Goal: Navigation & Orientation: Find specific page/section

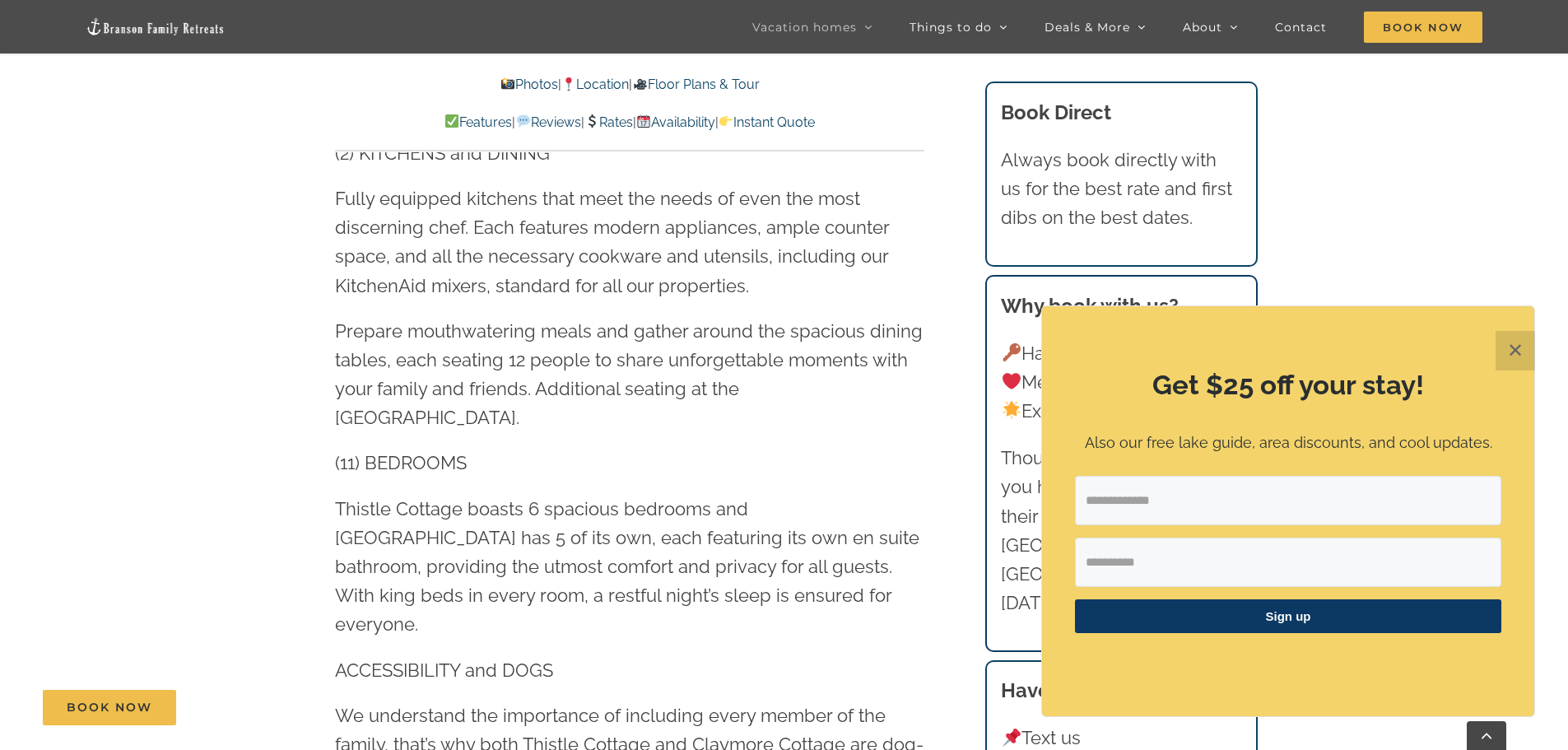
scroll to position [2306, 0]
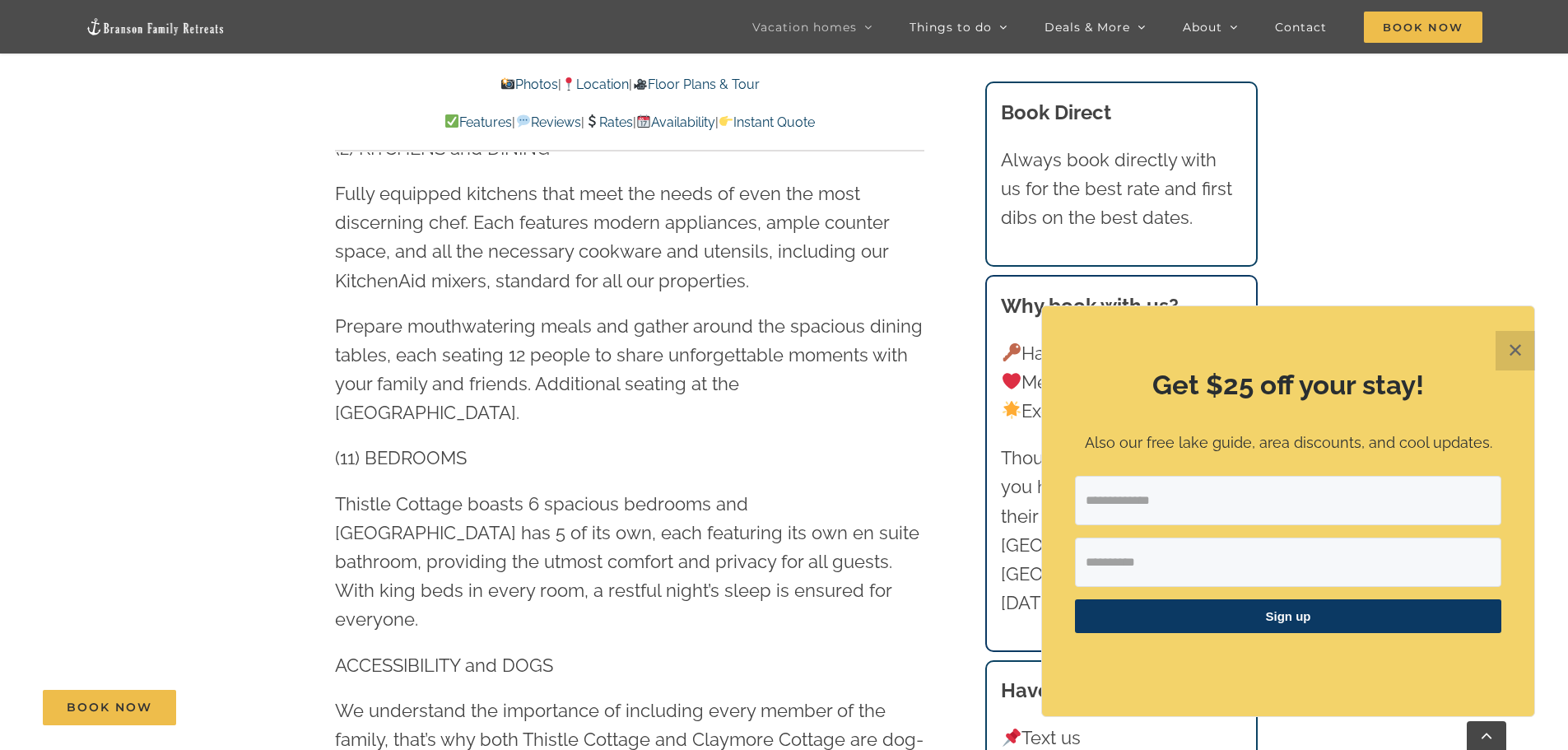
click at [1515, 355] on button "✕" at bounding box center [1515, 351] width 40 height 40
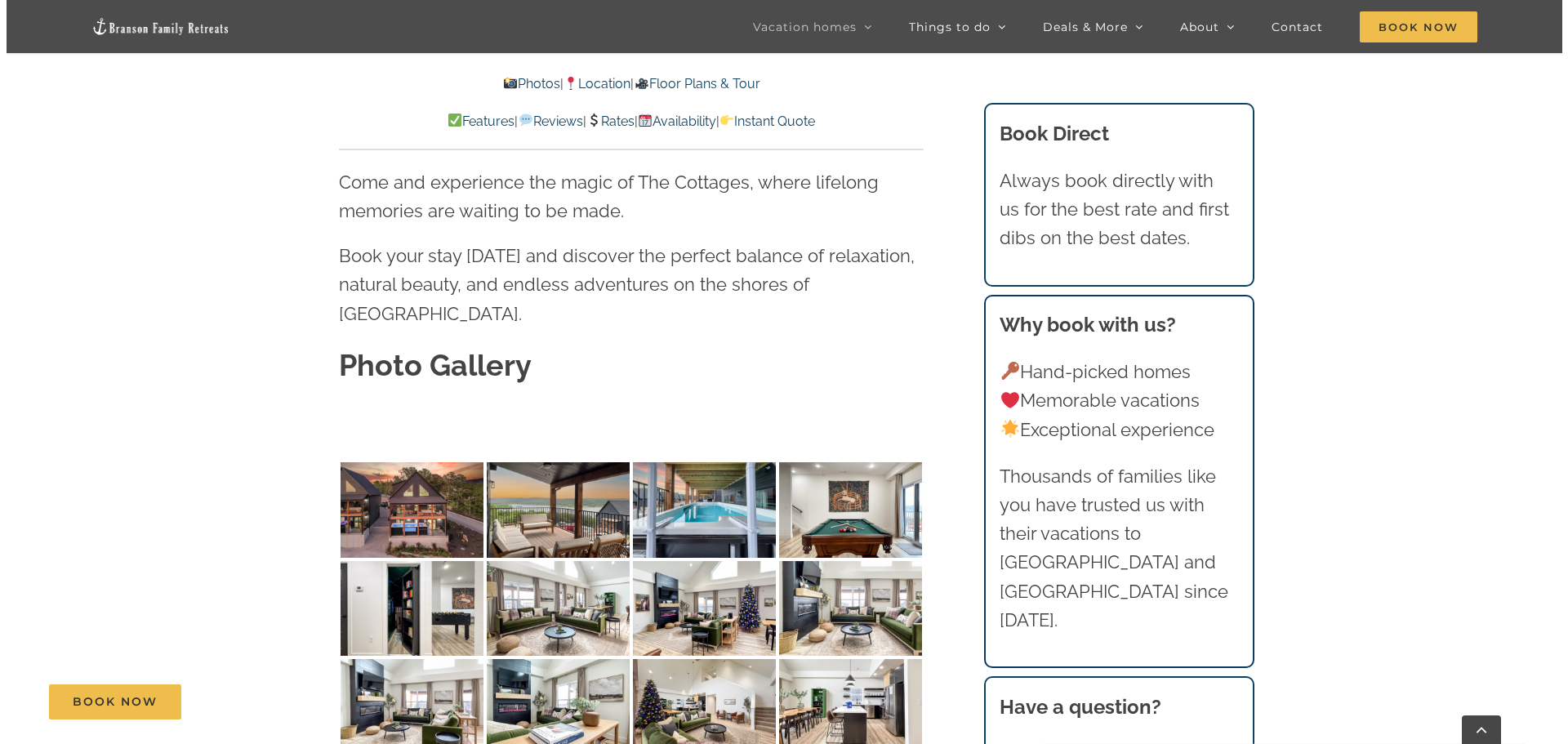
scroll to position [4657, 0]
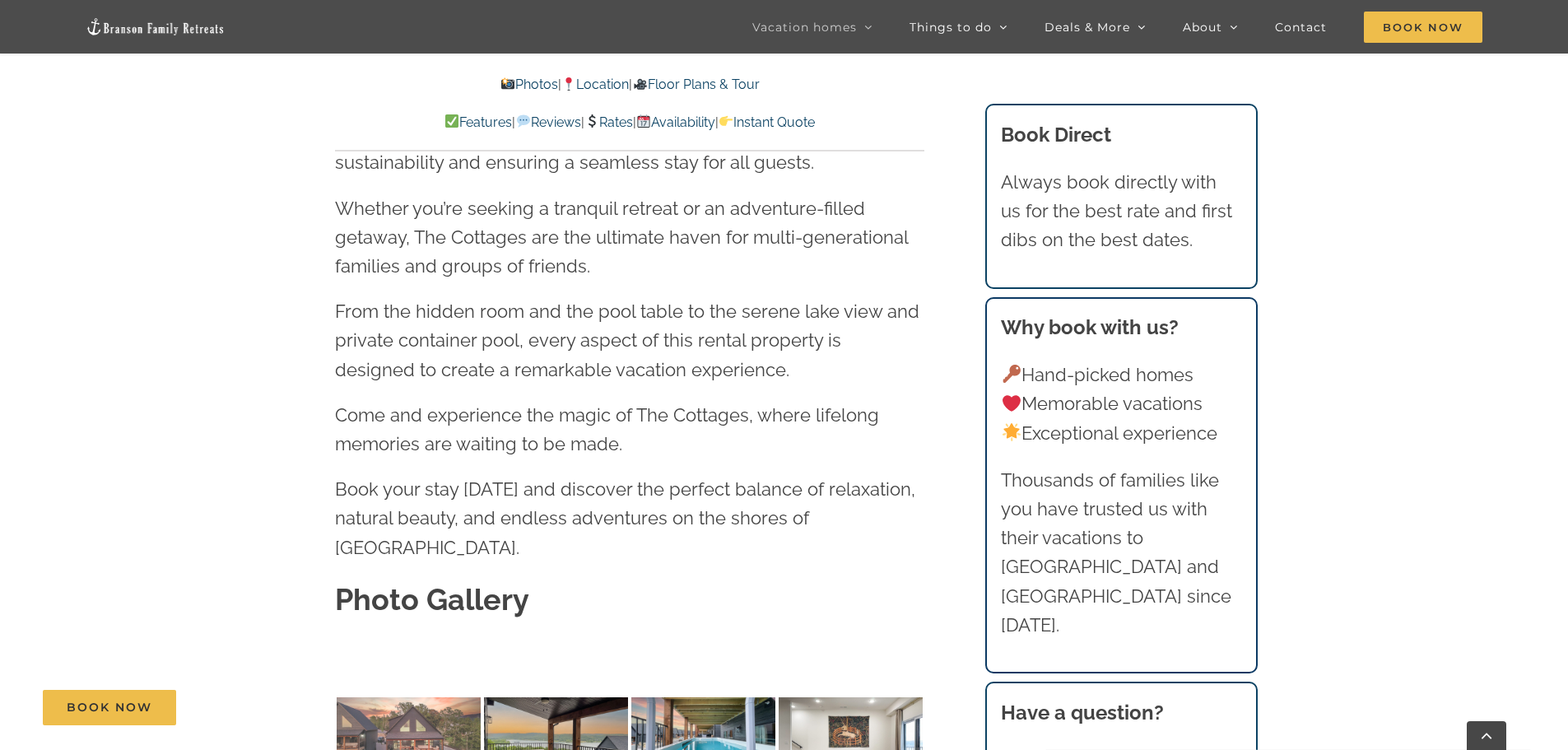
click at [428, 697] on img at bounding box center [408, 745] width 144 height 97
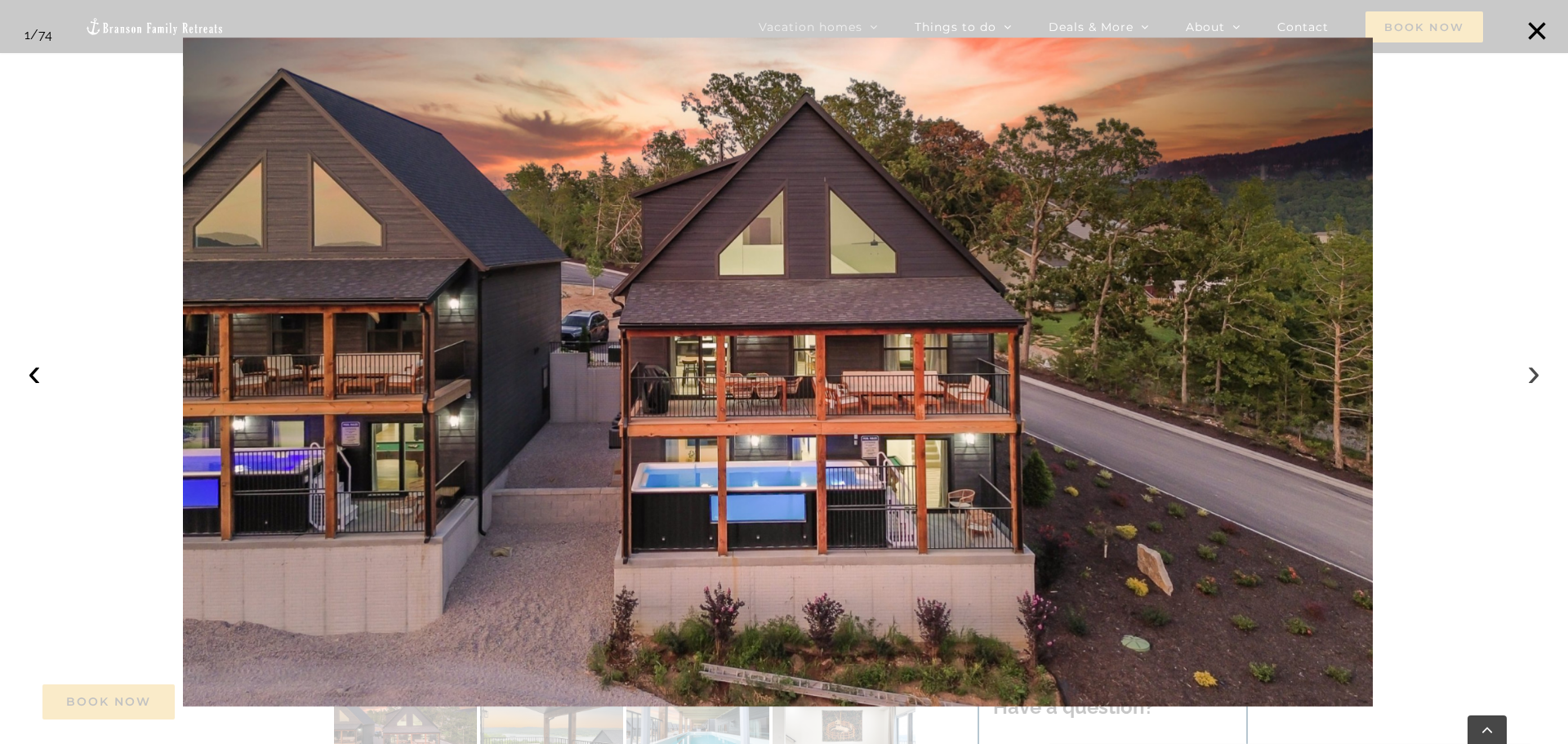
click at [1535, 380] on button "›" at bounding box center [1533, 372] width 36 height 36
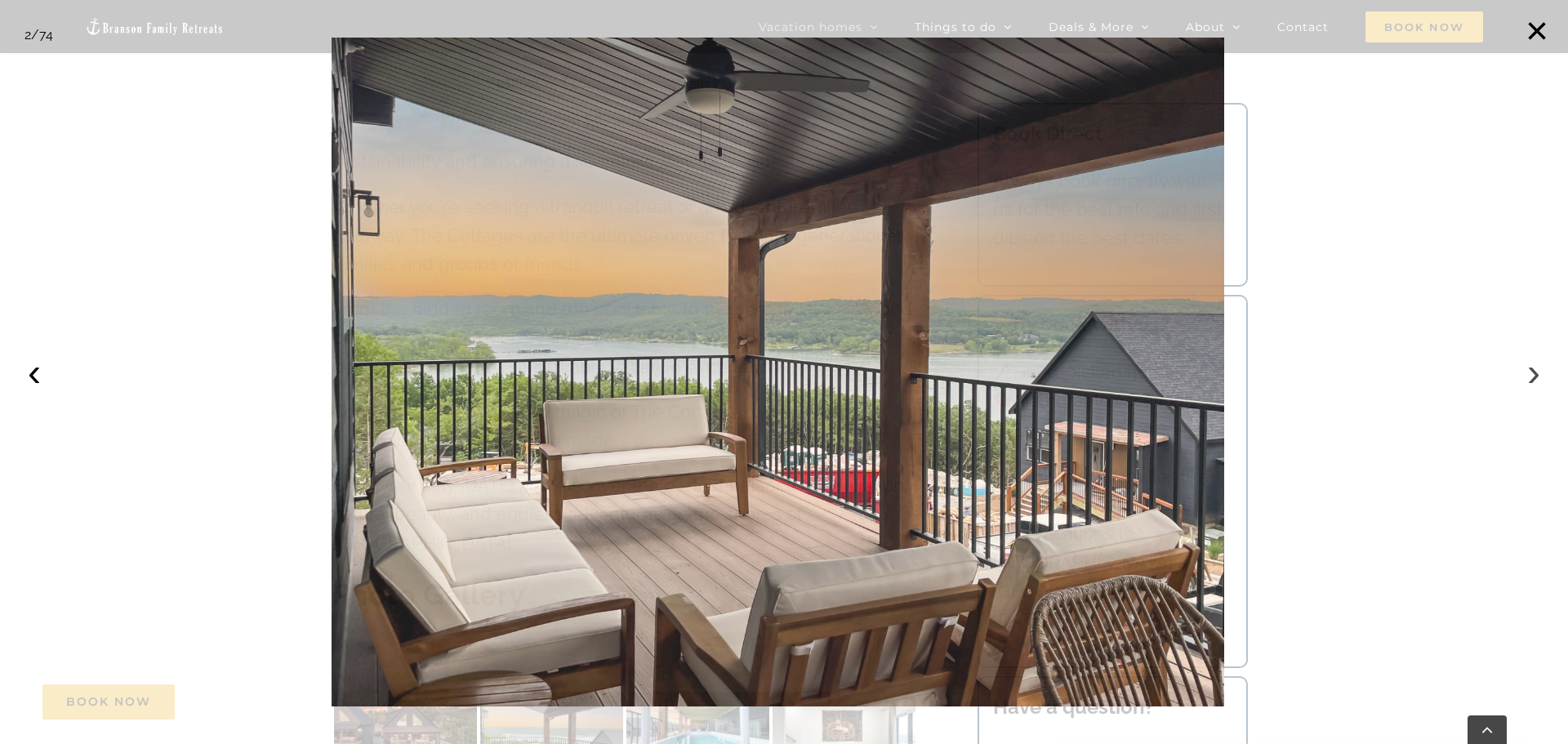
click at [1535, 380] on button "›" at bounding box center [1533, 372] width 36 height 36
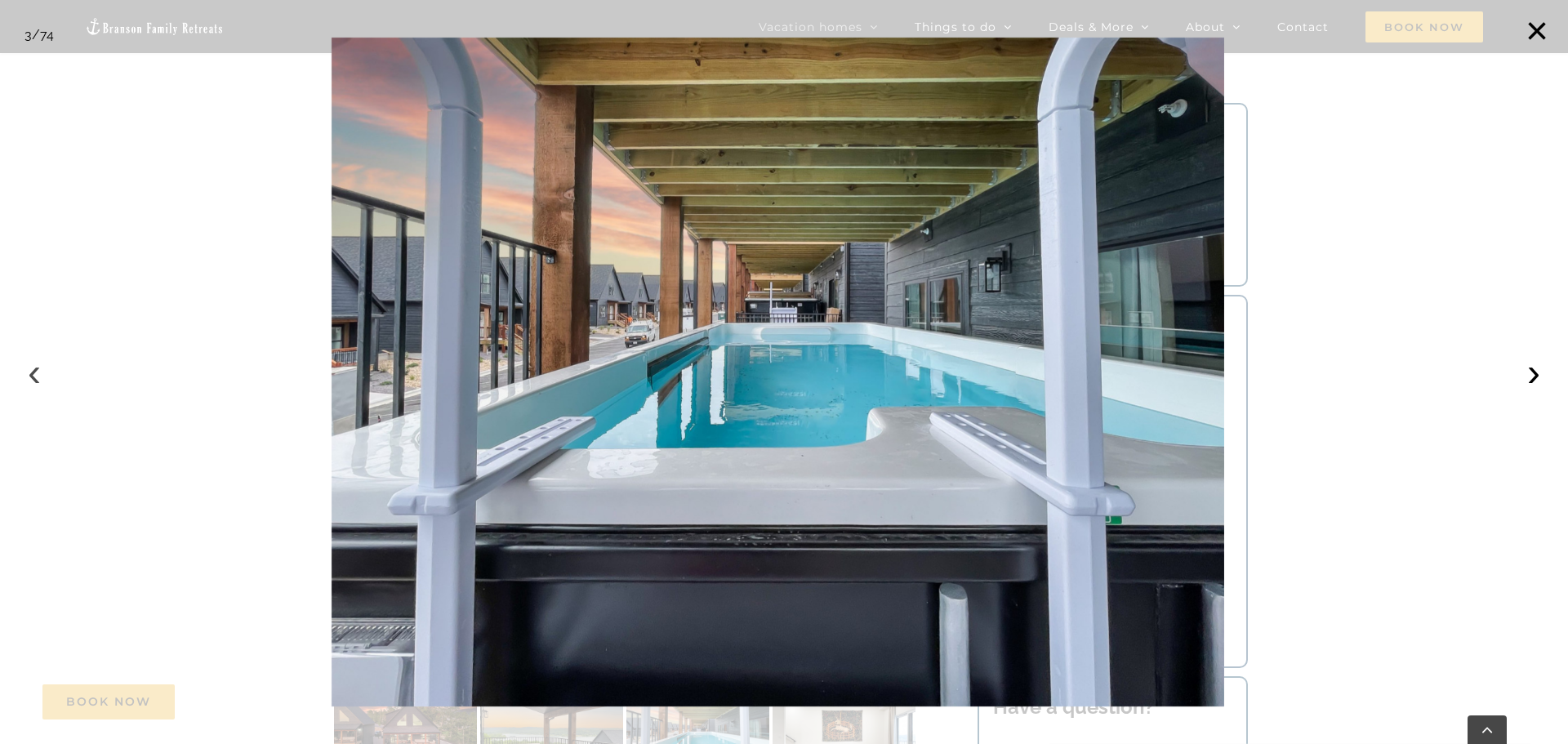
click at [39, 381] on button "‹" at bounding box center [35, 372] width 36 height 36
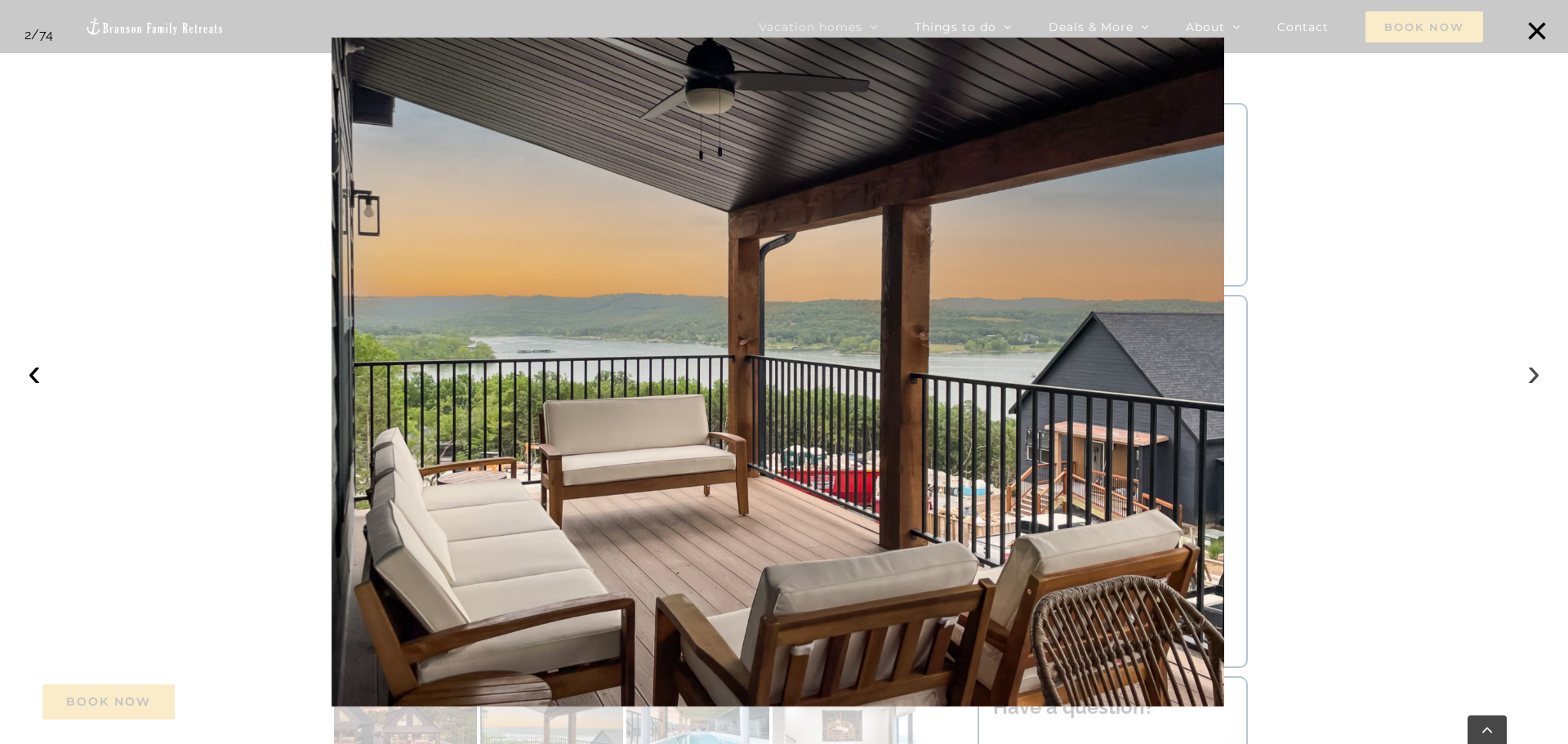
click at [1533, 374] on button "›" at bounding box center [1533, 372] width 36 height 36
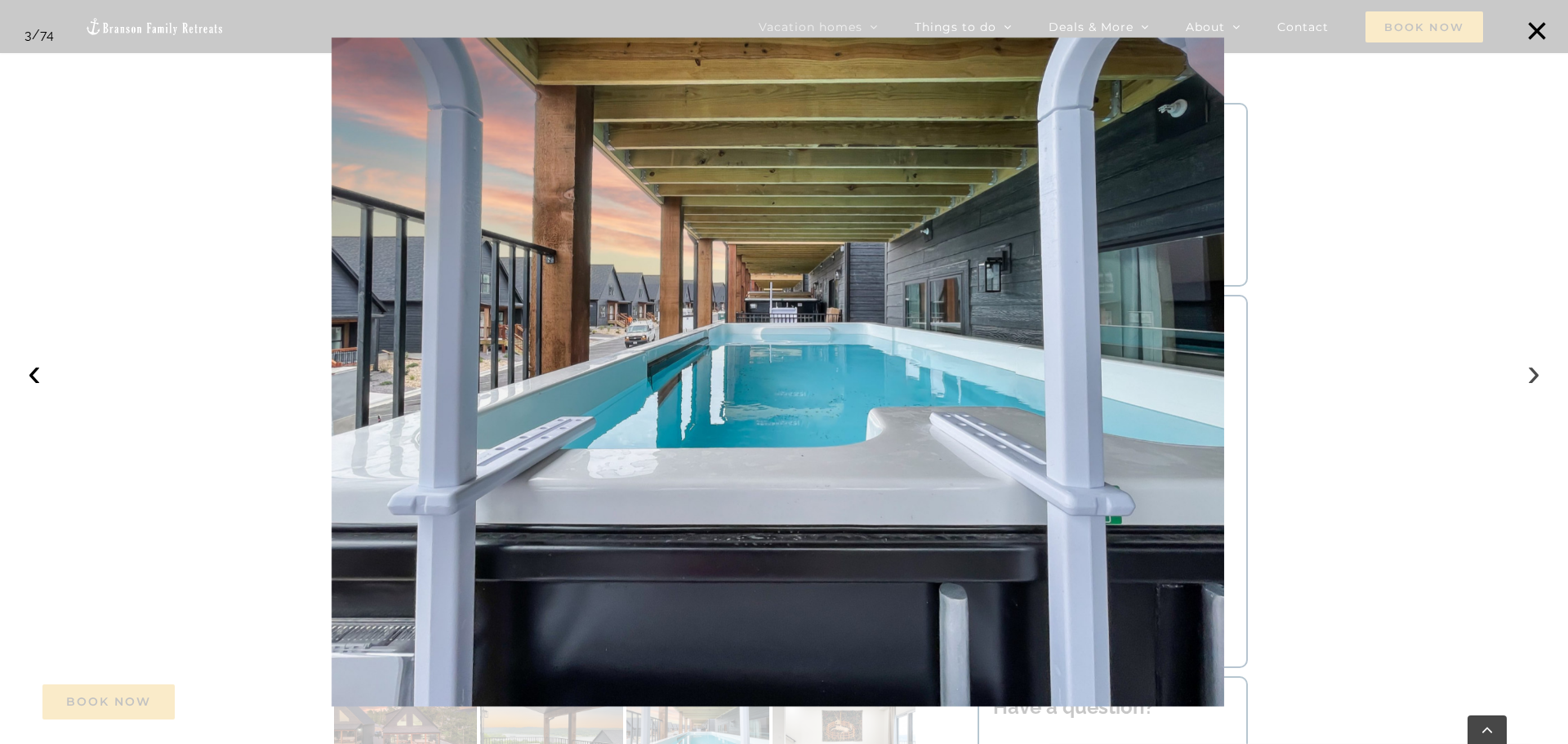
click at [1533, 374] on button "›" at bounding box center [1533, 372] width 36 height 36
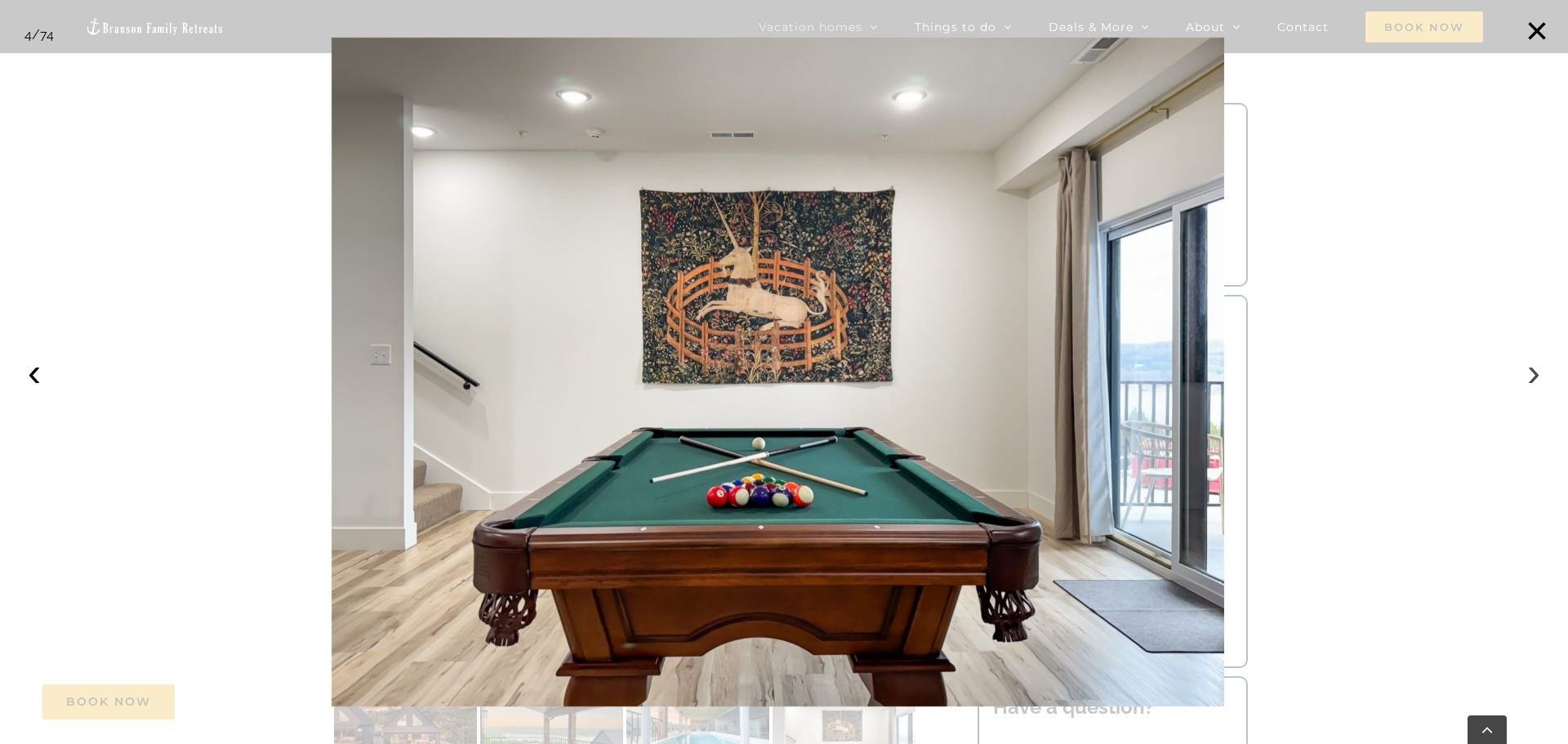
click at [1533, 374] on button "›" at bounding box center [1533, 372] width 36 height 36
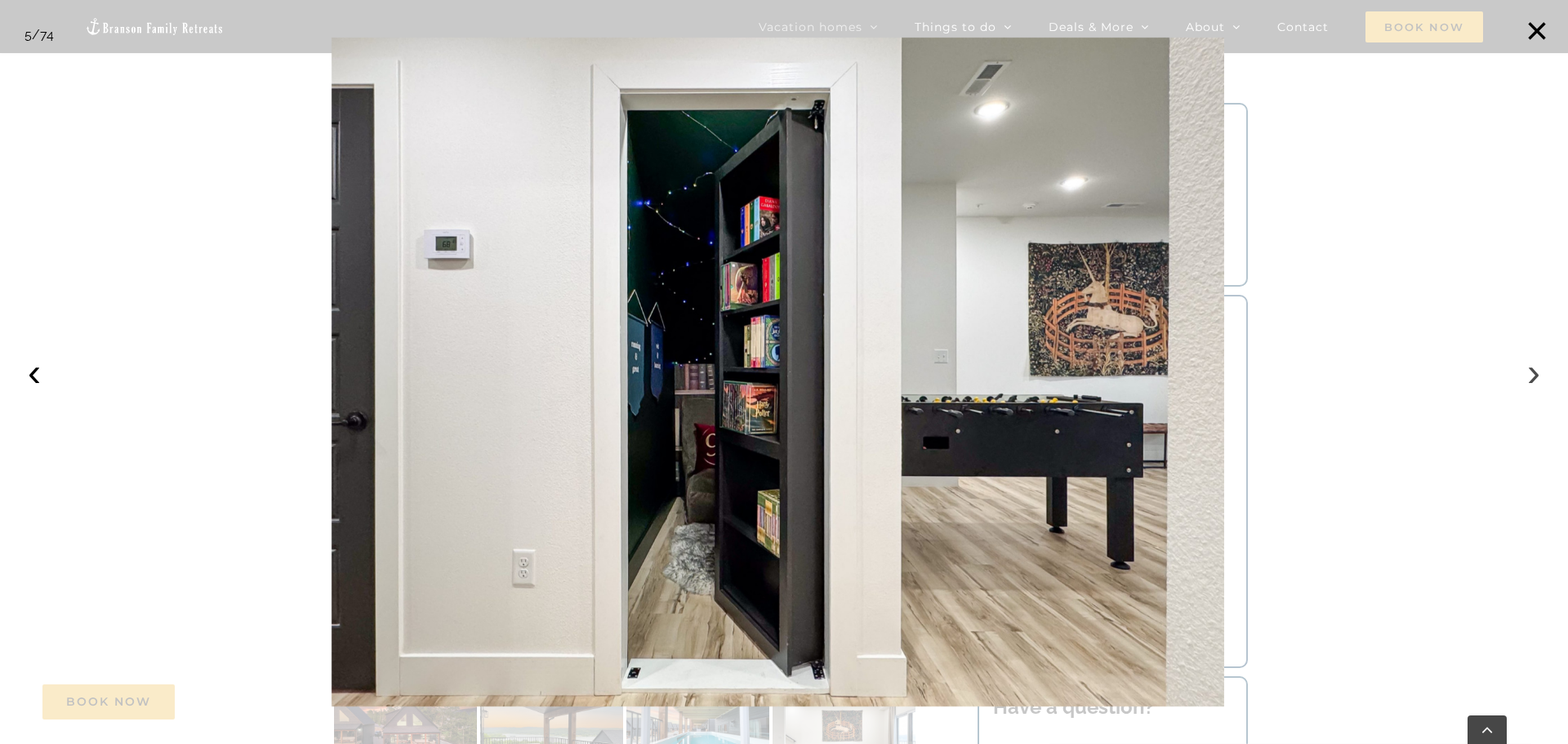
click at [1533, 374] on button "›" at bounding box center [1533, 372] width 36 height 36
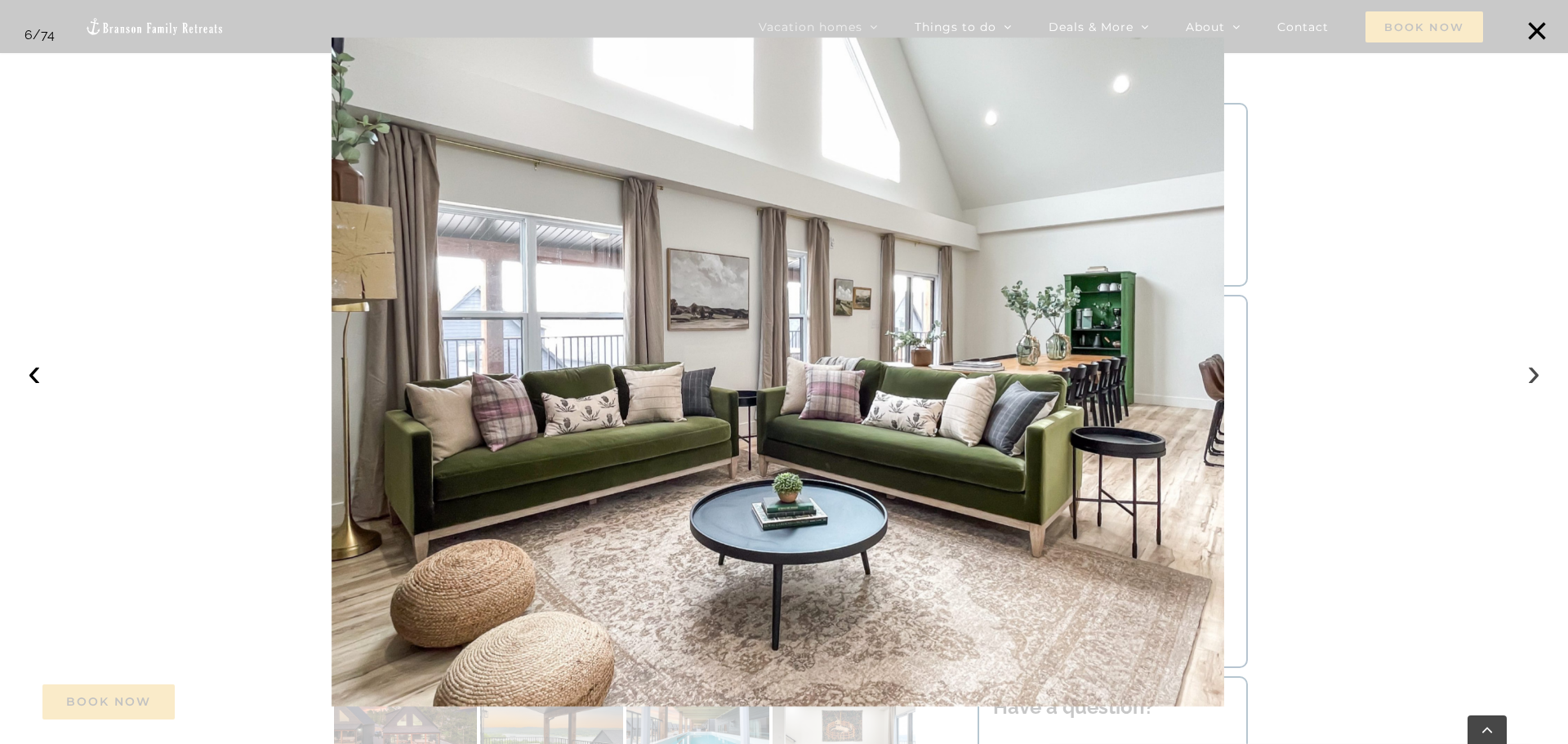
click at [1533, 374] on button "›" at bounding box center [1533, 372] width 36 height 36
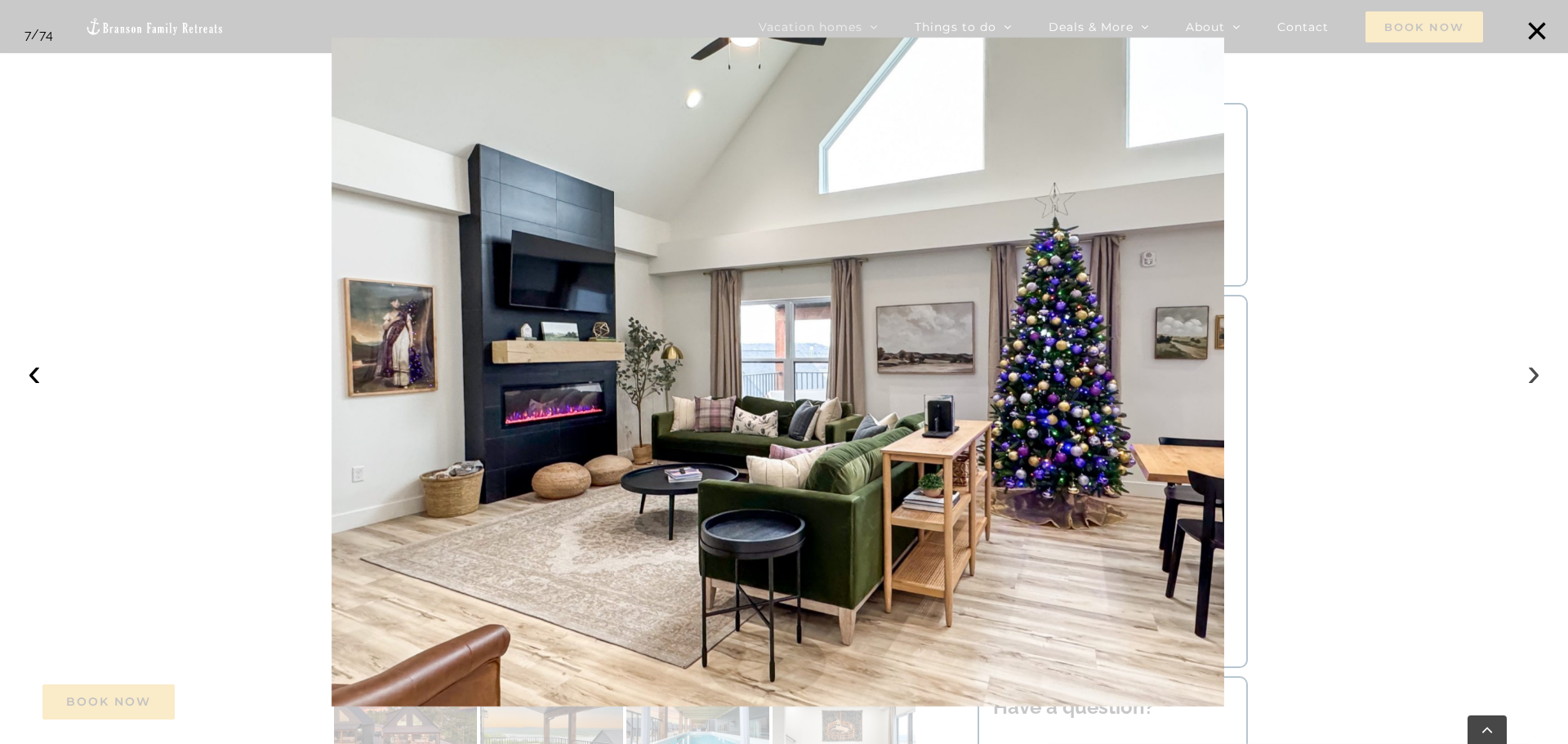
click at [1533, 374] on button "›" at bounding box center [1533, 372] width 36 height 36
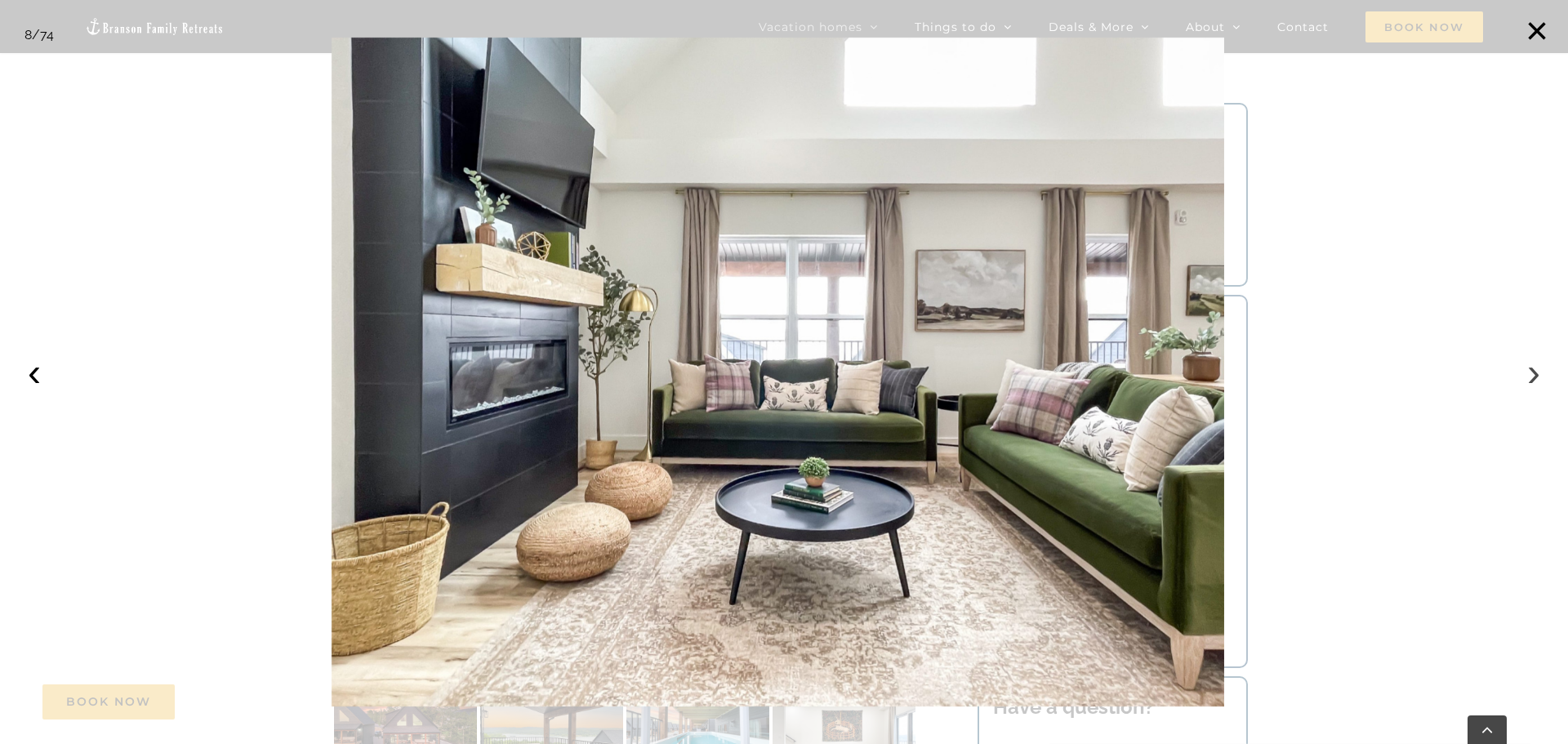
click at [1533, 374] on button "›" at bounding box center [1533, 372] width 36 height 36
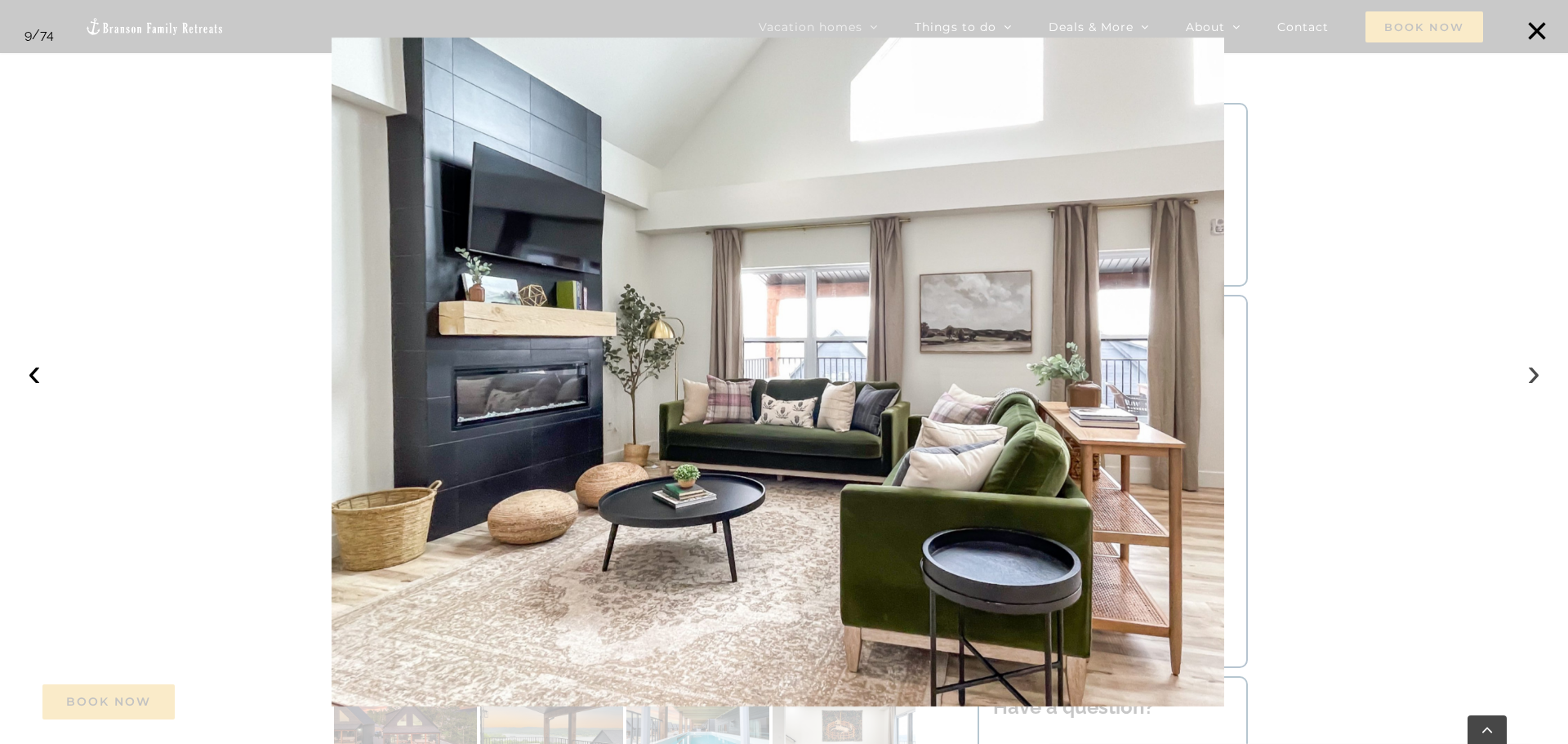
click at [1533, 374] on button "›" at bounding box center [1533, 372] width 36 height 36
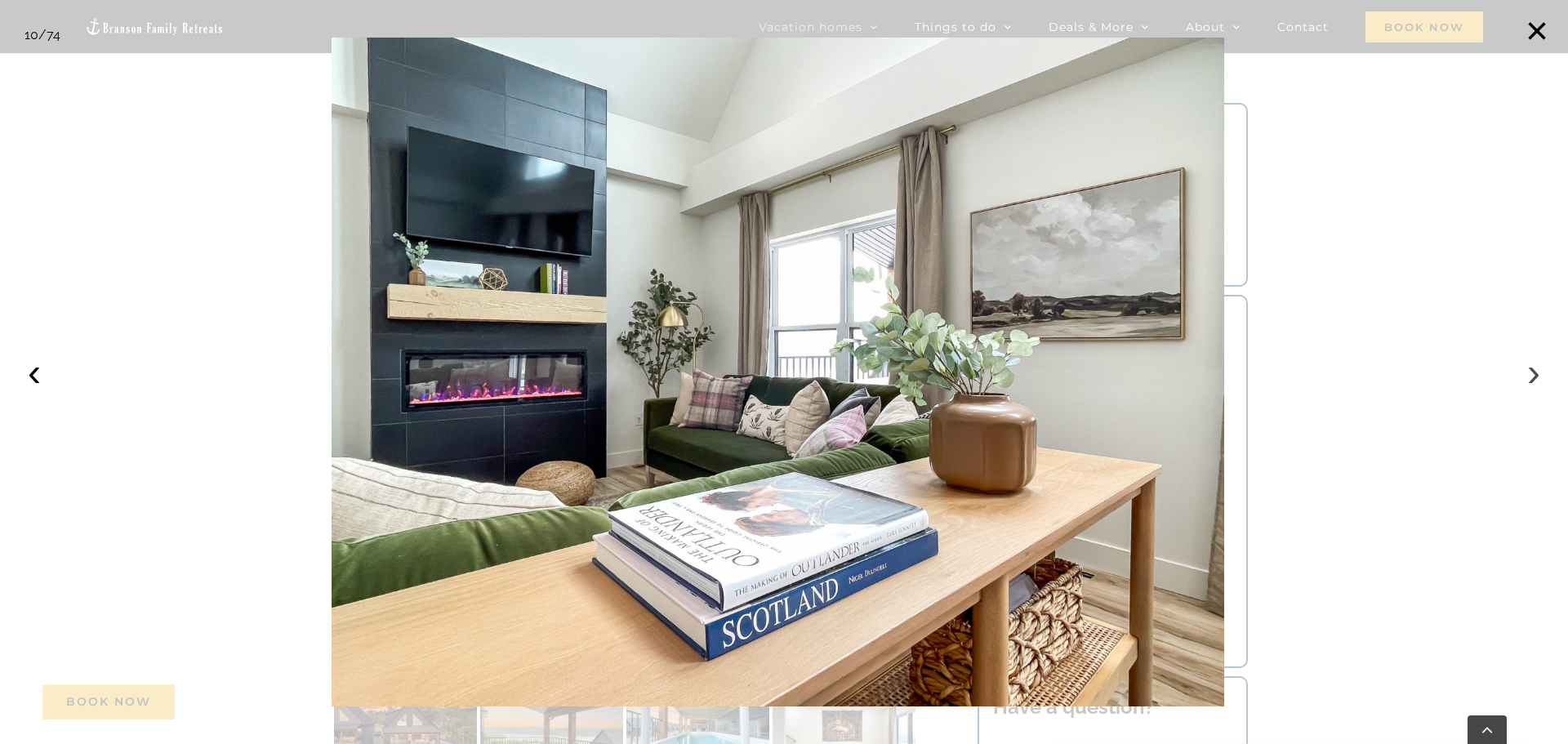
click at [1533, 374] on button "›" at bounding box center [1533, 372] width 36 height 36
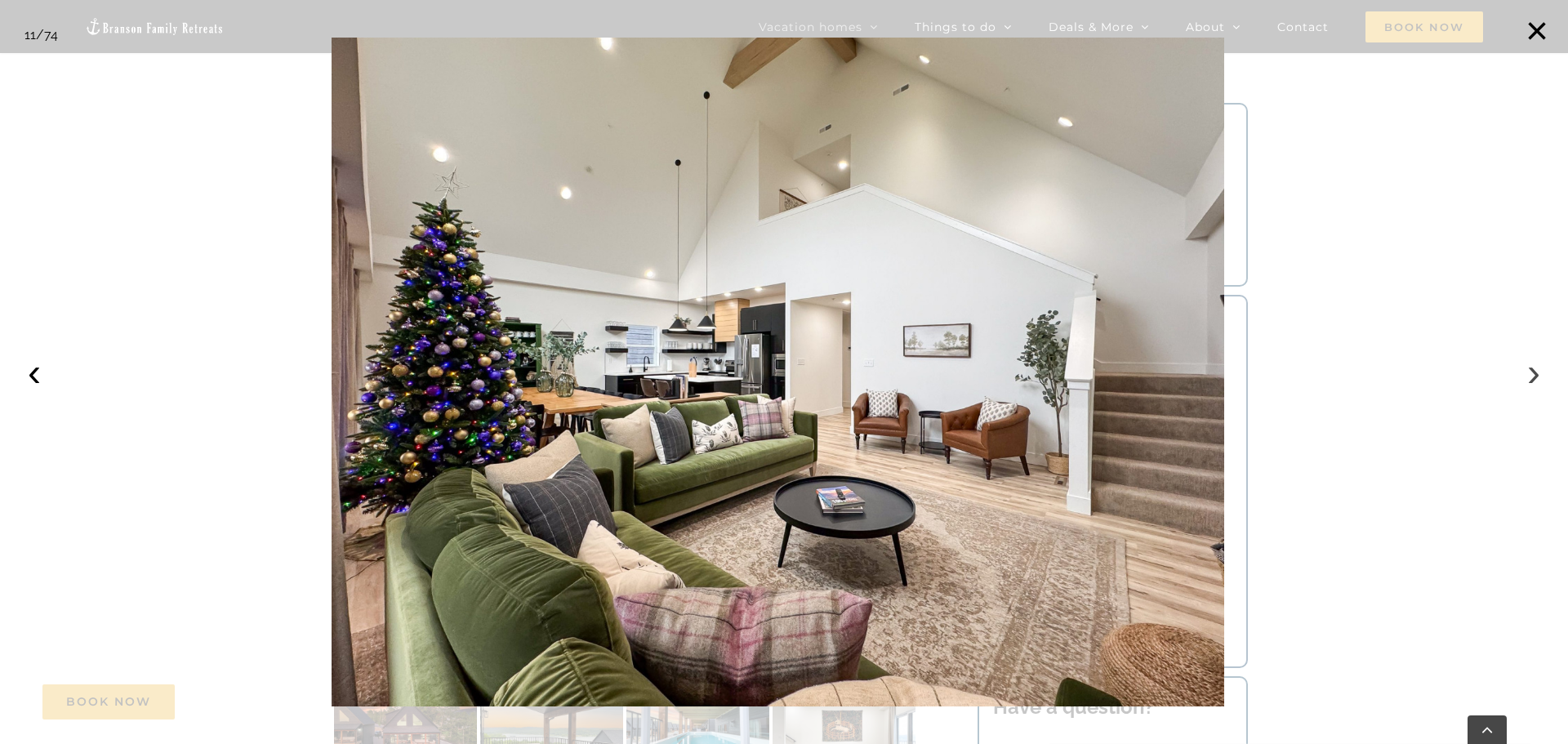
click at [1533, 374] on button "›" at bounding box center [1533, 372] width 36 height 36
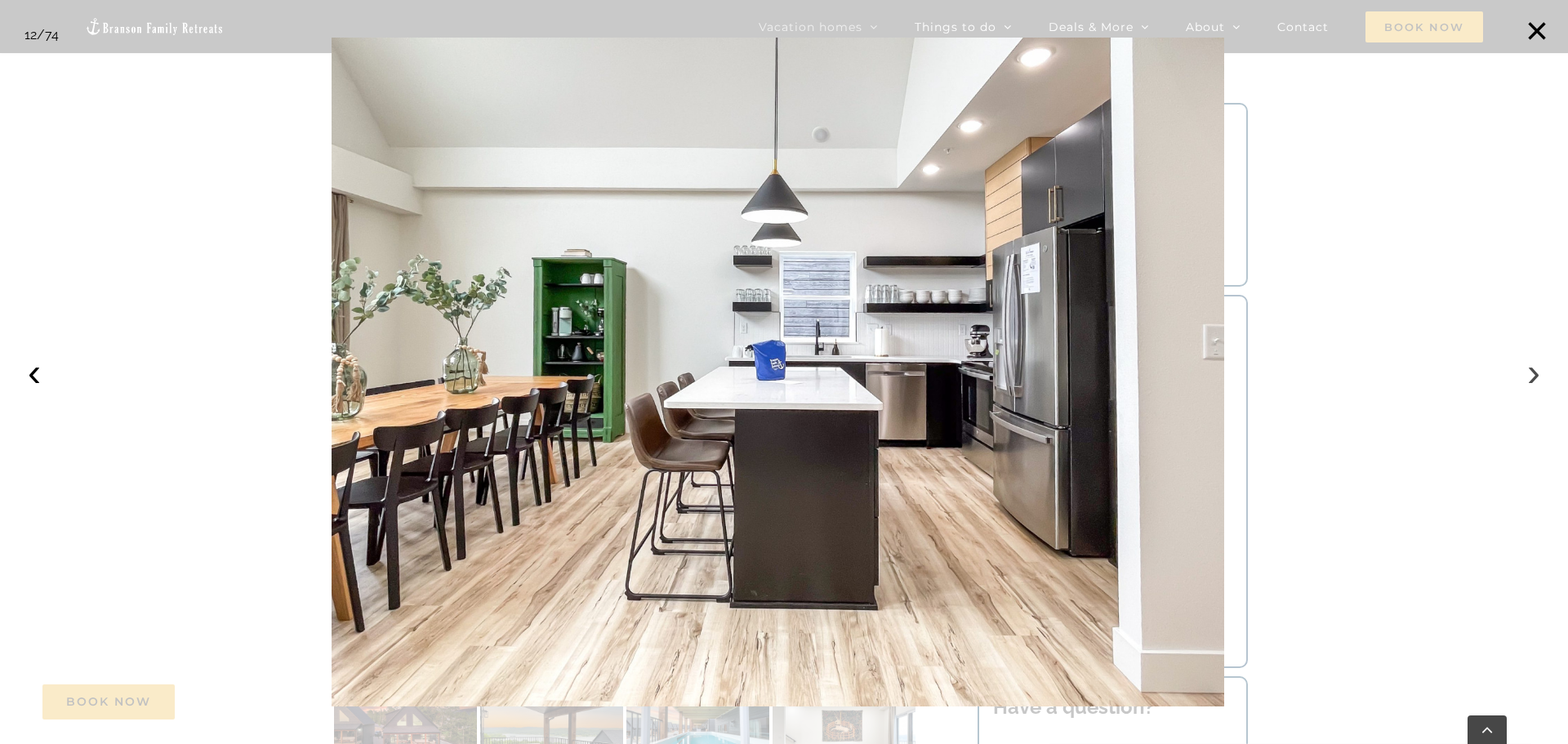
click at [1533, 374] on button "›" at bounding box center [1533, 372] width 36 height 36
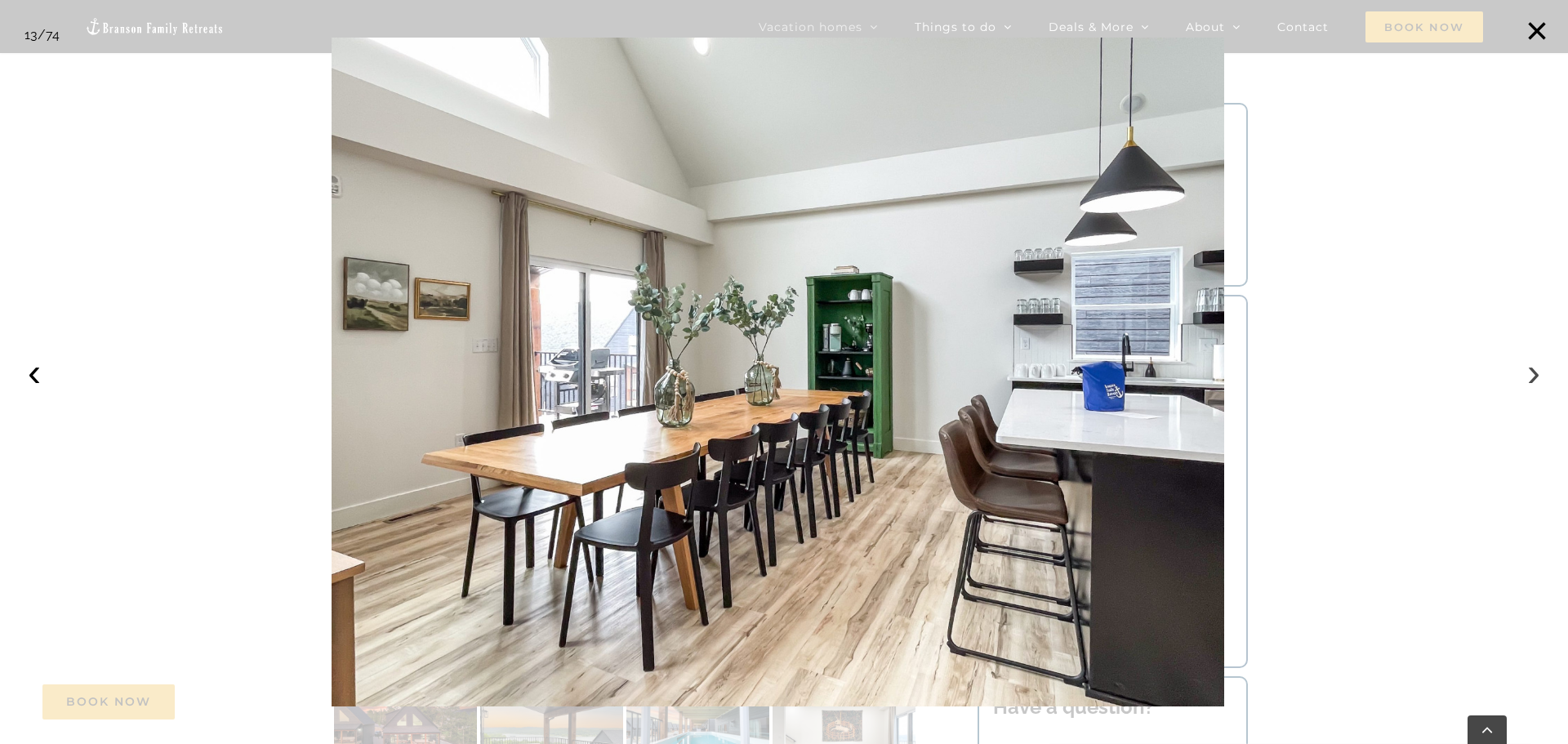
click at [1533, 374] on button "›" at bounding box center [1533, 372] width 36 height 36
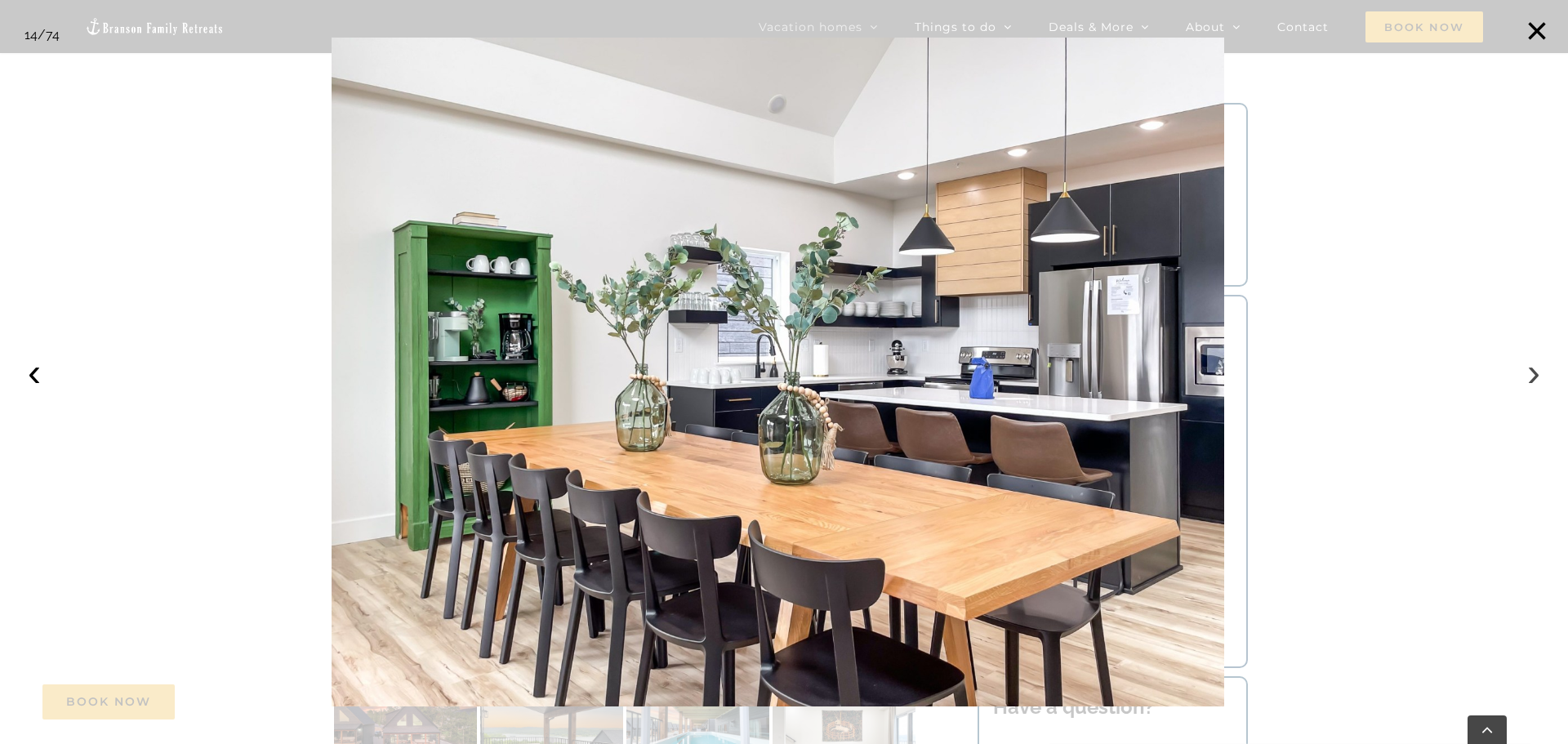
click at [1533, 374] on button "›" at bounding box center [1533, 372] width 36 height 36
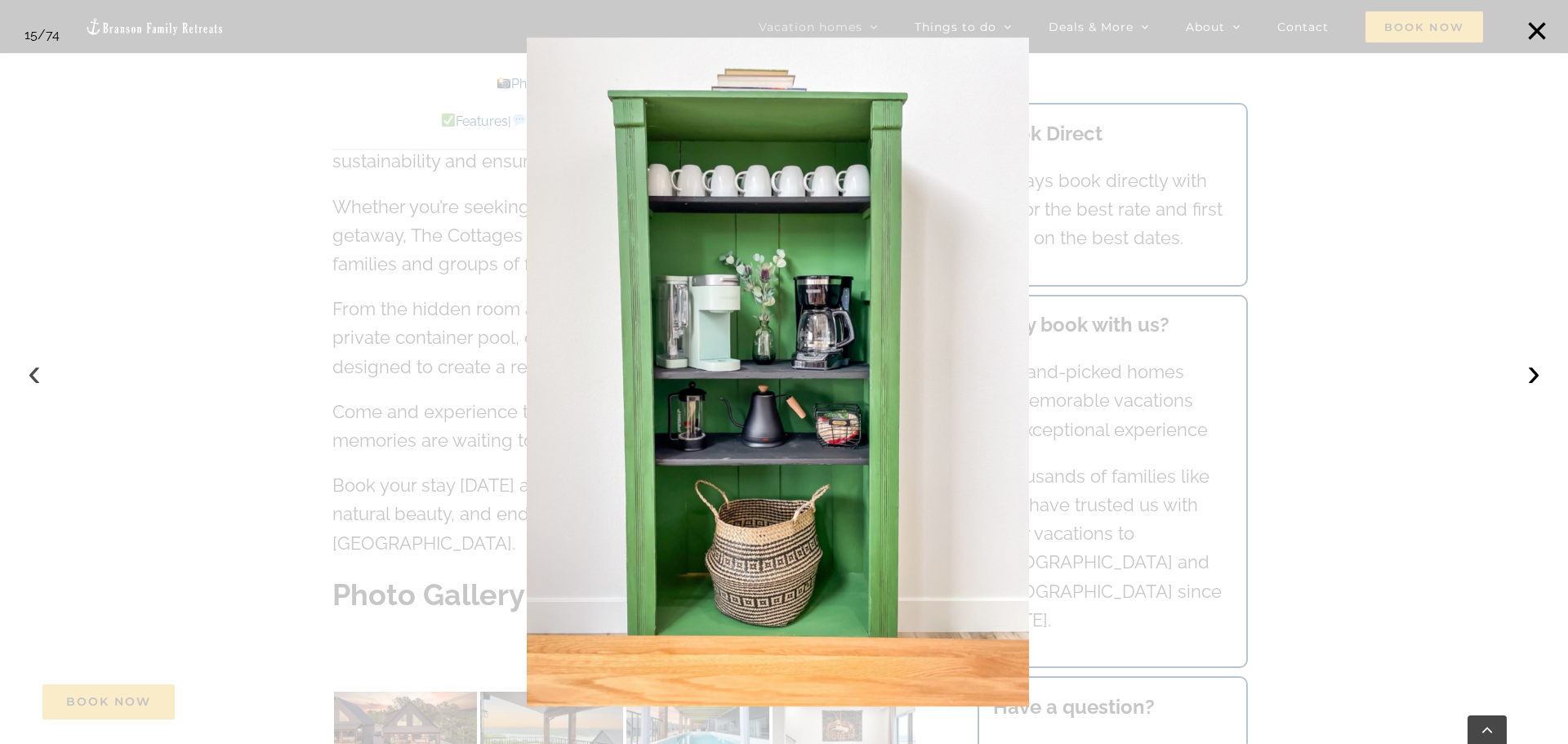
click at [31, 369] on button "‹" at bounding box center [35, 372] width 36 height 36
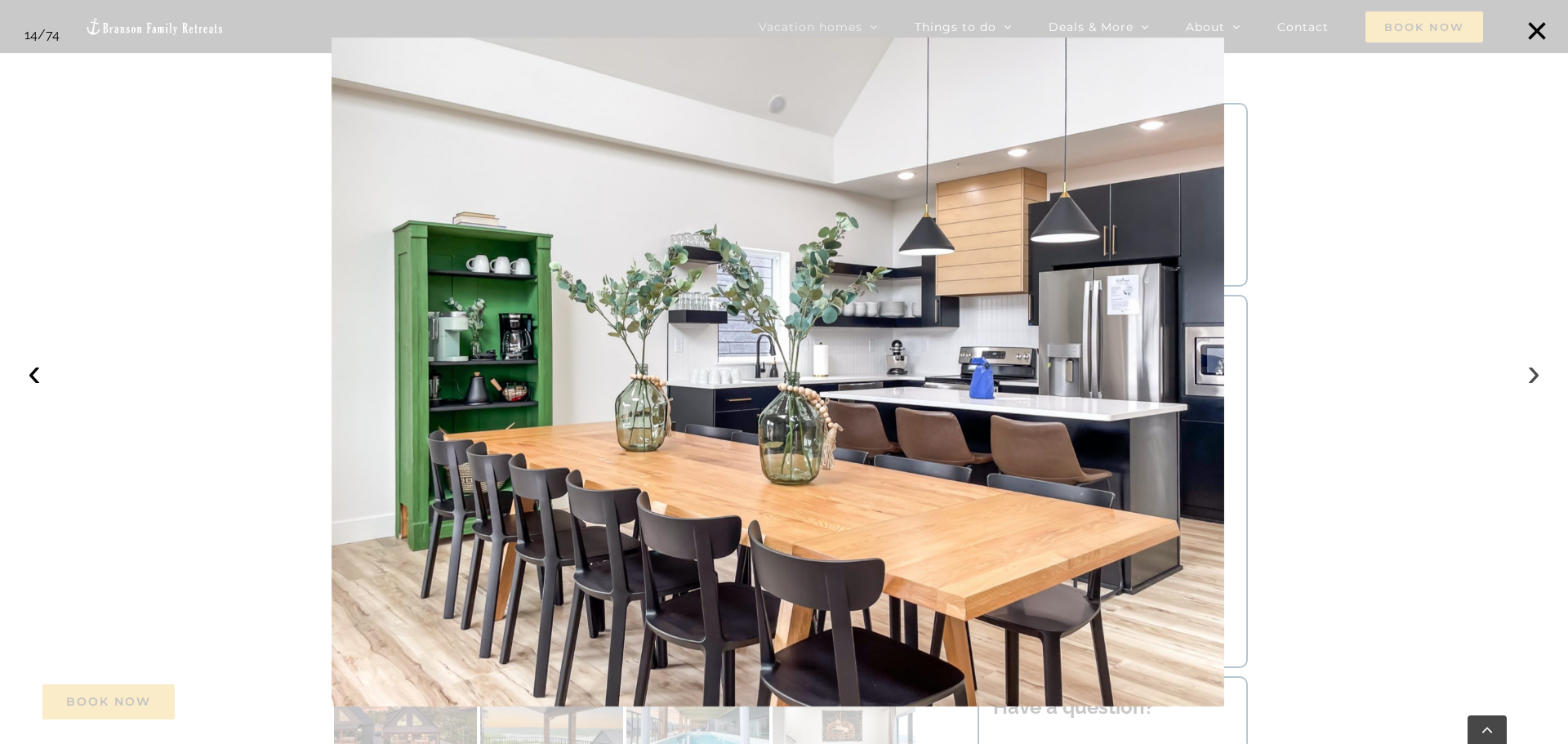
click at [1532, 380] on button "›" at bounding box center [1533, 372] width 36 height 36
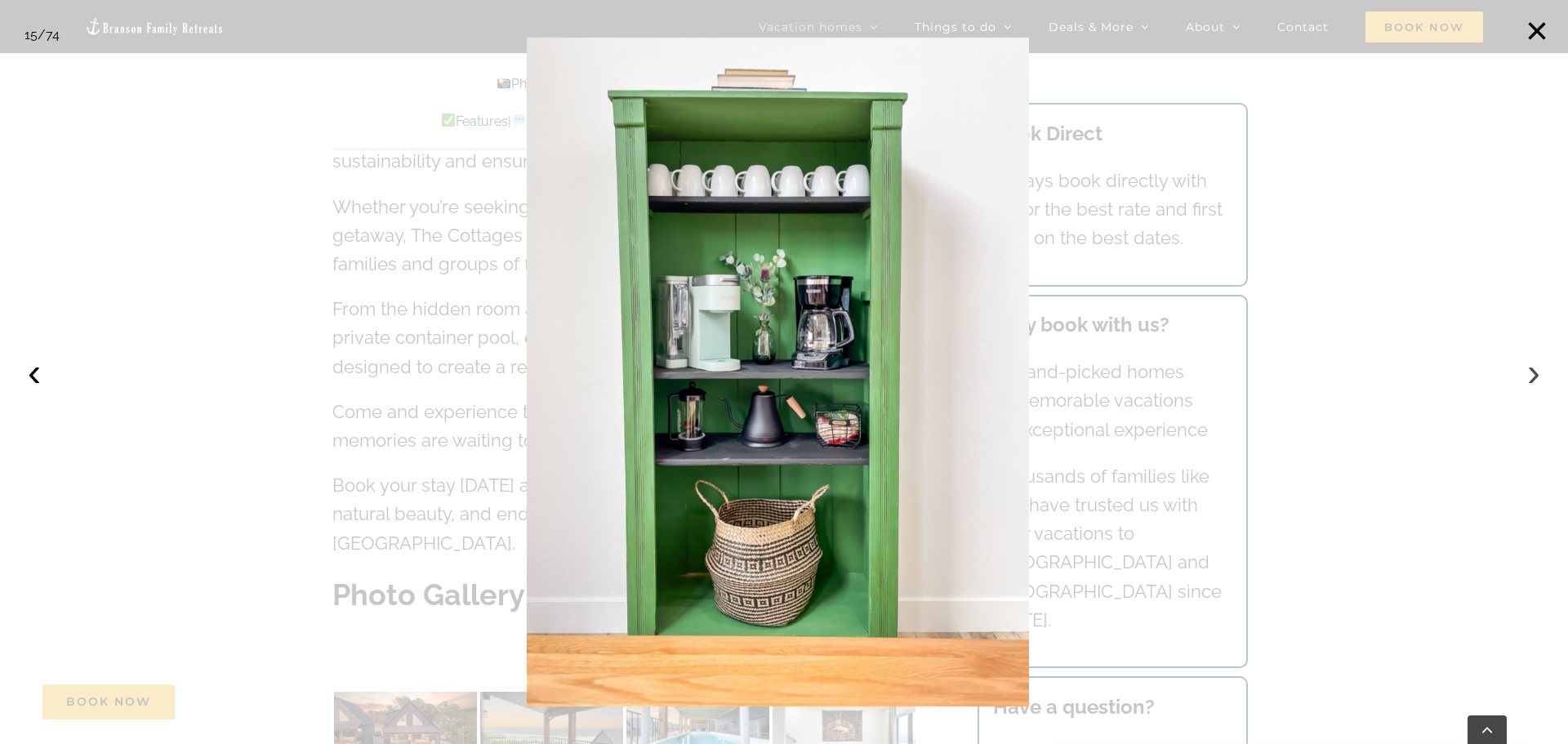
click at [1533, 380] on button "›" at bounding box center [1533, 372] width 36 height 36
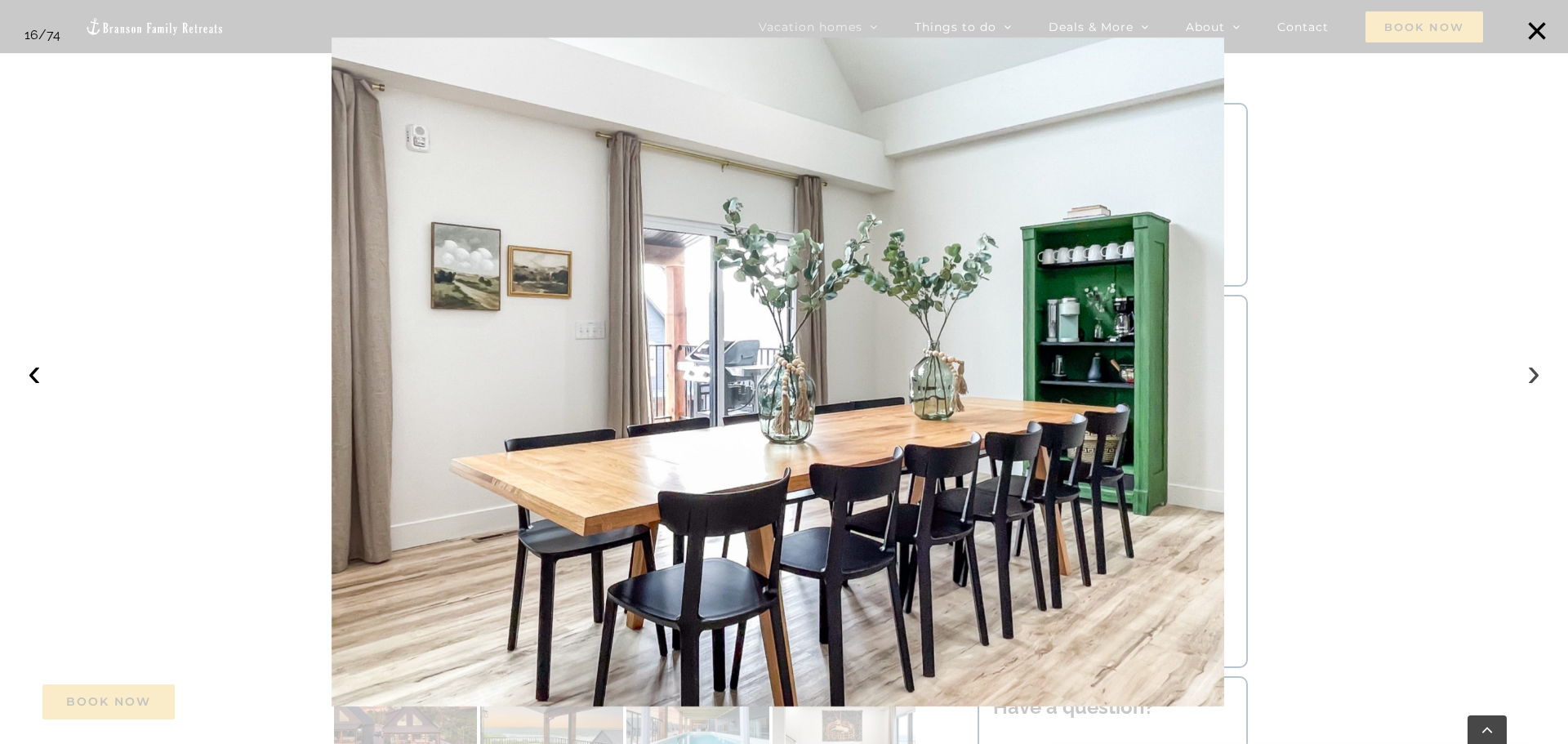
click at [1533, 380] on button "›" at bounding box center [1533, 372] width 36 height 36
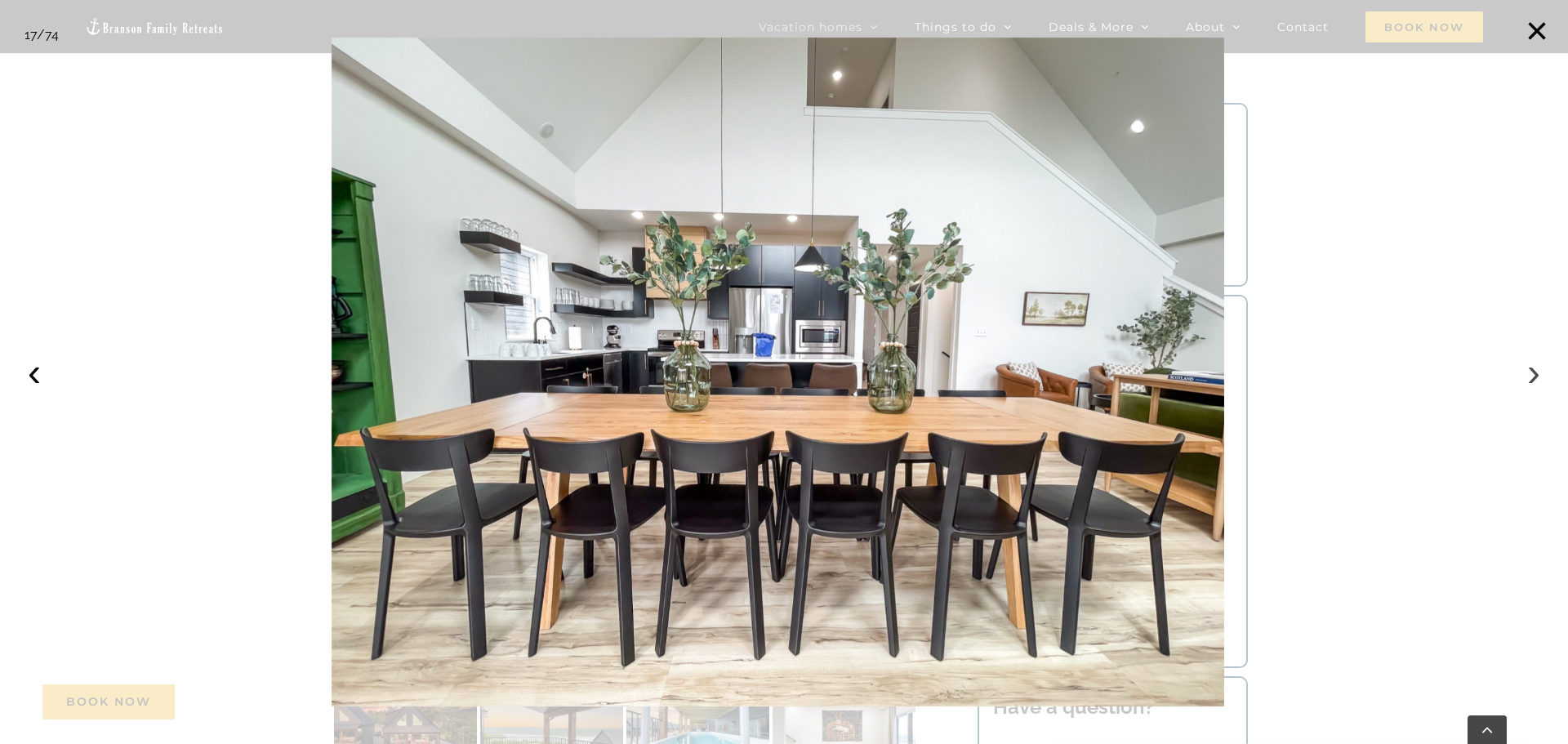
click at [1535, 380] on button "›" at bounding box center [1533, 372] width 36 height 36
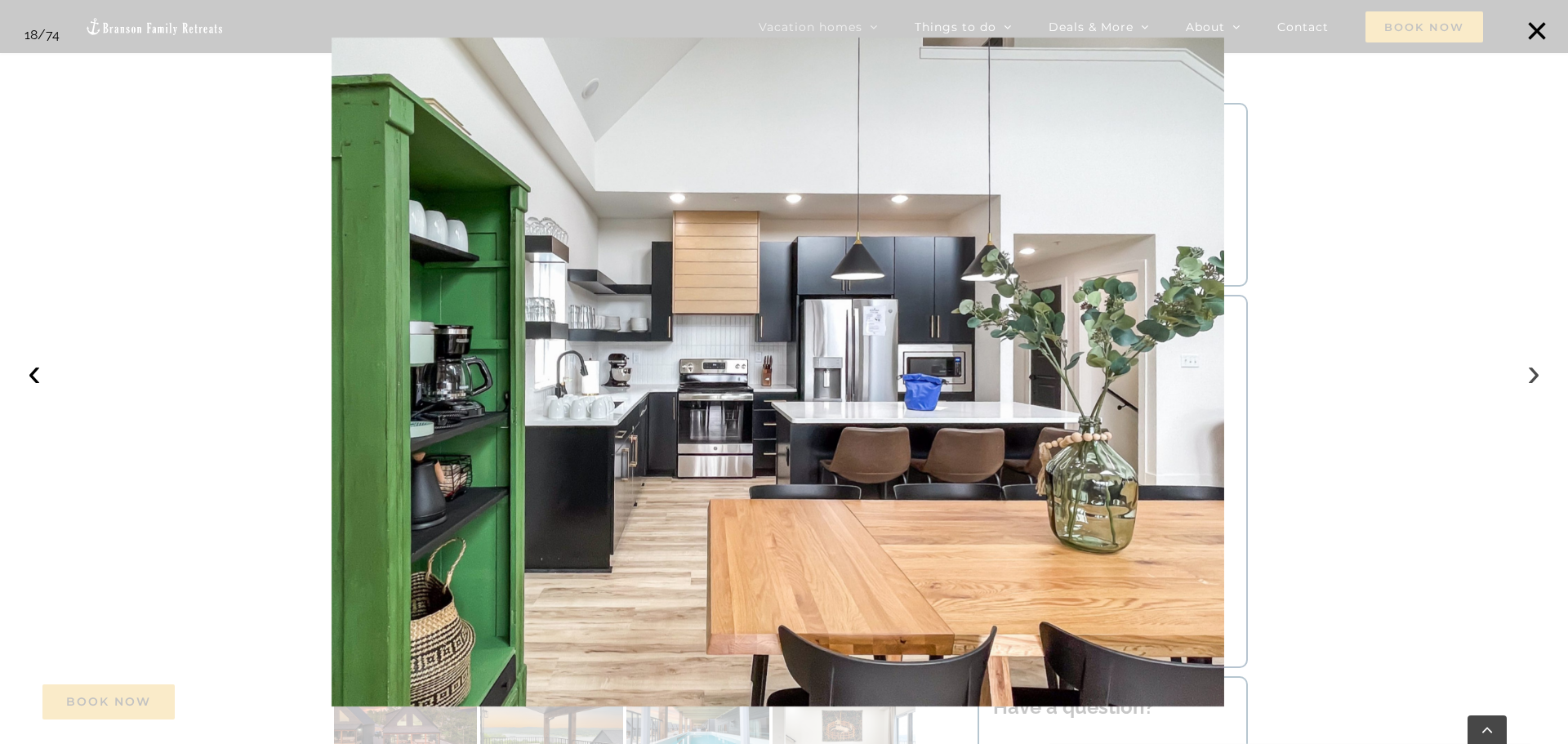
click at [1535, 380] on button "›" at bounding box center [1533, 372] width 36 height 36
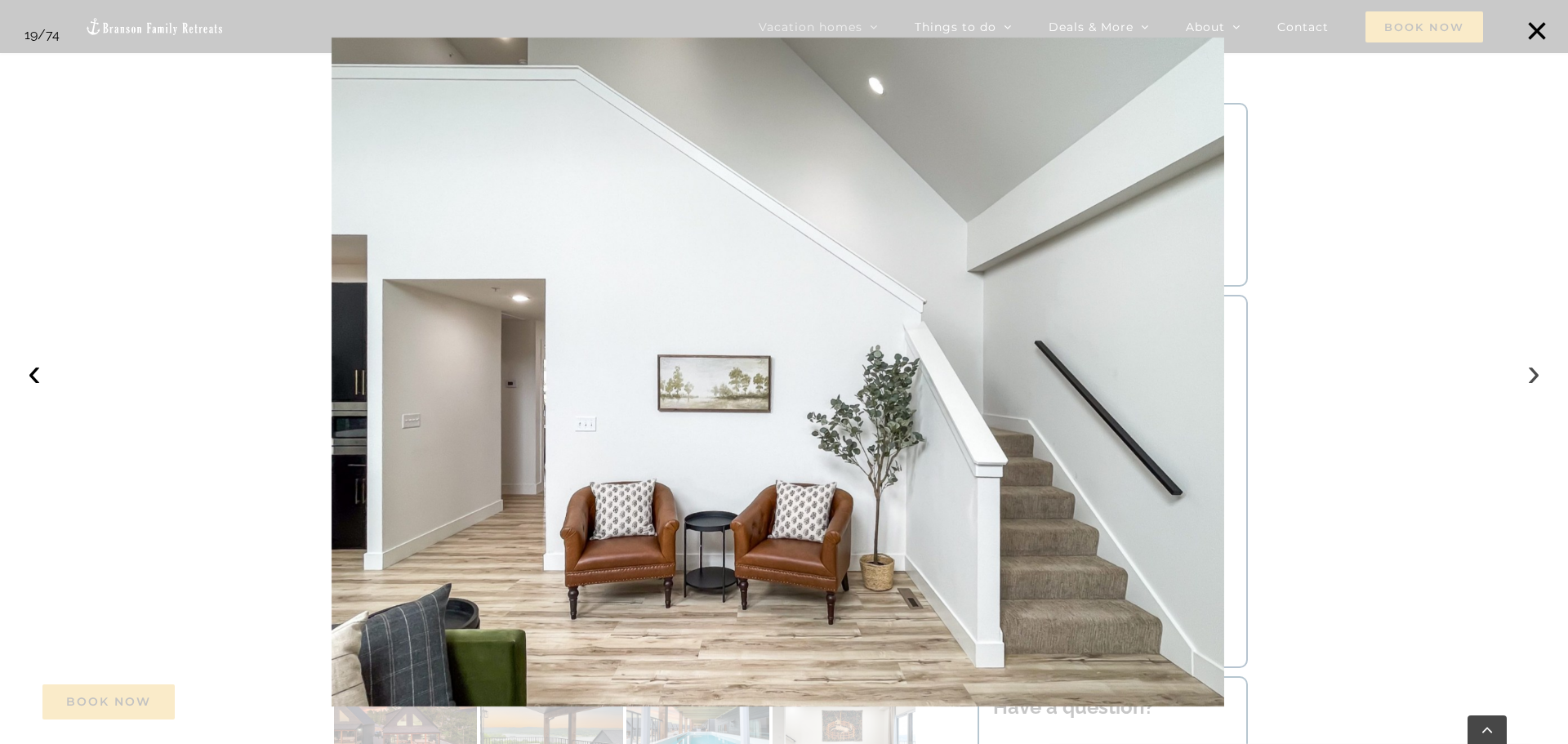
click at [1535, 380] on button "›" at bounding box center [1533, 372] width 36 height 36
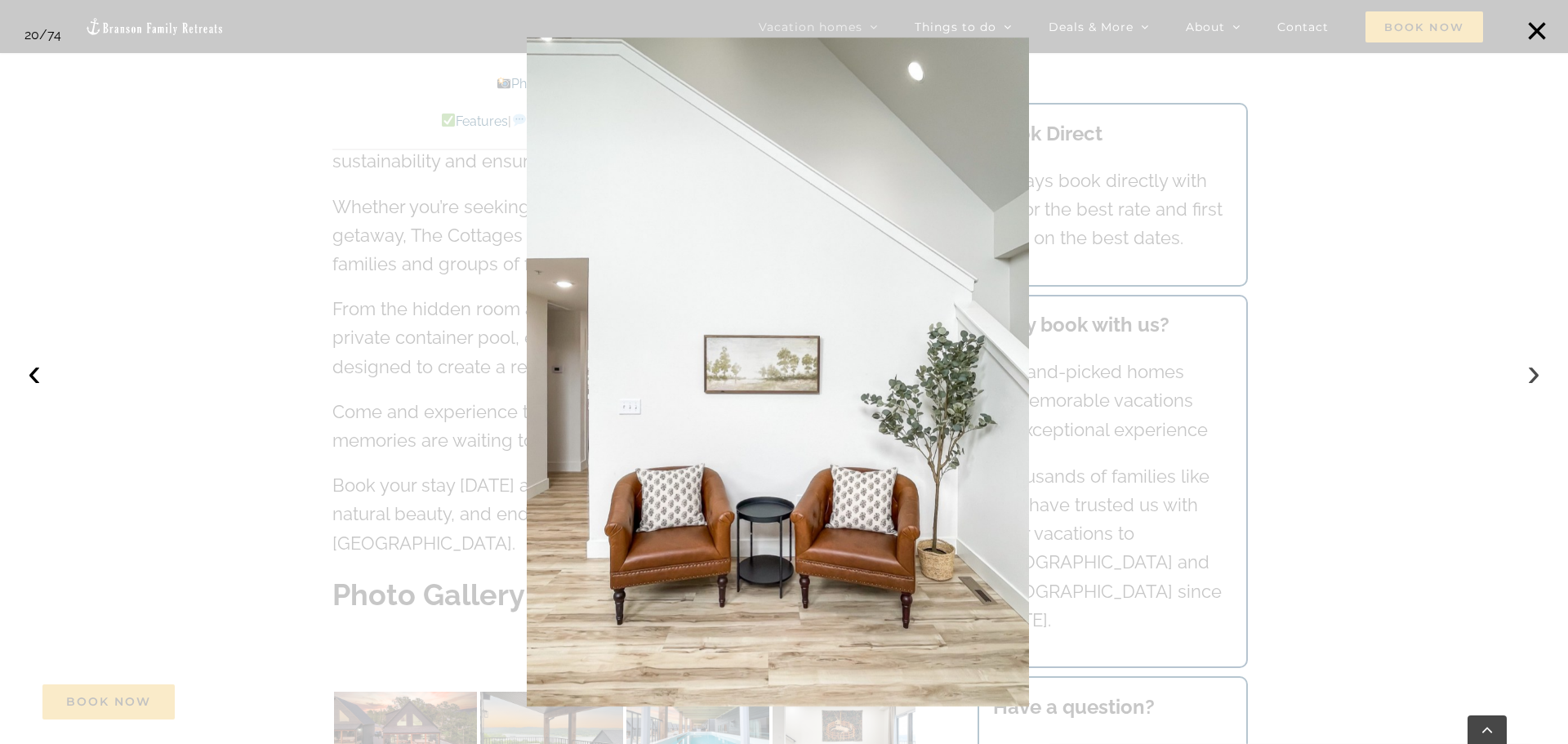
click at [1535, 380] on button "›" at bounding box center [1533, 372] width 36 height 36
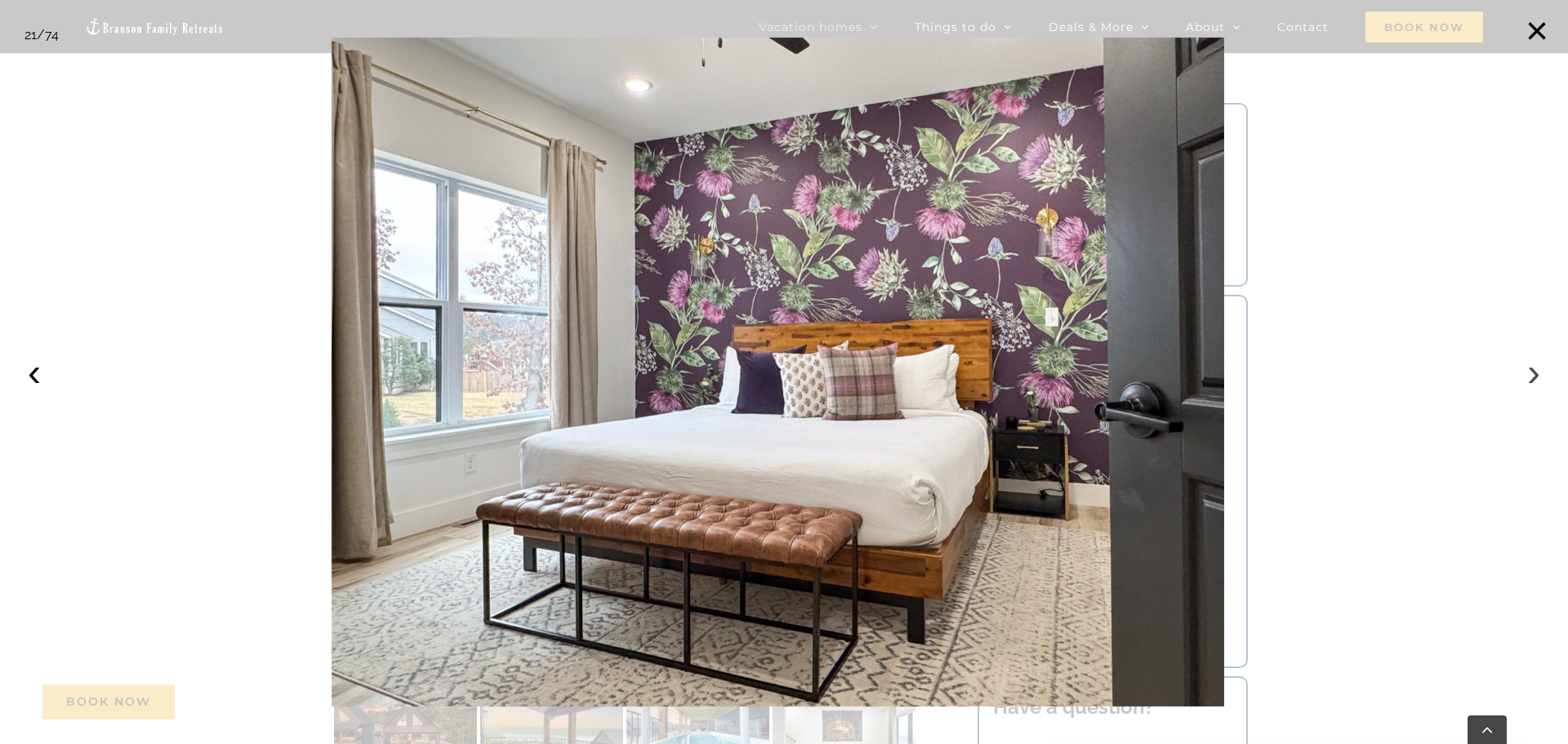
click at [1535, 380] on button "›" at bounding box center [1533, 372] width 36 height 36
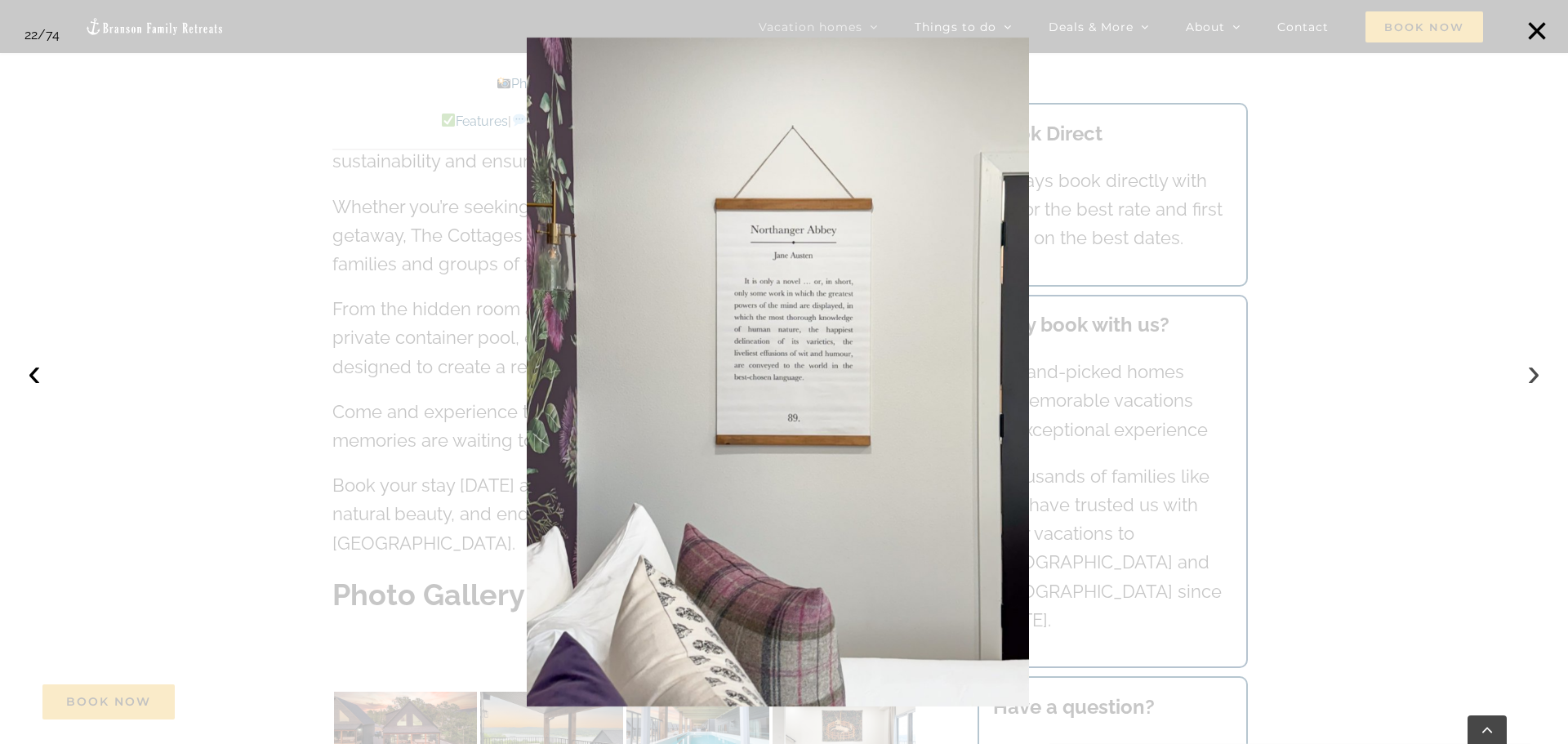
click at [1535, 380] on button "›" at bounding box center [1533, 372] width 36 height 36
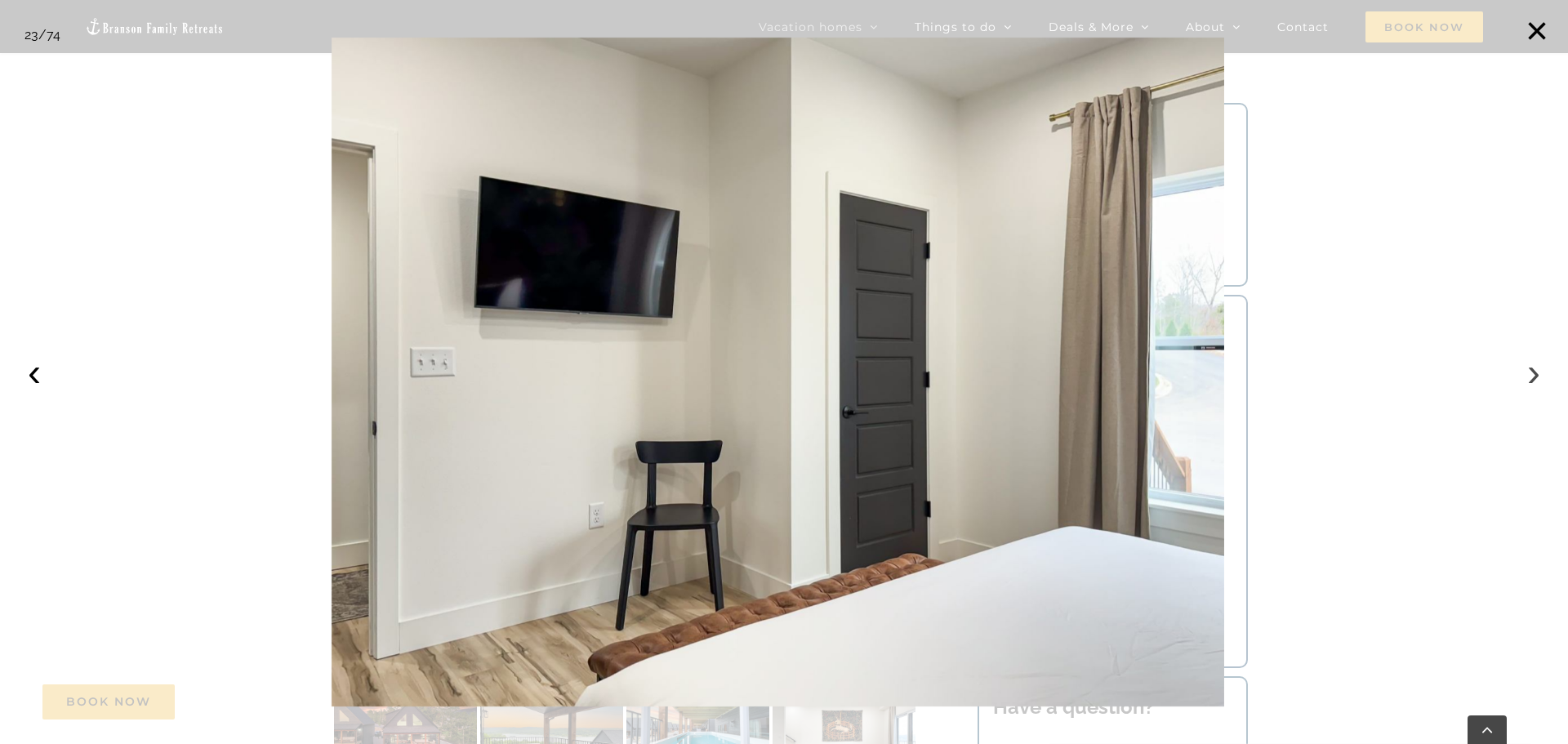
click at [1535, 380] on button "›" at bounding box center [1533, 372] width 36 height 36
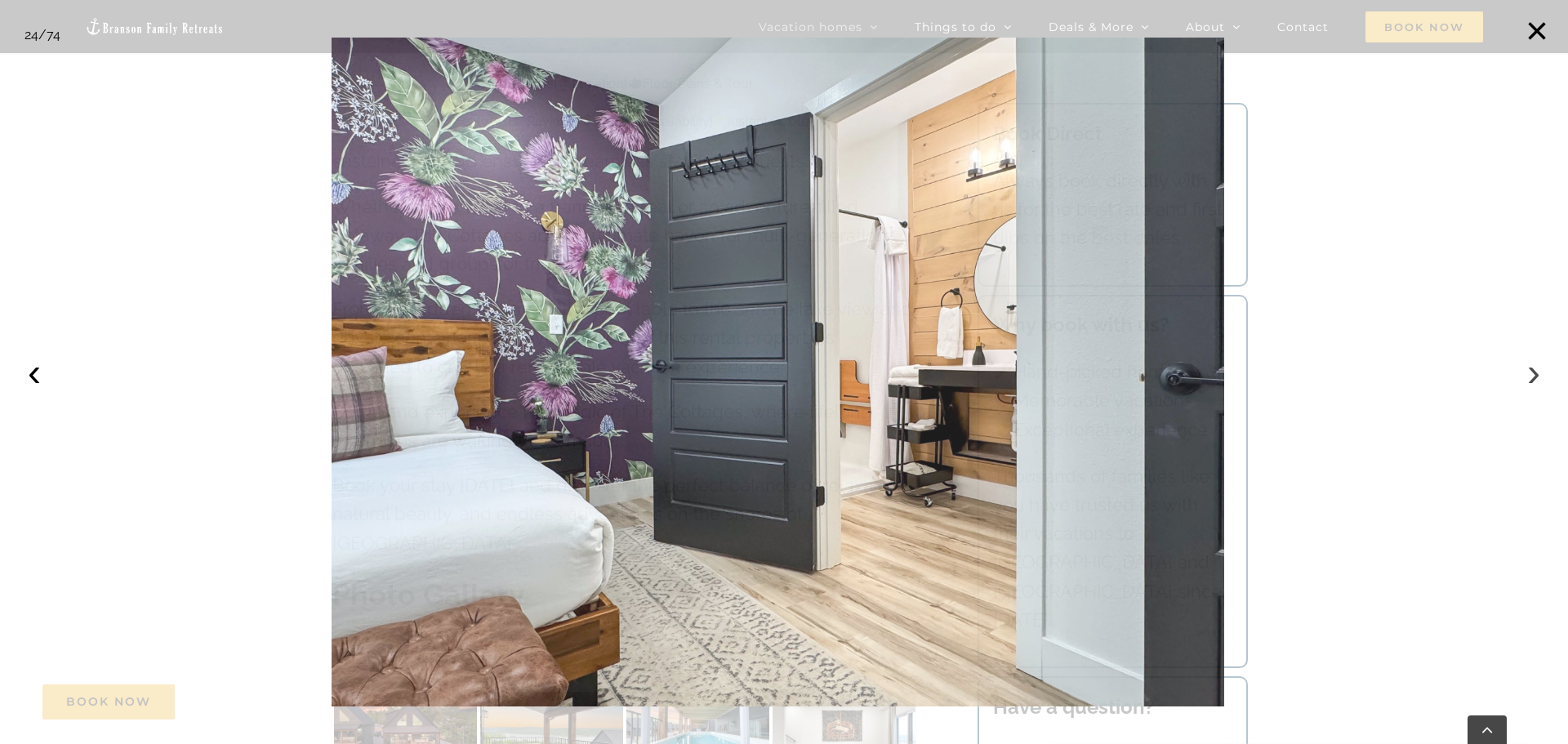
click at [1535, 380] on button "›" at bounding box center [1533, 372] width 36 height 36
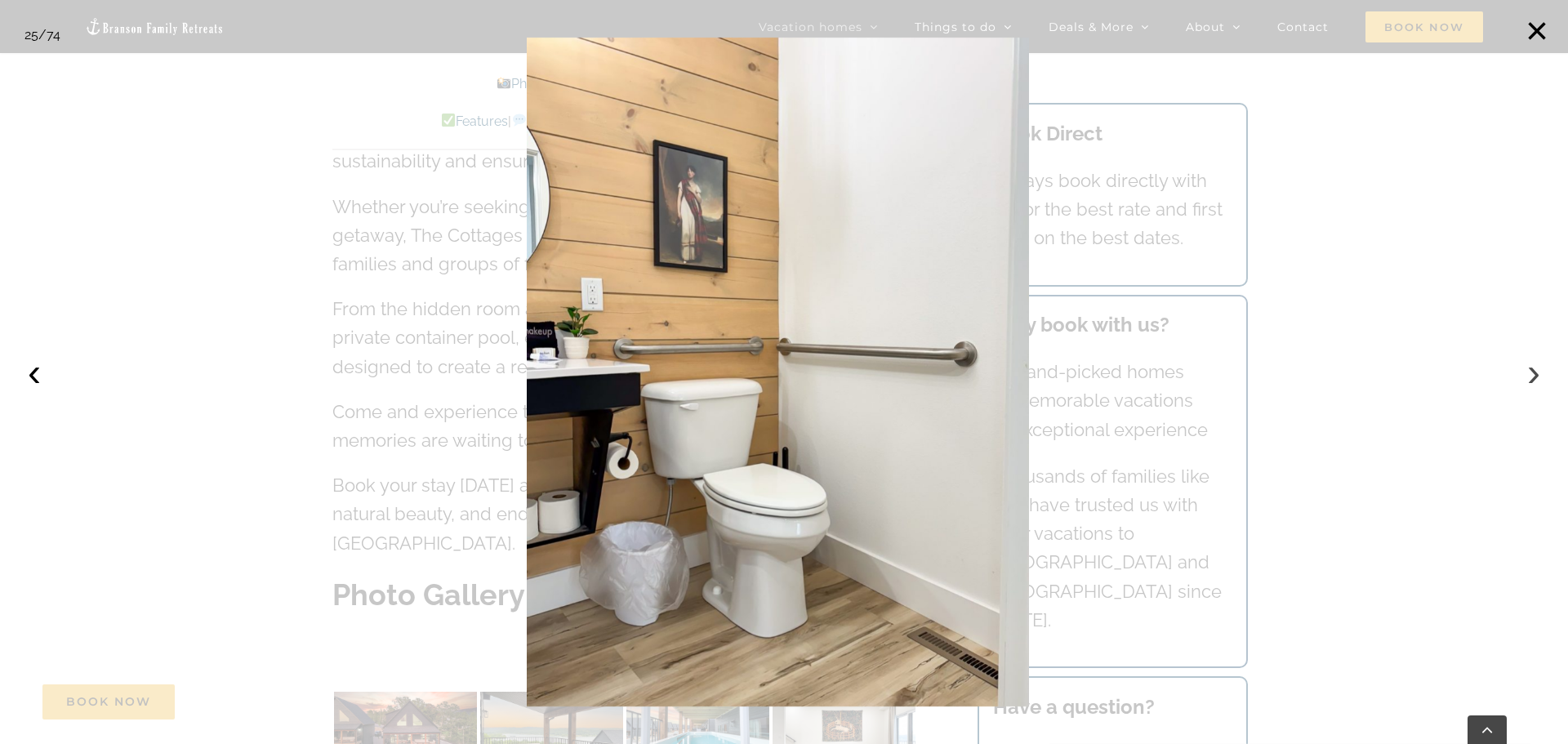
click at [1535, 380] on button "›" at bounding box center [1533, 372] width 36 height 36
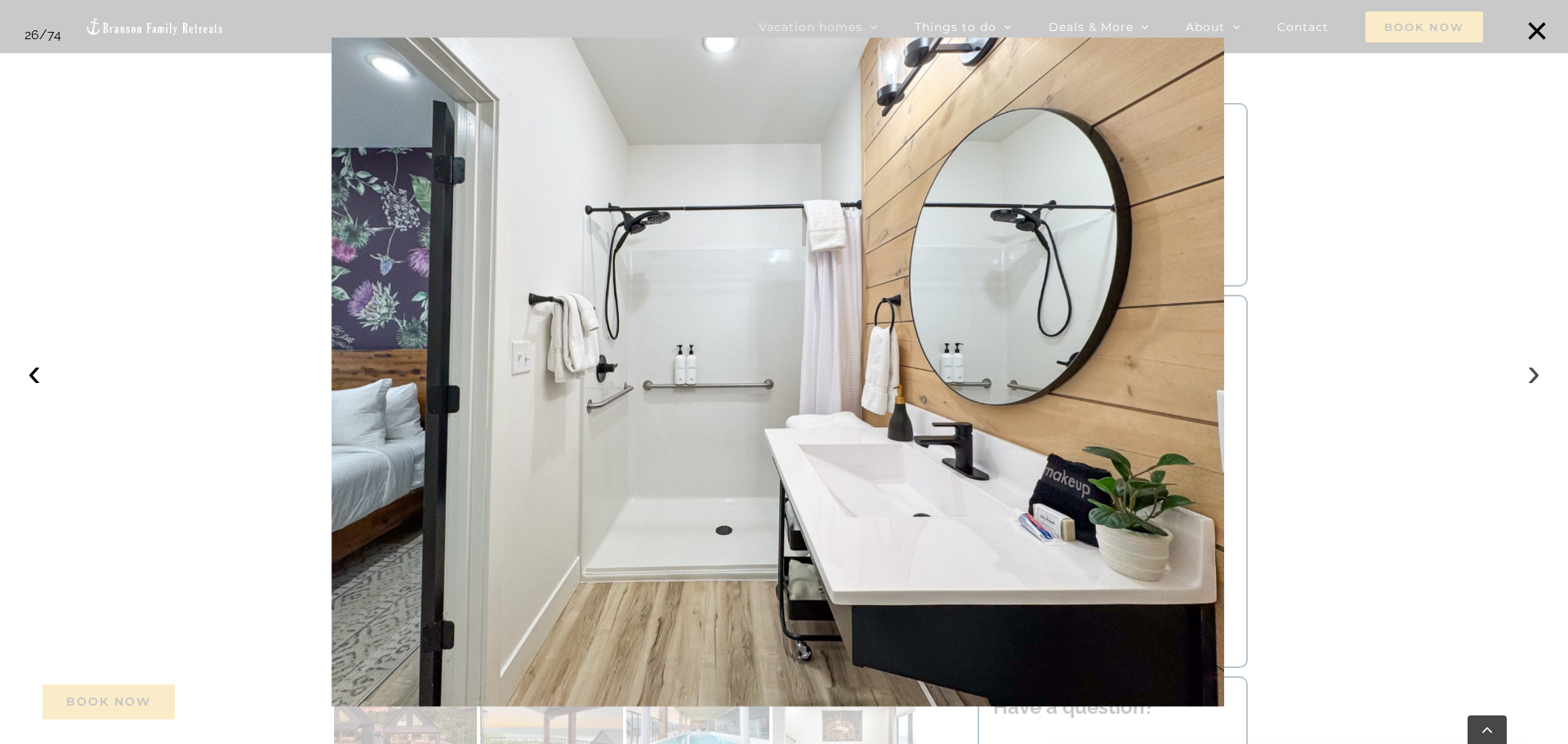
click at [1535, 380] on button "›" at bounding box center [1533, 372] width 36 height 36
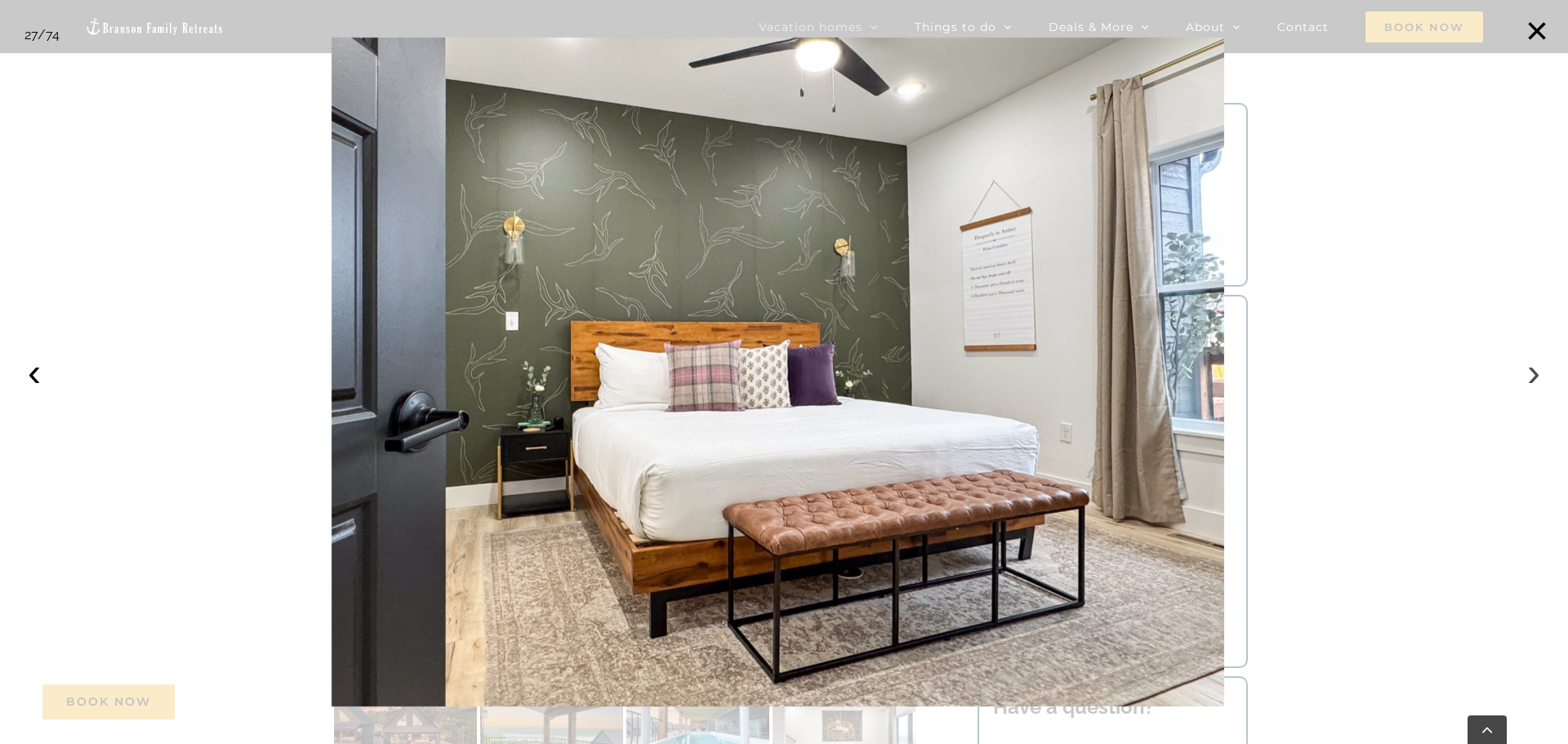
click at [1535, 380] on button "›" at bounding box center [1533, 372] width 36 height 36
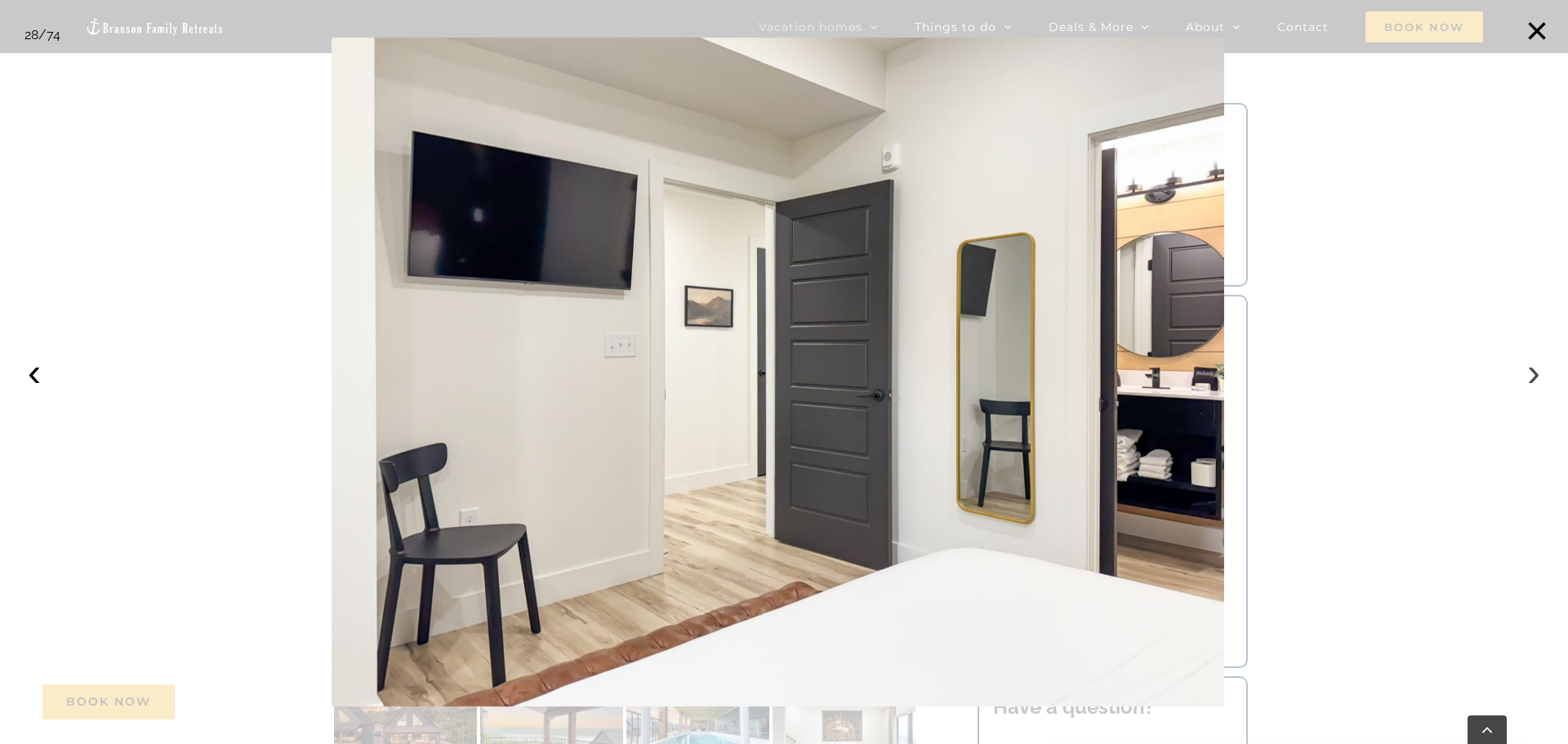
click at [1535, 380] on button "›" at bounding box center [1533, 372] width 36 height 36
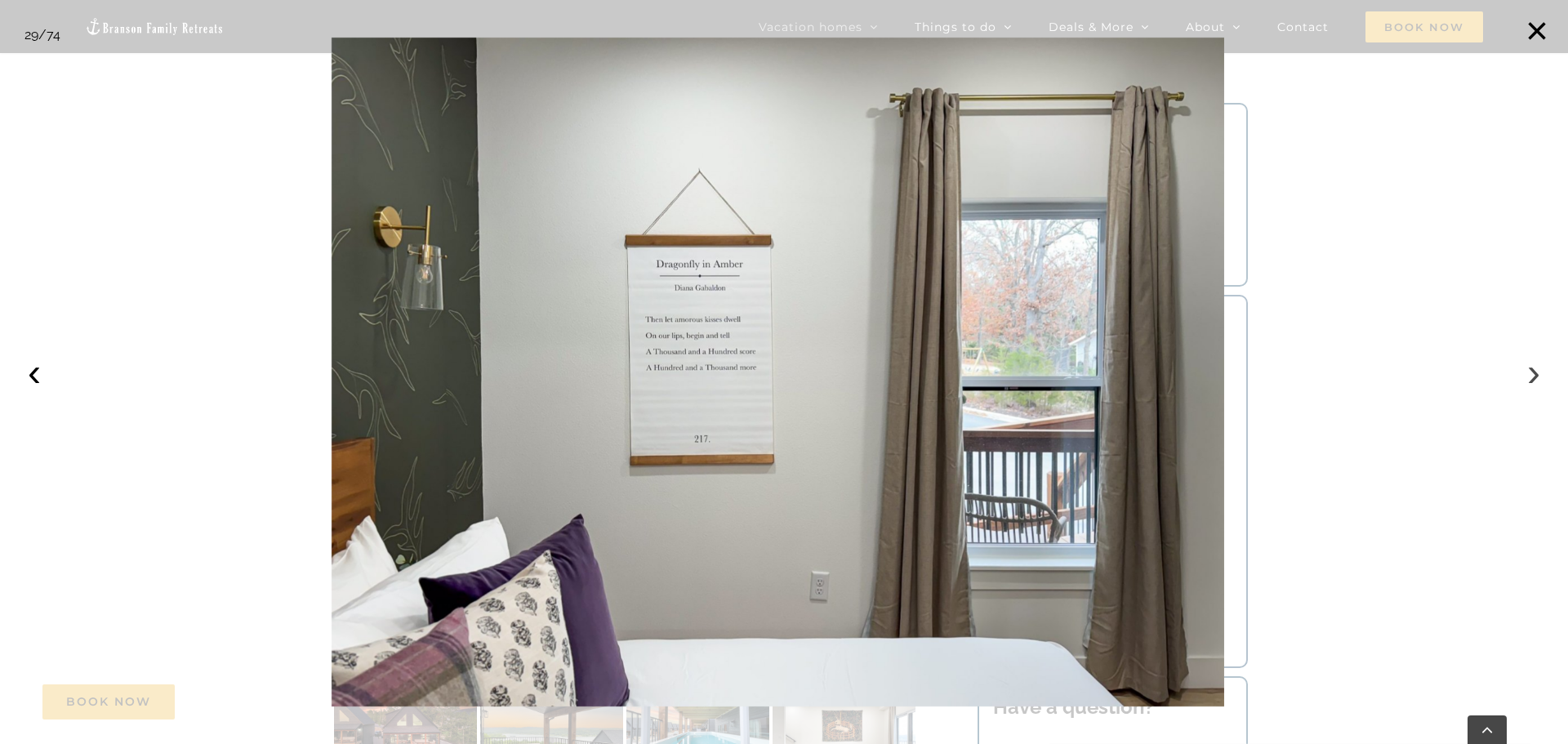
click at [1535, 380] on button "›" at bounding box center [1533, 372] width 36 height 36
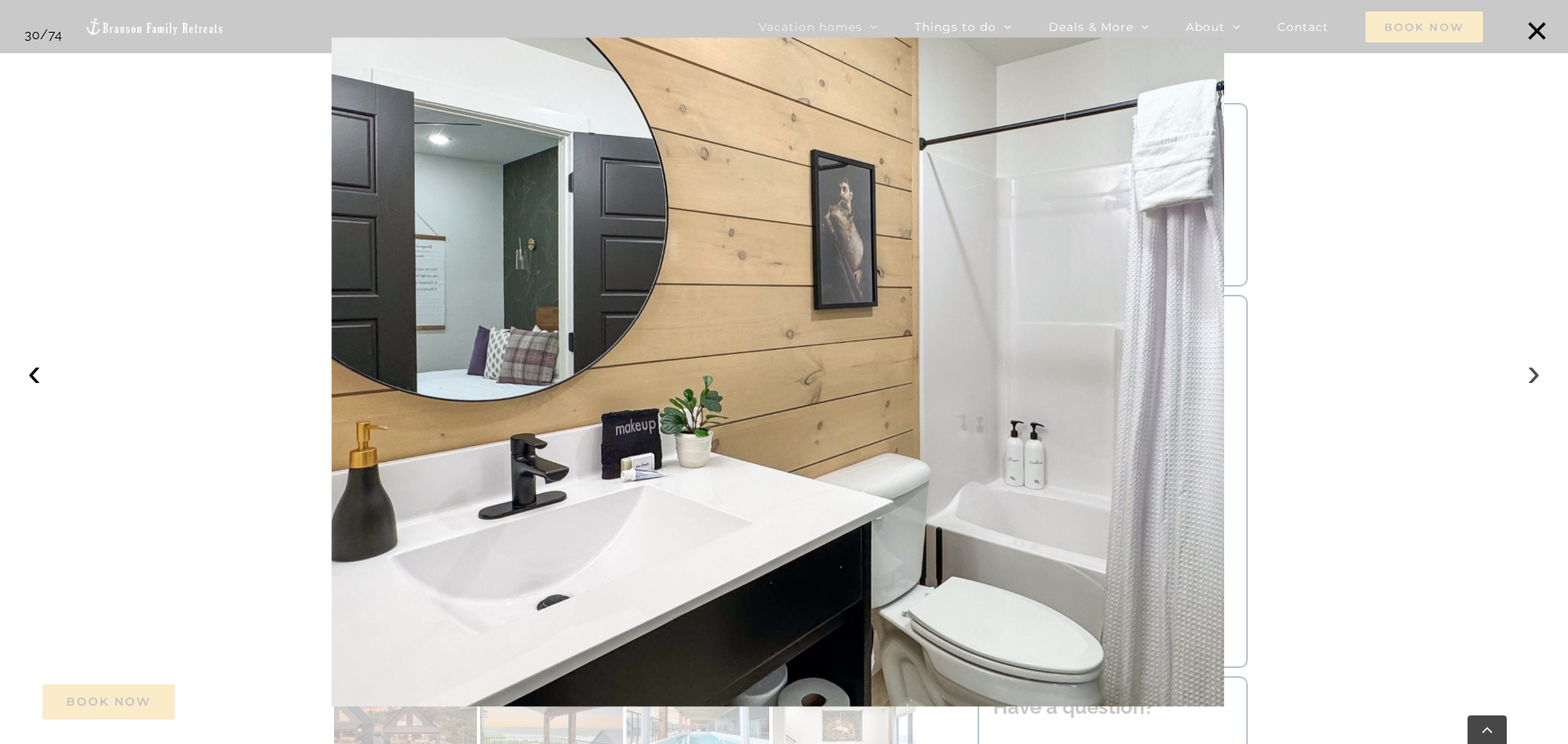
click at [1535, 380] on button "›" at bounding box center [1533, 372] width 36 height 36
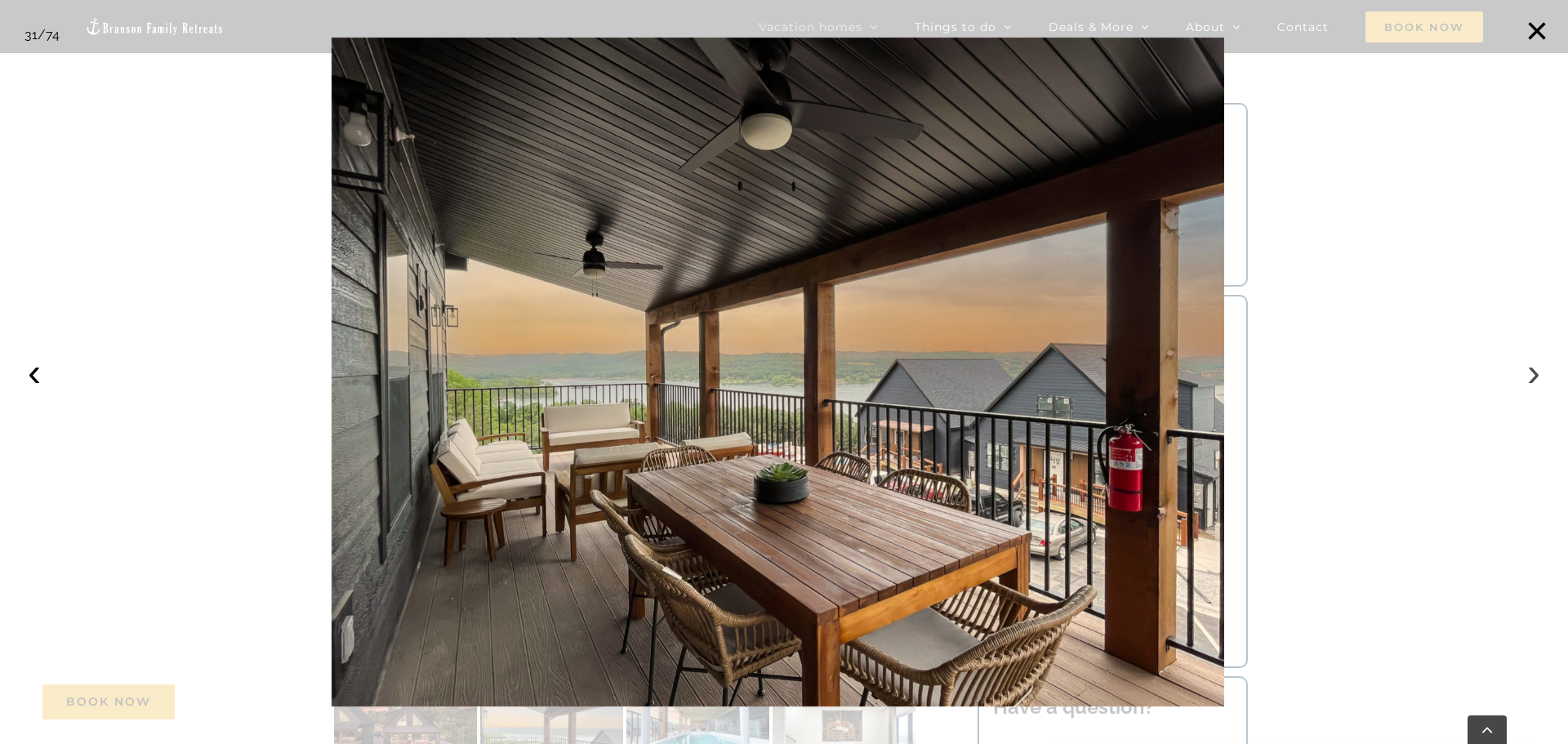
click at [1535, 380] on button "›" at bounding box center [1533, 372] width 36 height 36
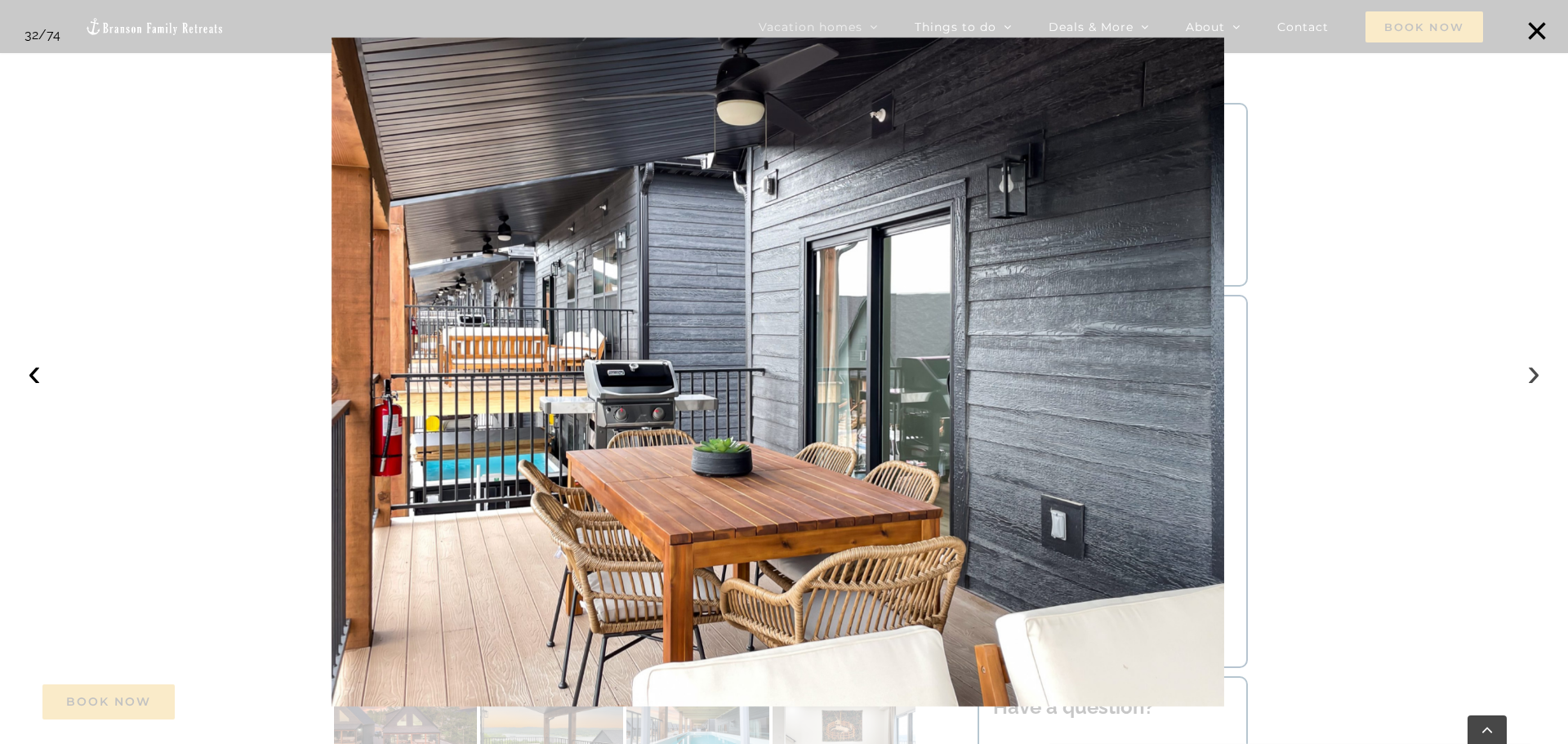
click at [1535, 380] on button "›" at bounding box center [1533, 372] width 36 height 36
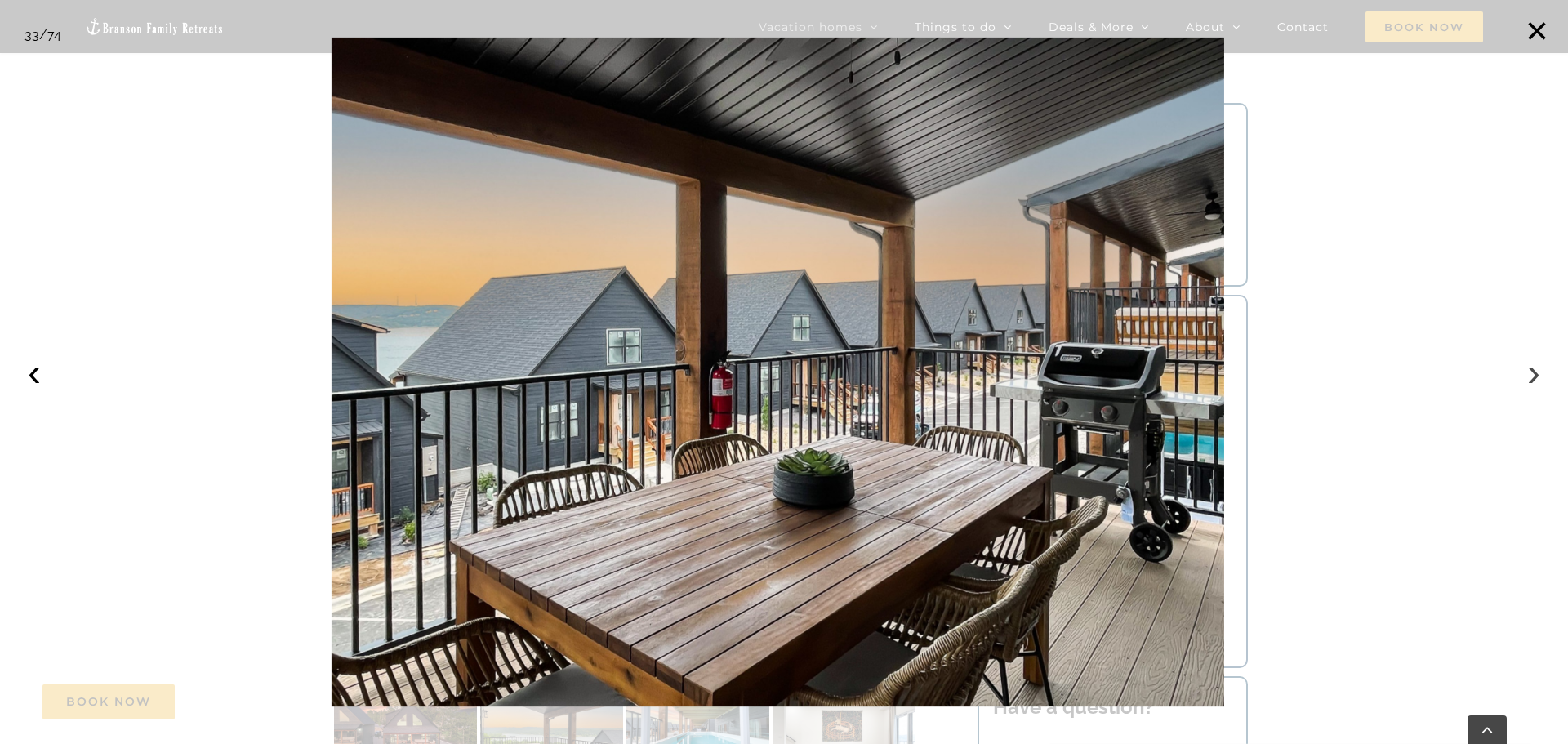
click at [1535, 380] on button "›" at bounding box center [1533, 372] width 36 height 36
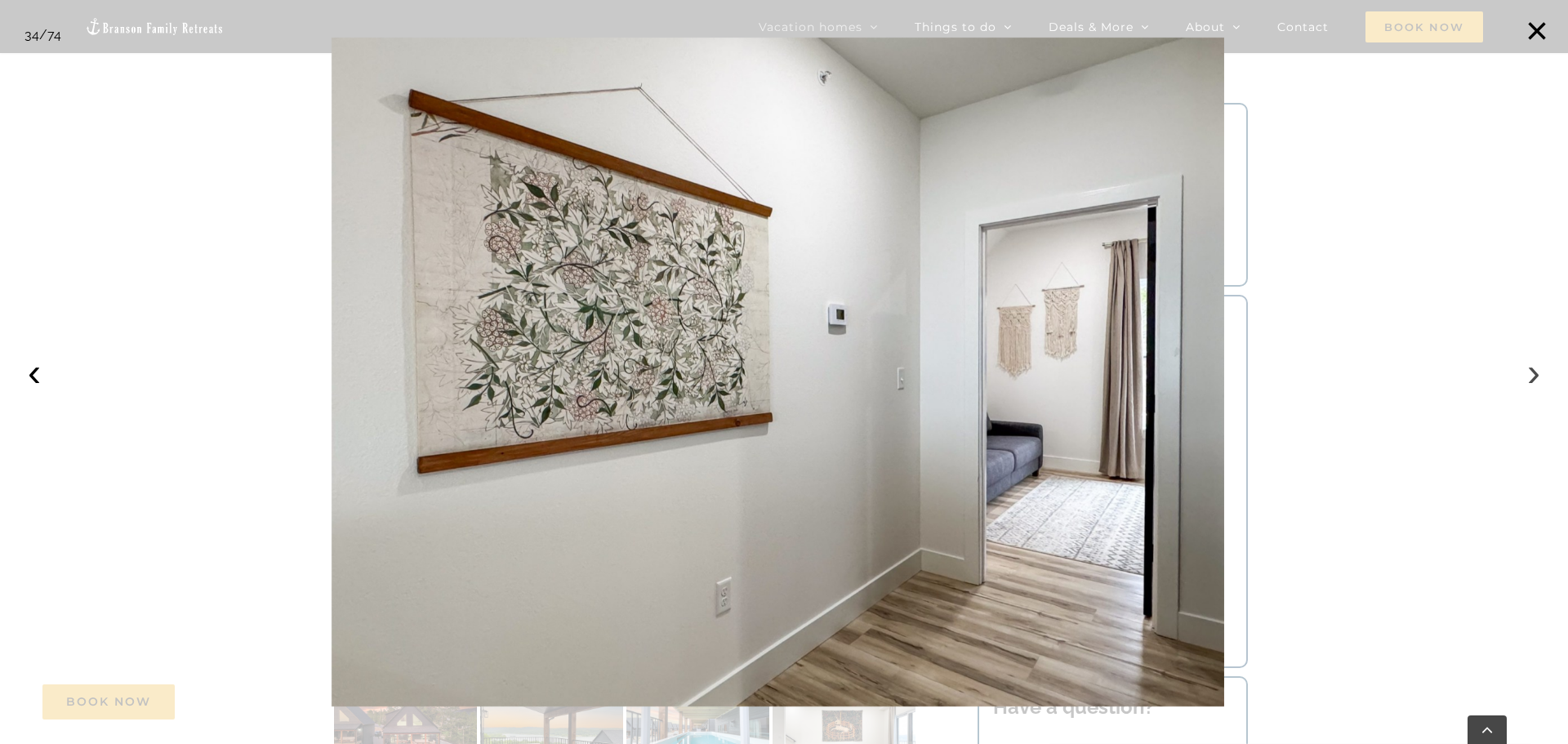
click at [1535, 380] on button "›" at bounding box center [1533, 372] width 36 height 36
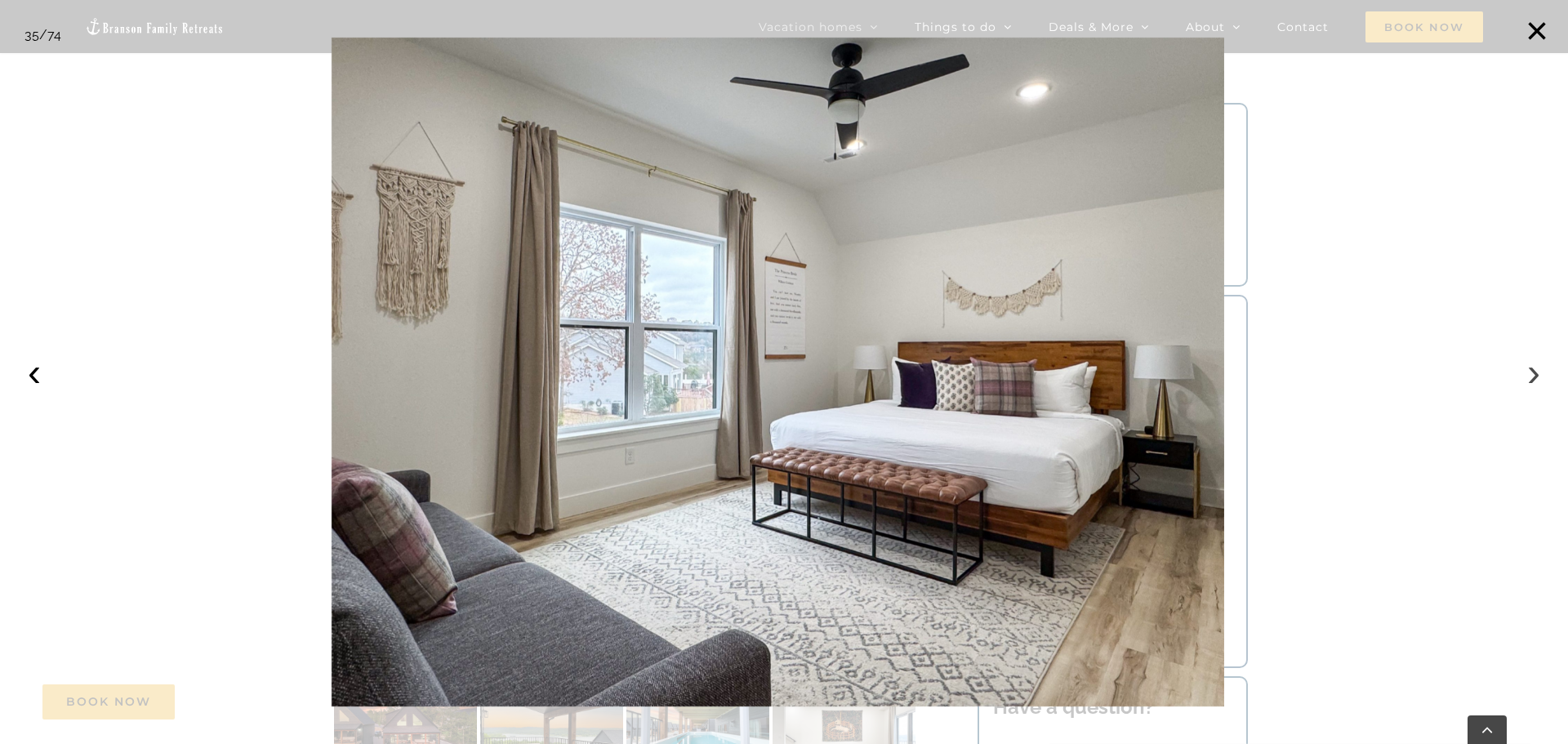
click at [1535, 380] on button "›" at bounding box center [1533, 372] width 36 height 36
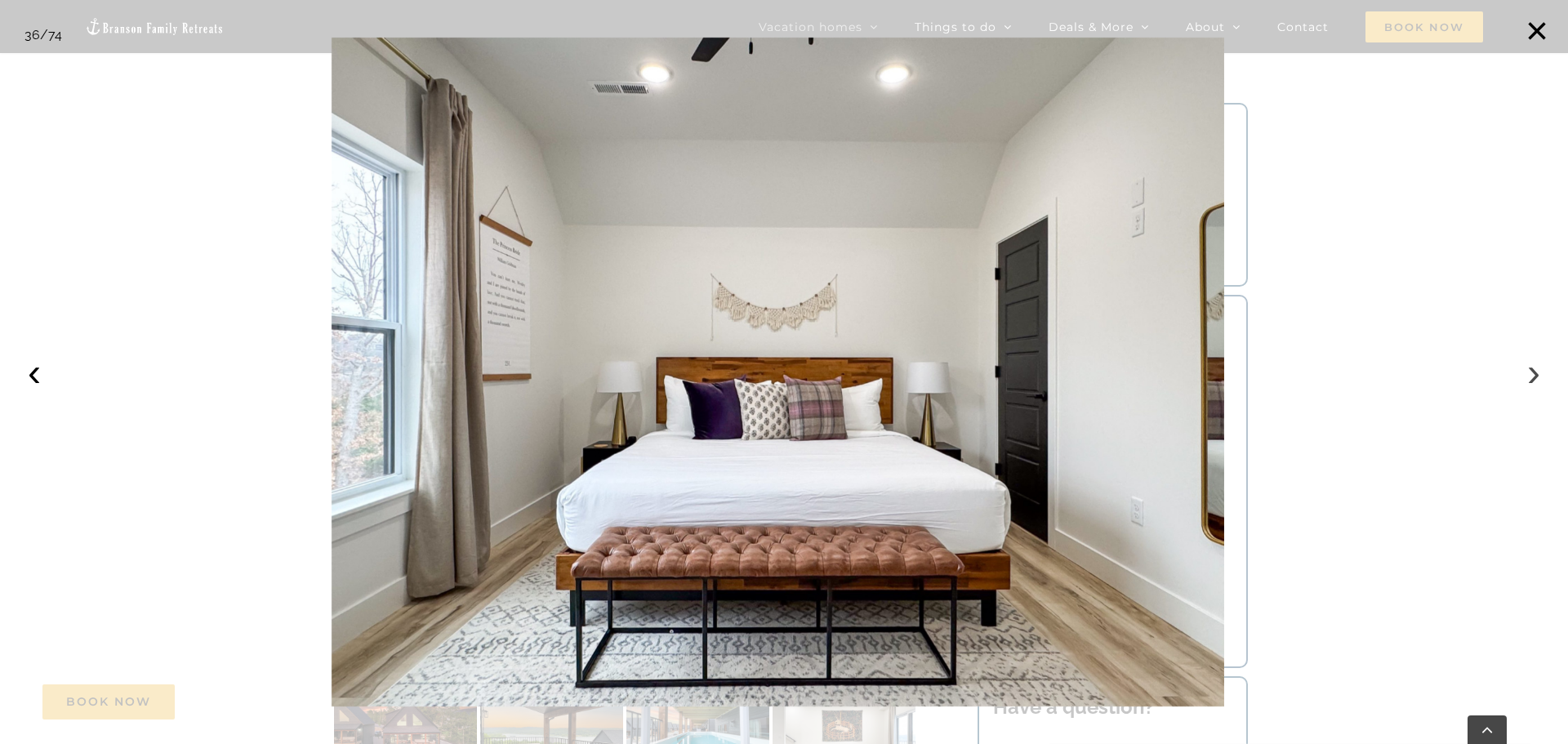
click at [1535, 380] on button "›" at bounding box center [1533, 372] width 36 height 36
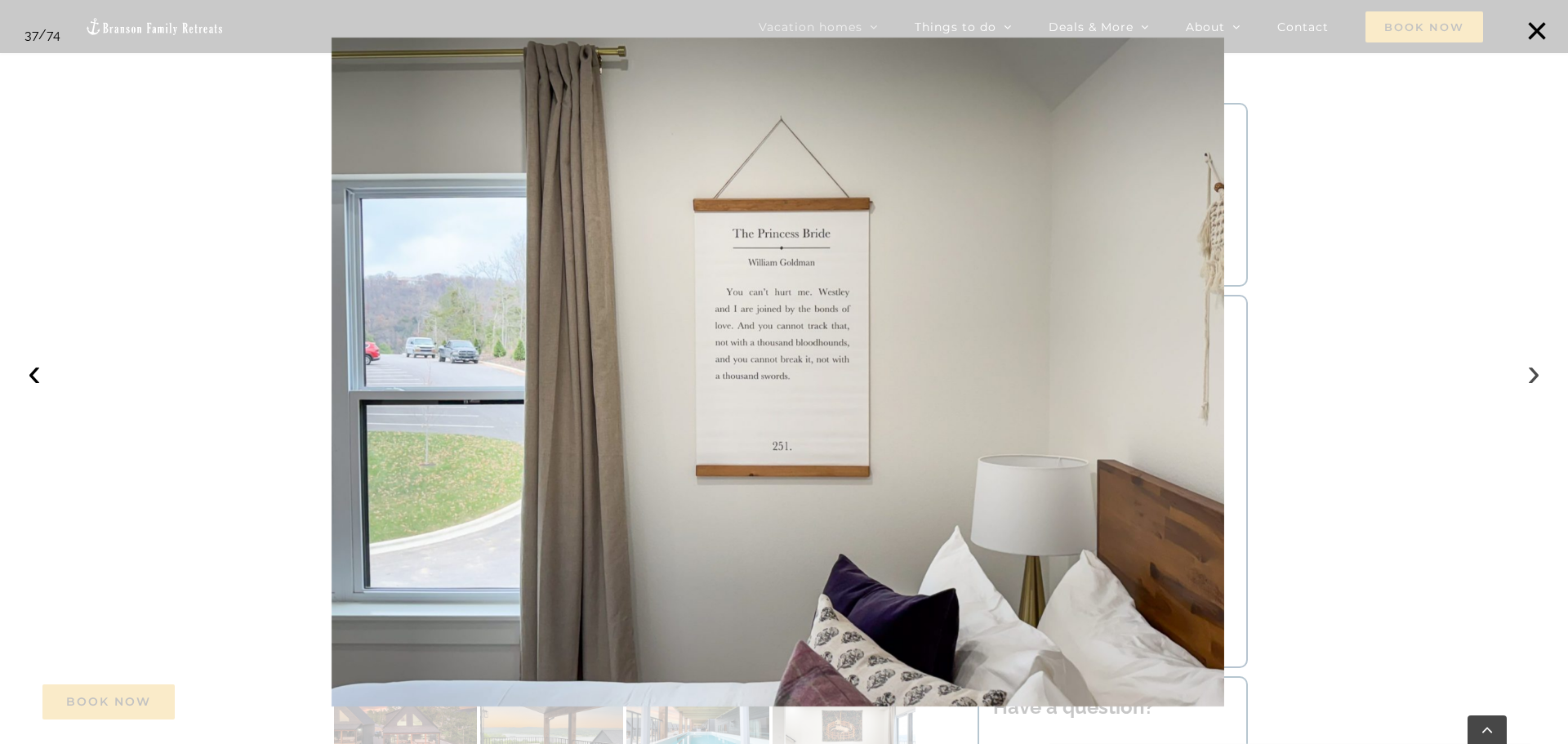
click at [1535, 380] on button "›" at bounding box center [1533, 372] width 36 height 36
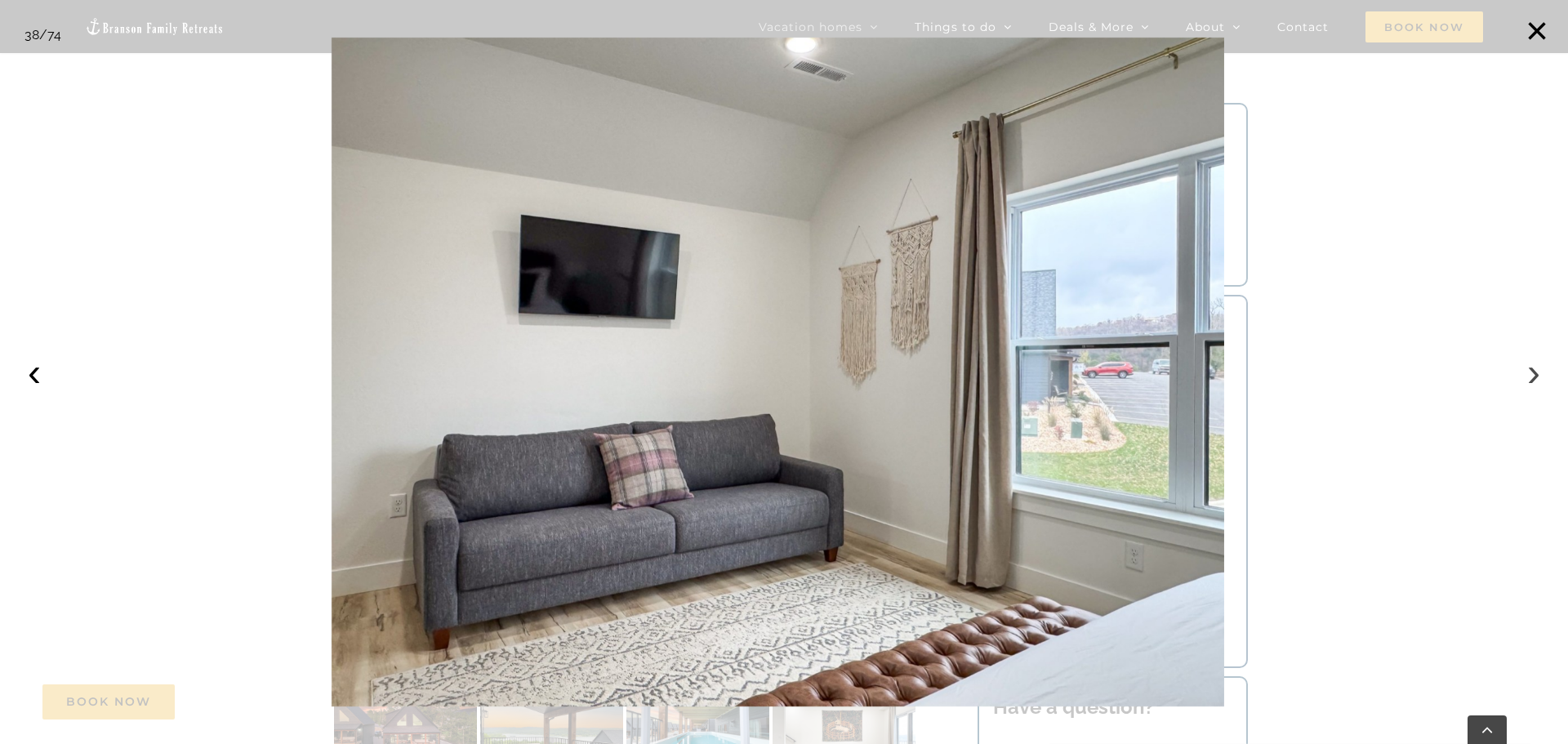
click at [1535, 380] on button "›" at bounding box center [1533, 372] width 36 height 36
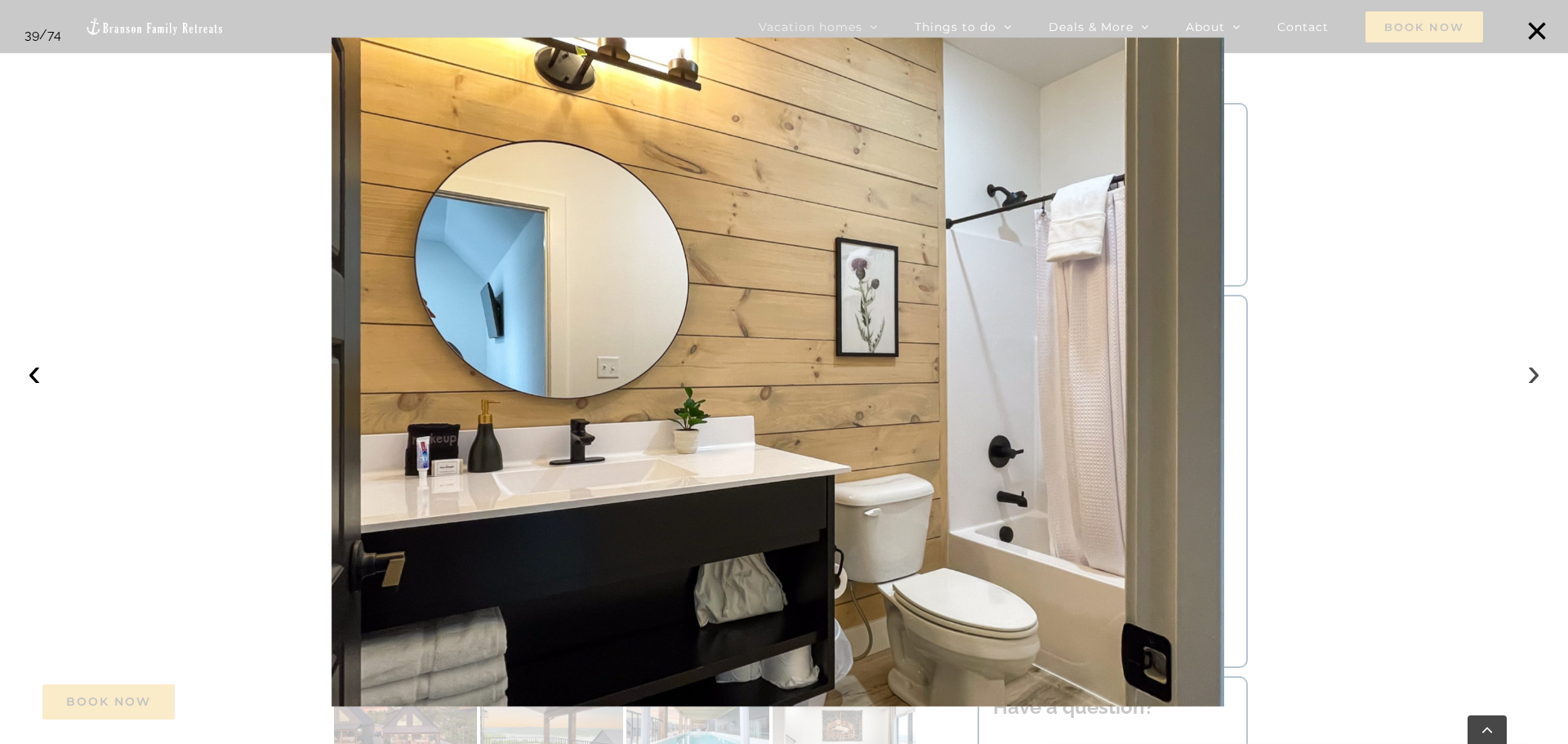
click at [1535, 380] on button "›" at bounding box center [1533, 372] width 36 height 36
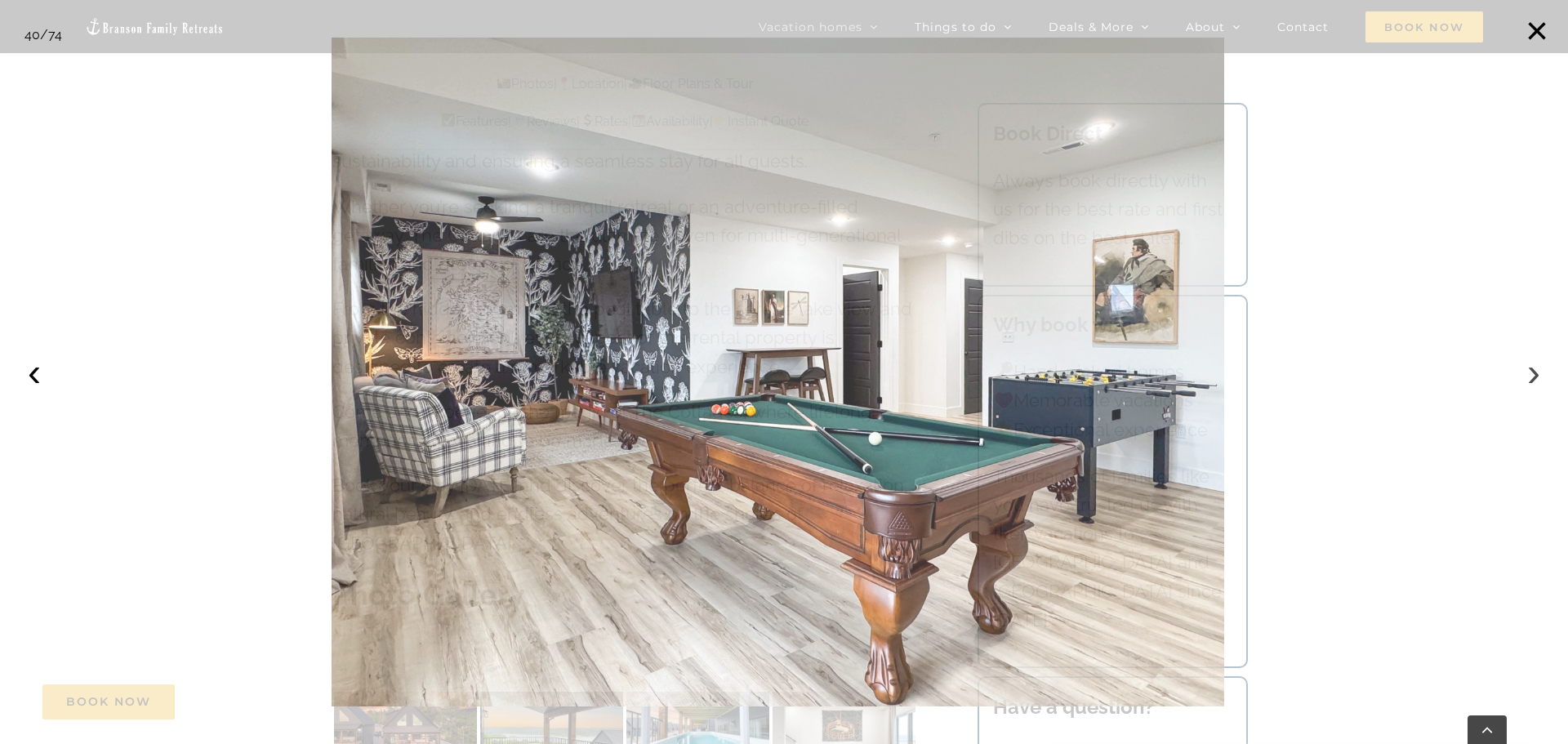
click at [1535, 380] on button "›" at bounding box center [1533, 372] width 36 height 36
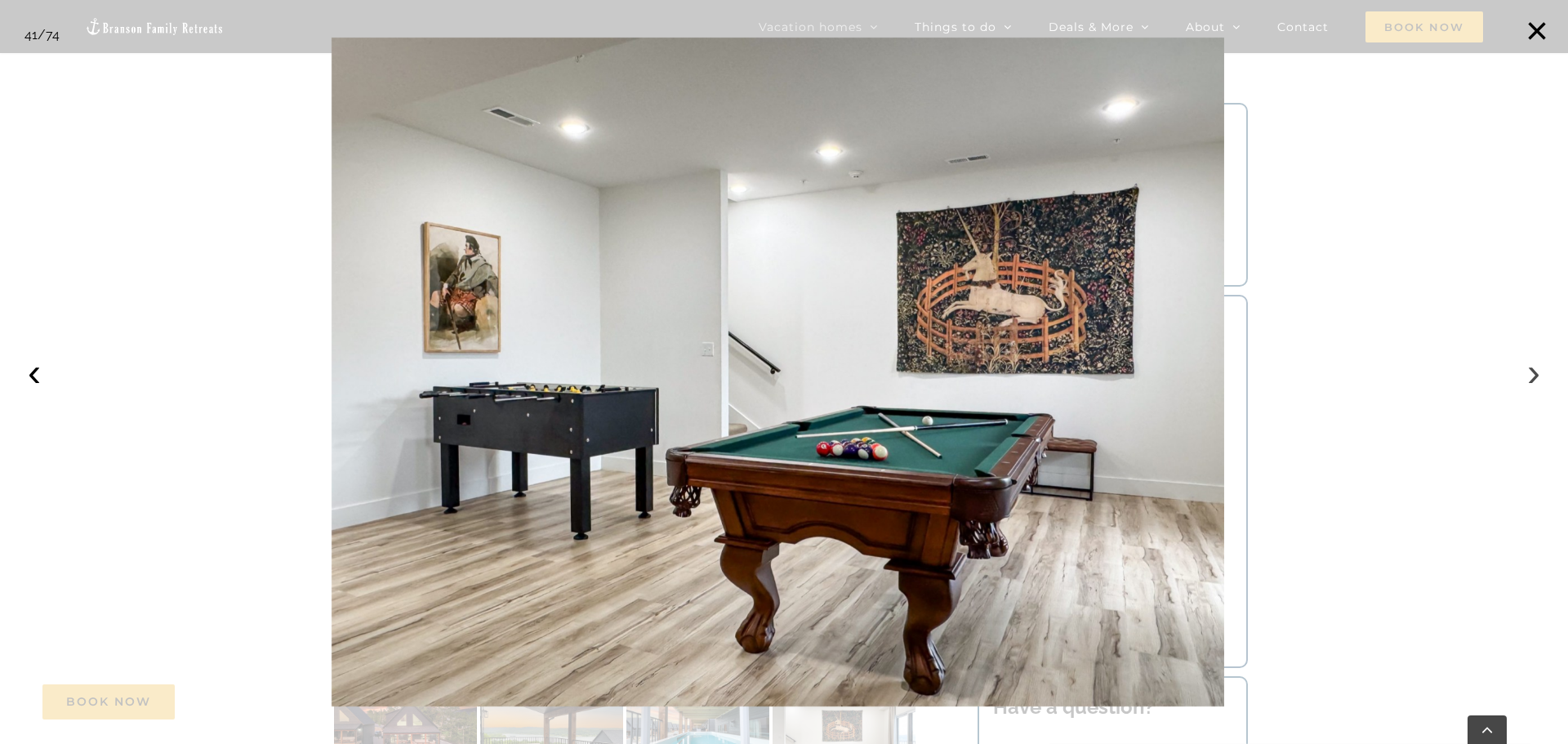
click at [1535, 380] on button "›" at bounding box center [1533, 372] width 36 height 36
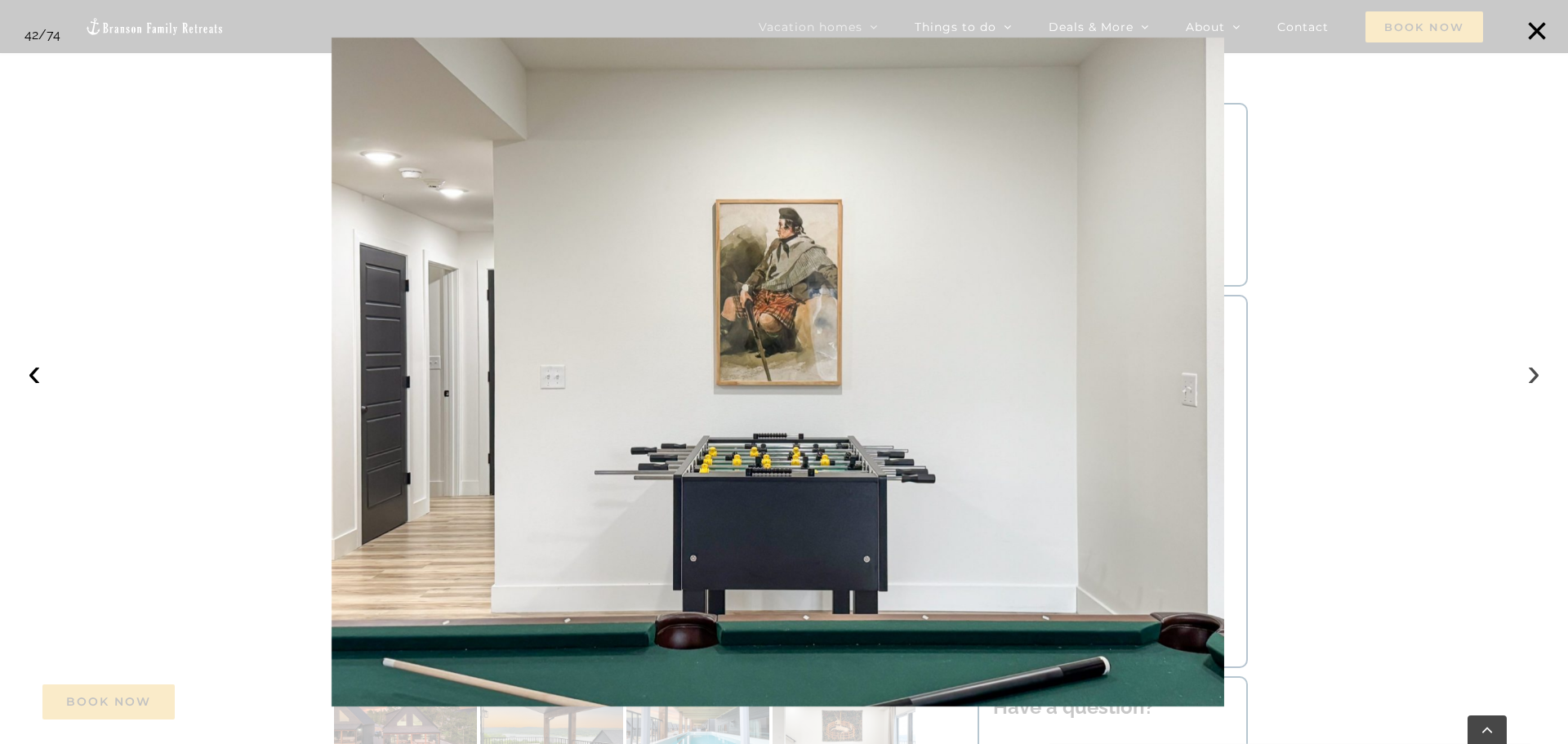
click at [1535, 380] on button "›" at bounding box center [1533, 372] width 36 height 36
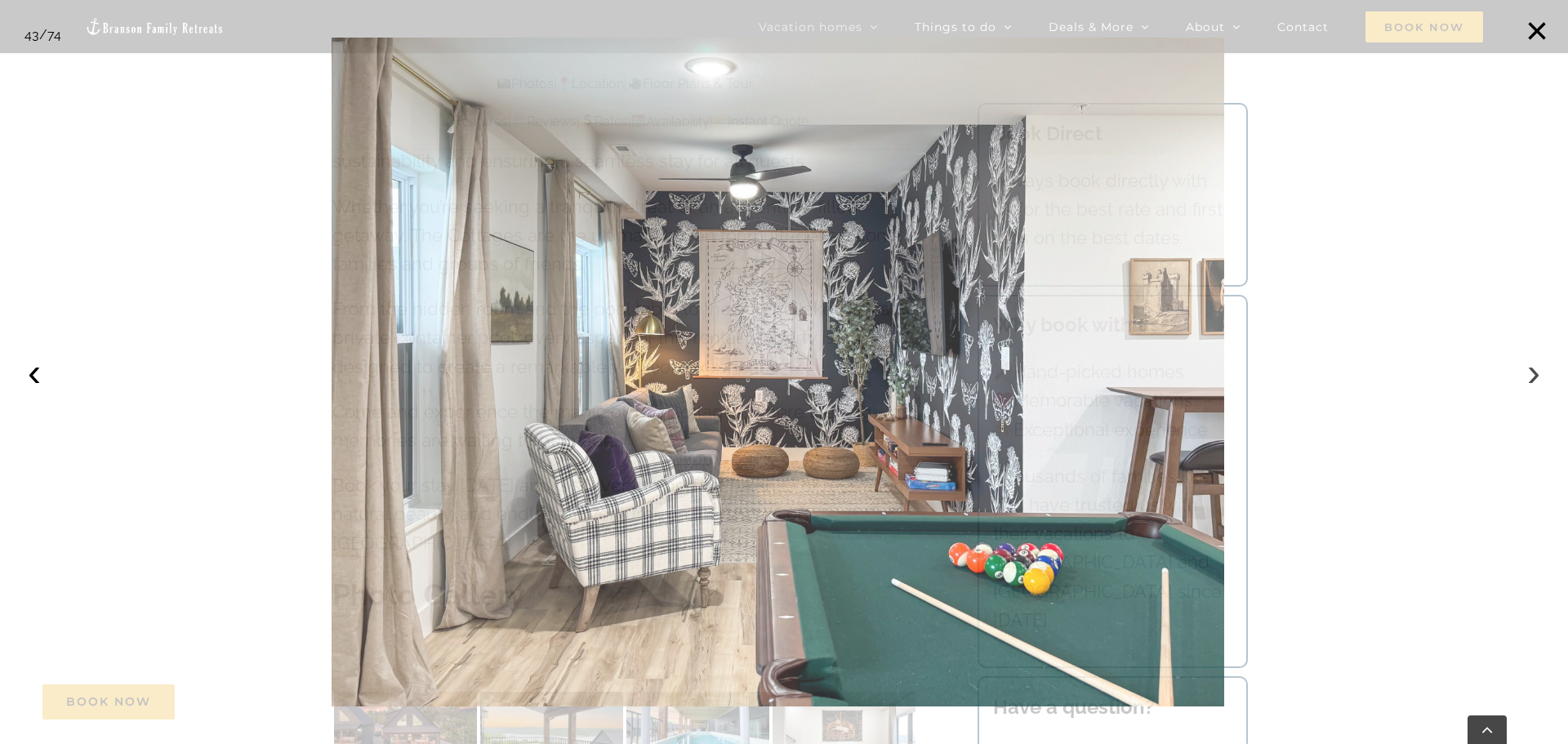
click at [1535, 380] on button "›" at bounding box center [1533, 372] width 36 height 36
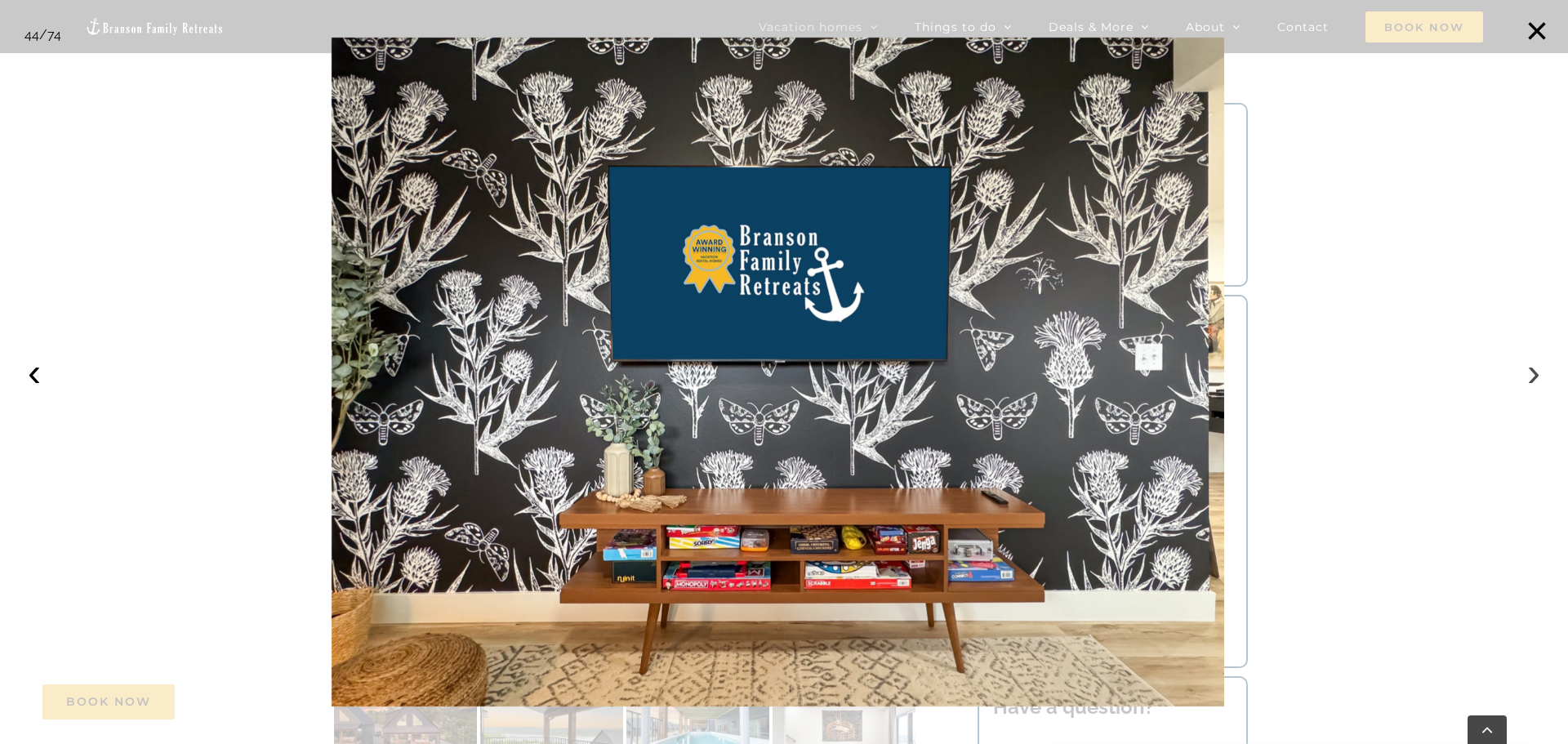
click at [1535, 380] on button "›" at bounding box center [1533, 372] width 36 height 36
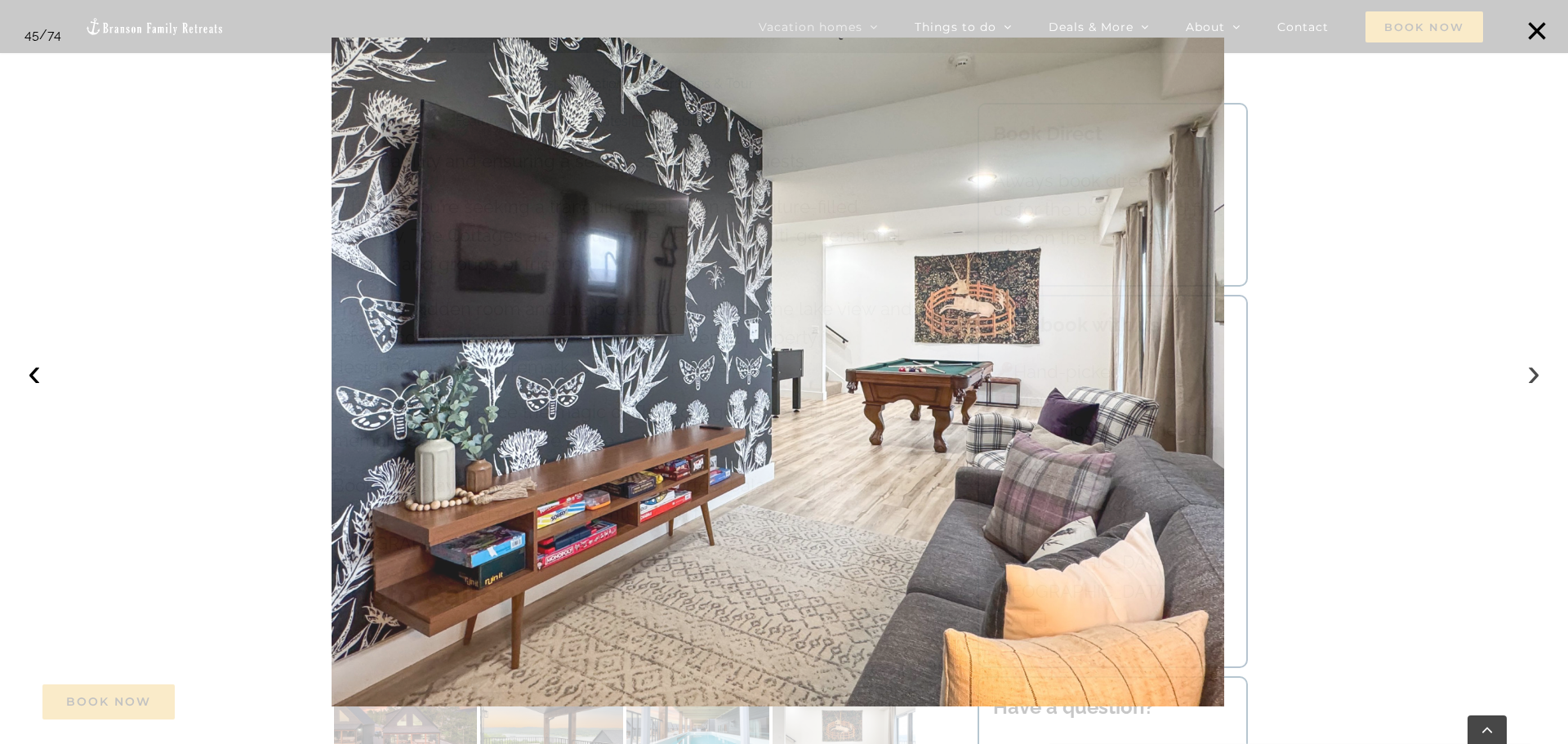
click at [1535, 380] on button "›" at bounding box center [1533, 372] width 36 height 36
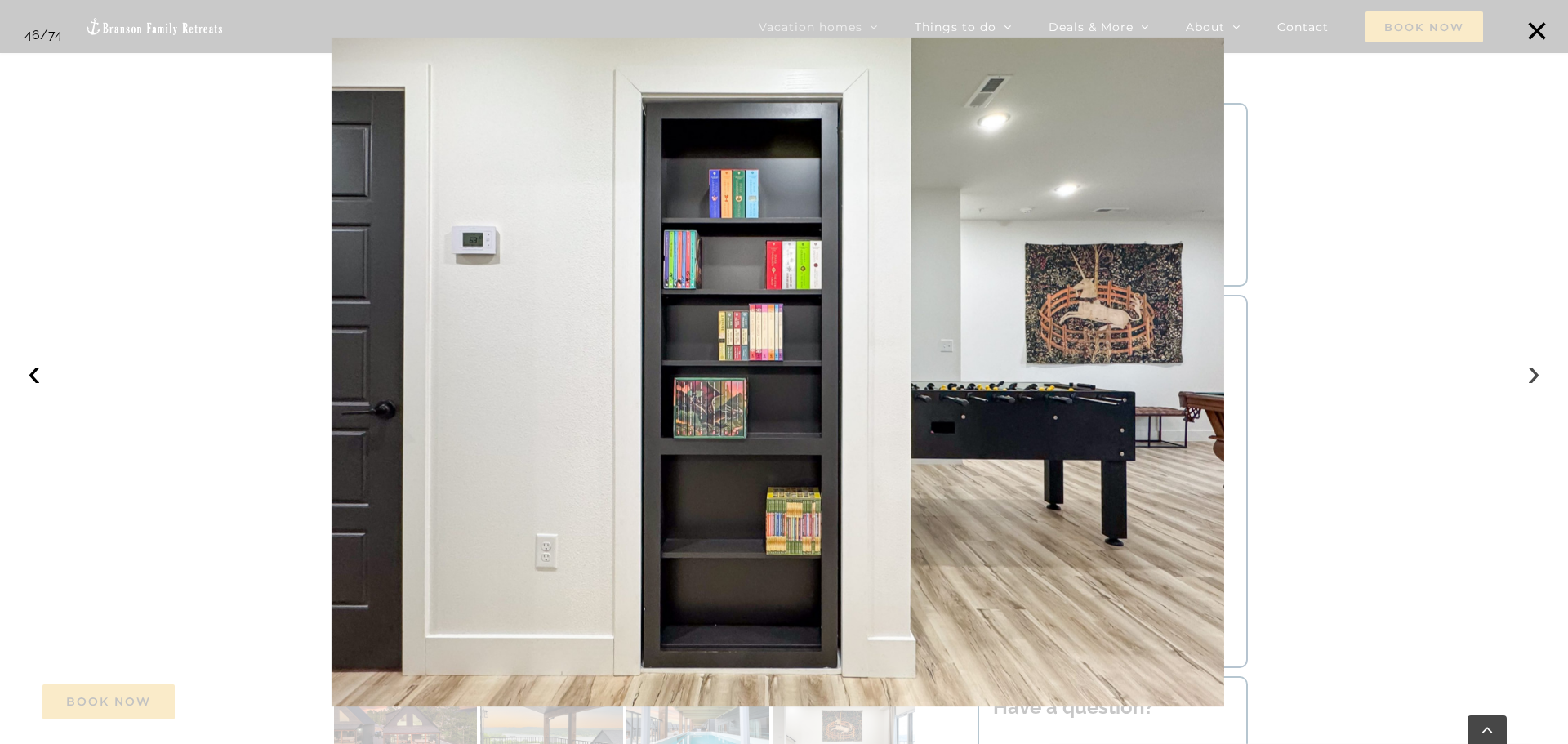
click at [1535, 380] on button "›" at bounding box center [1533, 372] width 36 height 36
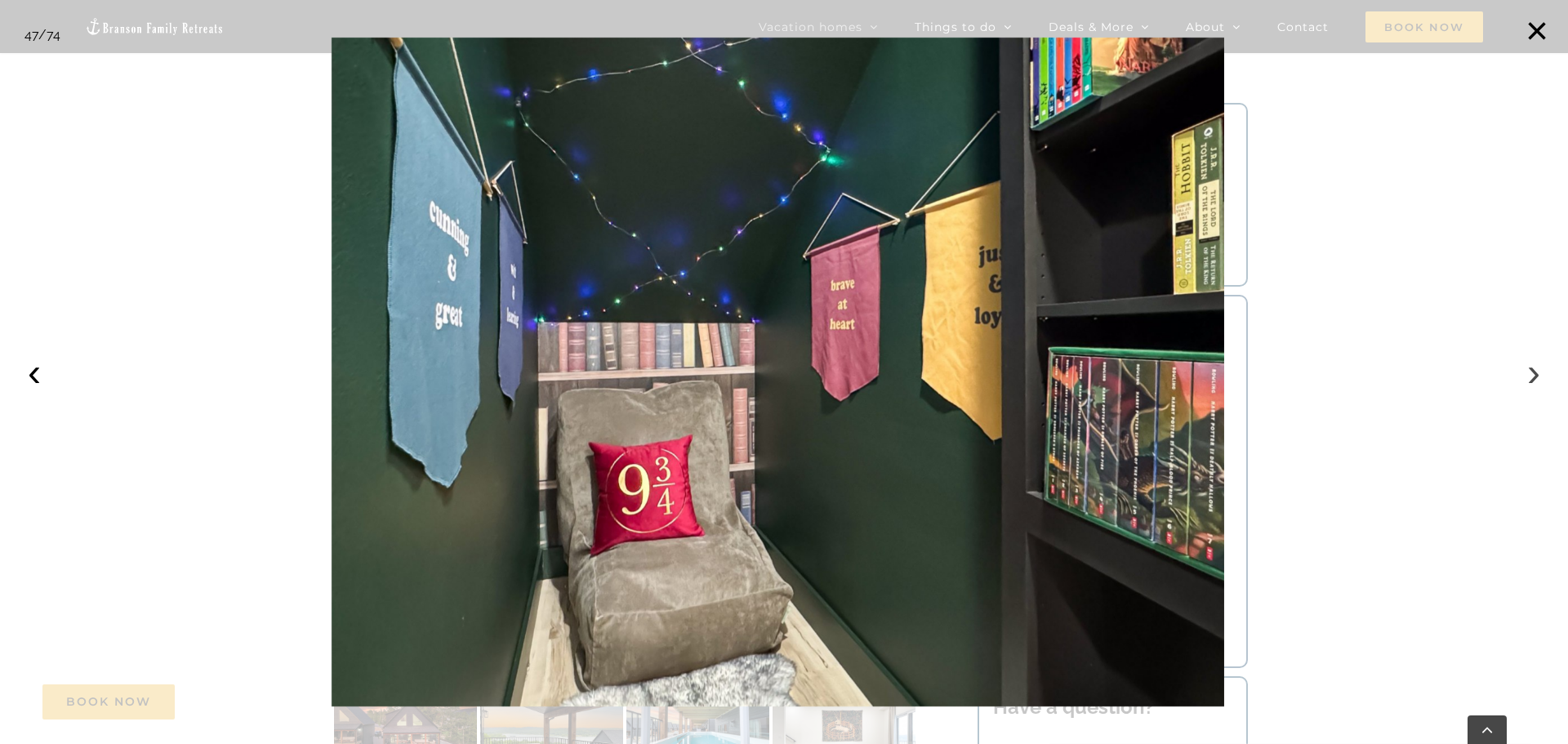
click at [1536, 384] on button "›" at bounding box center [1533, 372] width 36 height 36
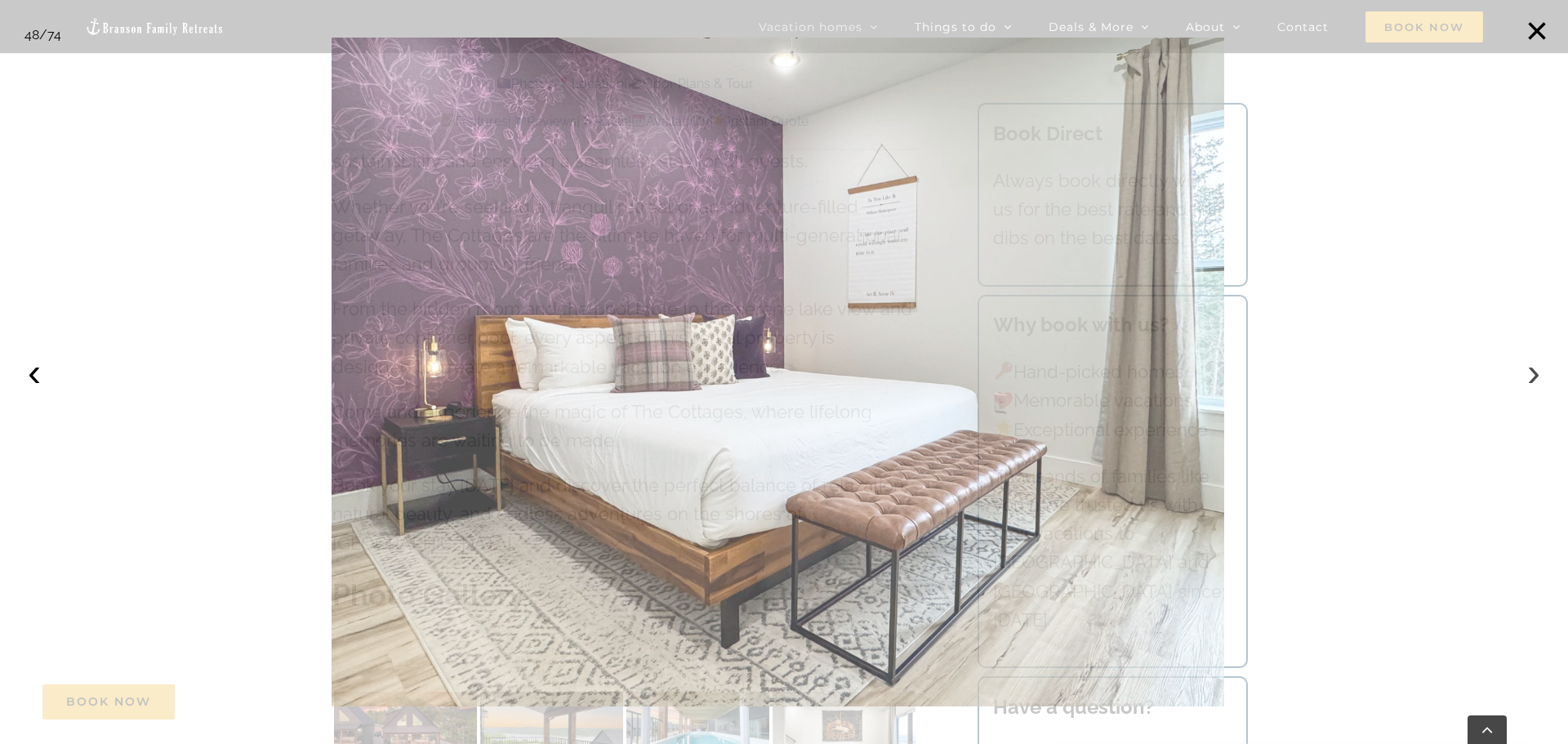
click at [1536, 384] on button "›" at bounding box center [1533, 372] width 36 height 36
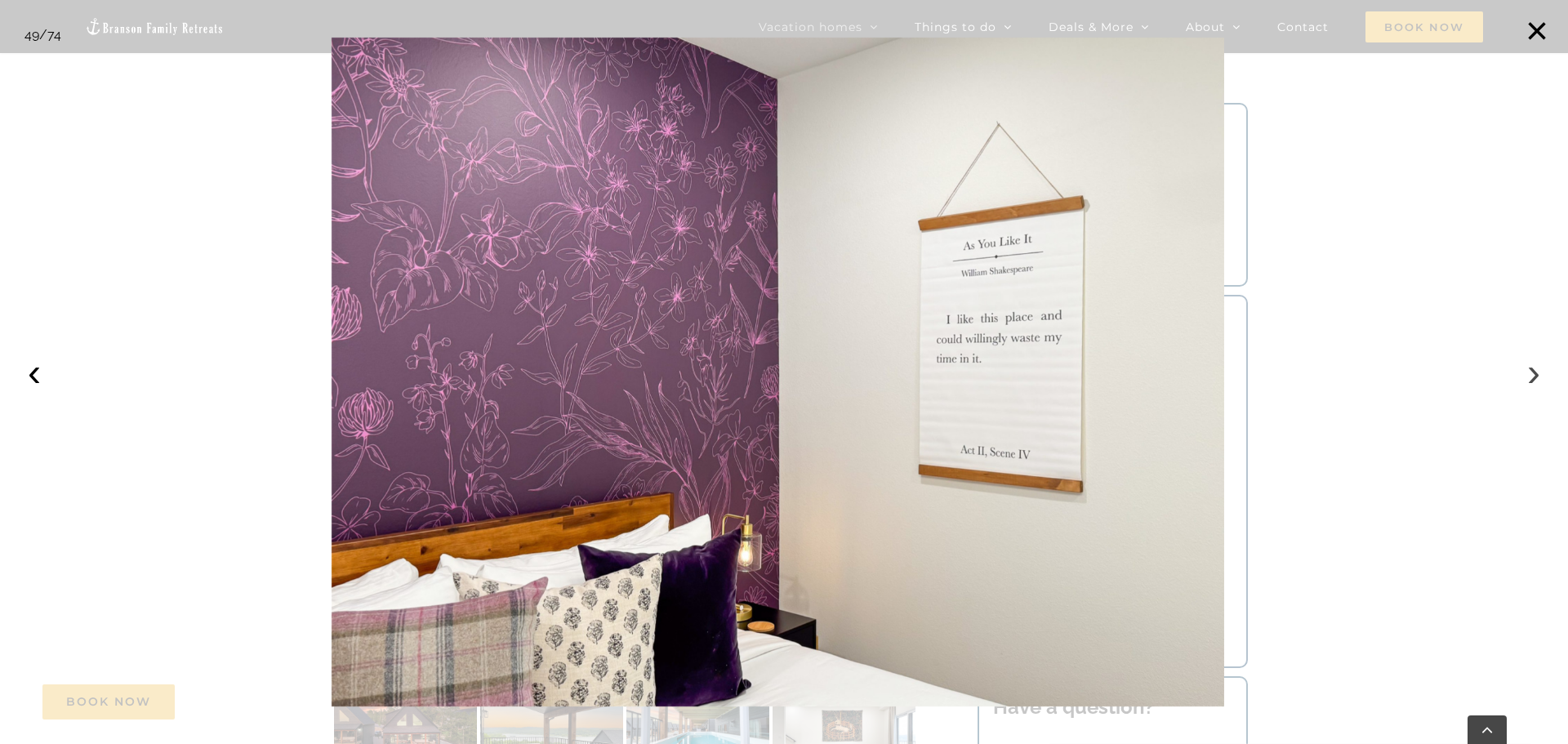
click at [1536, 384] on button "›" at bounding box center [1533, 372] width 36 height 36
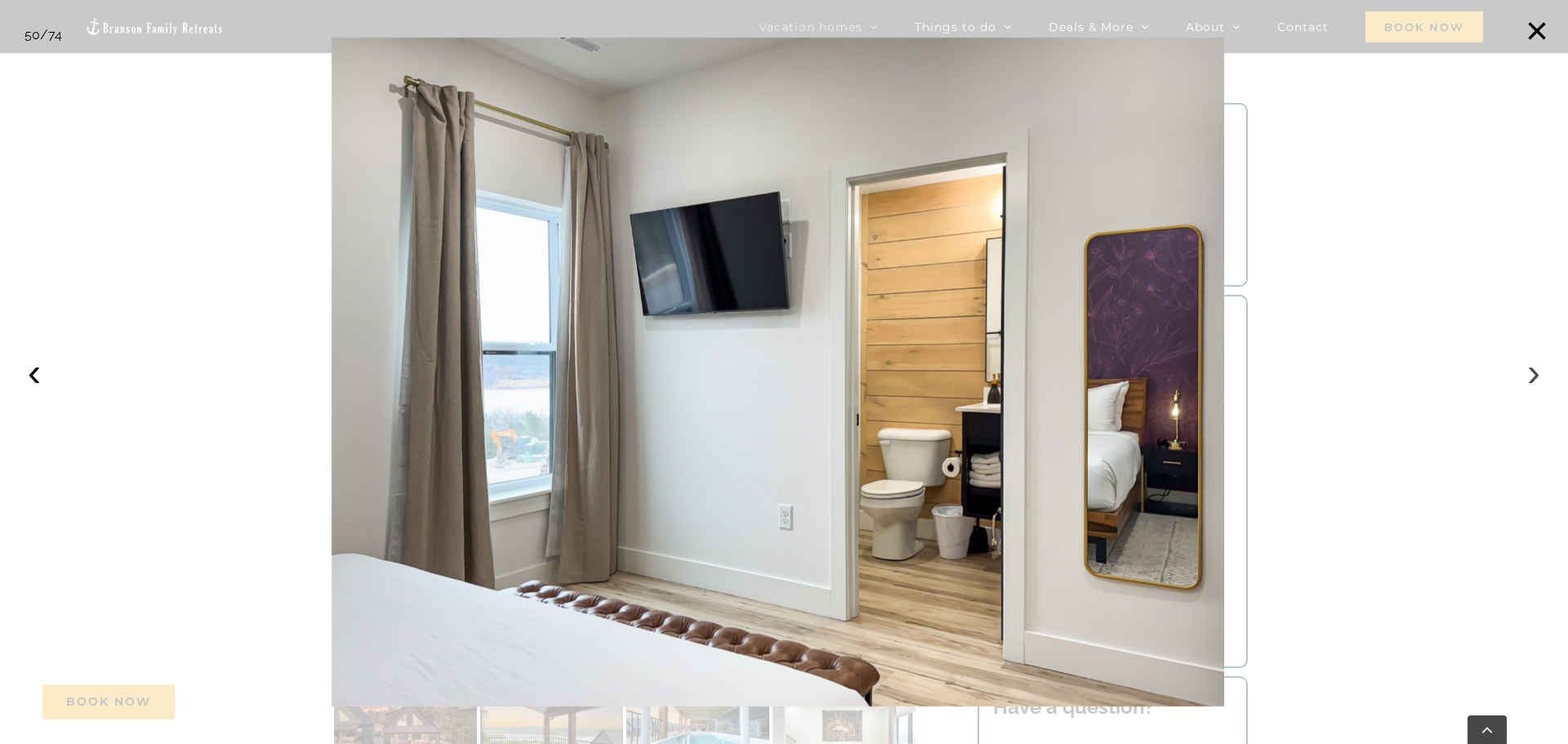
click at [1536, 384] on button "›" at bounding box center [1533, 372] width 36 height 36
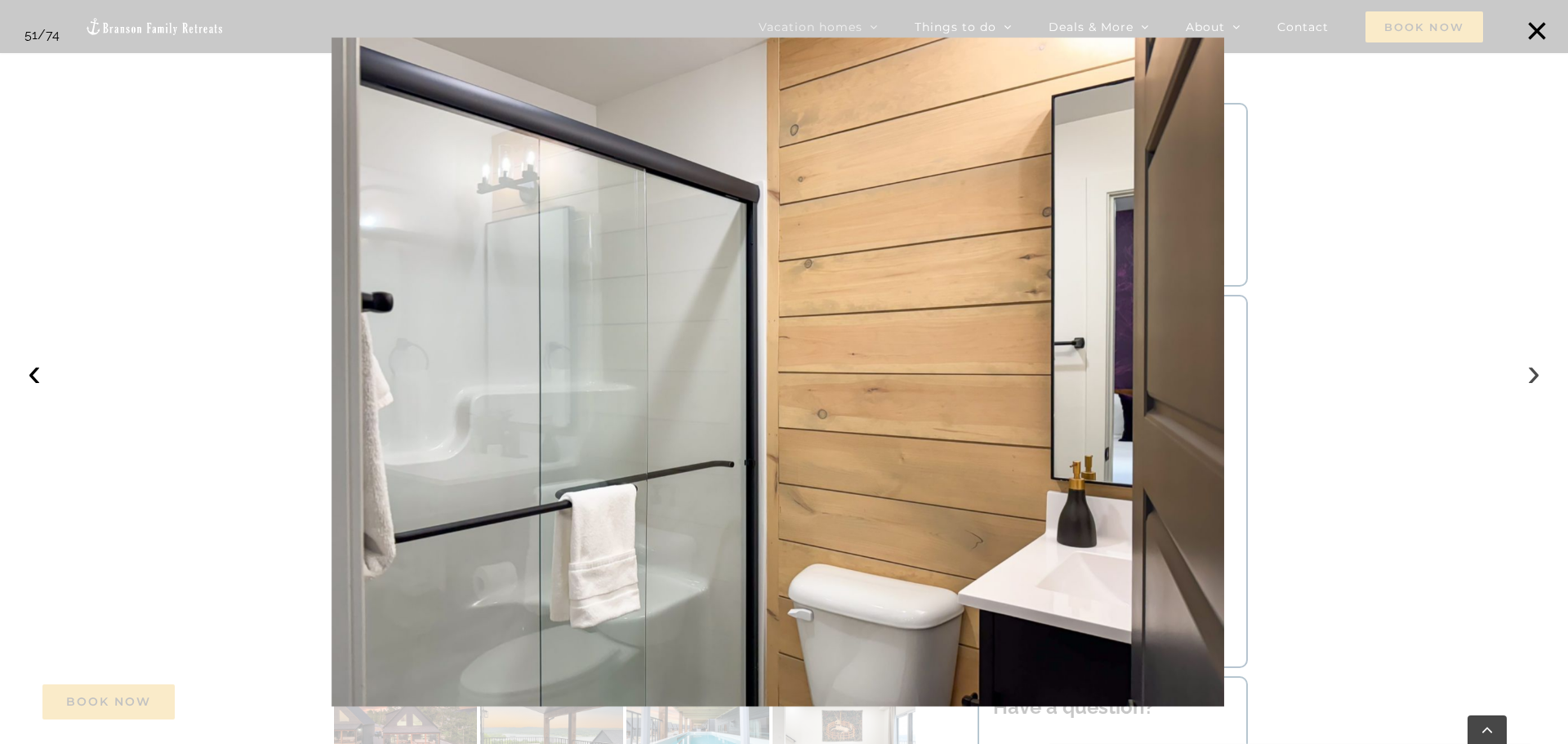
click at [1536, 384] on button "›" at bounding box center [1533, 372] width 36 height 36
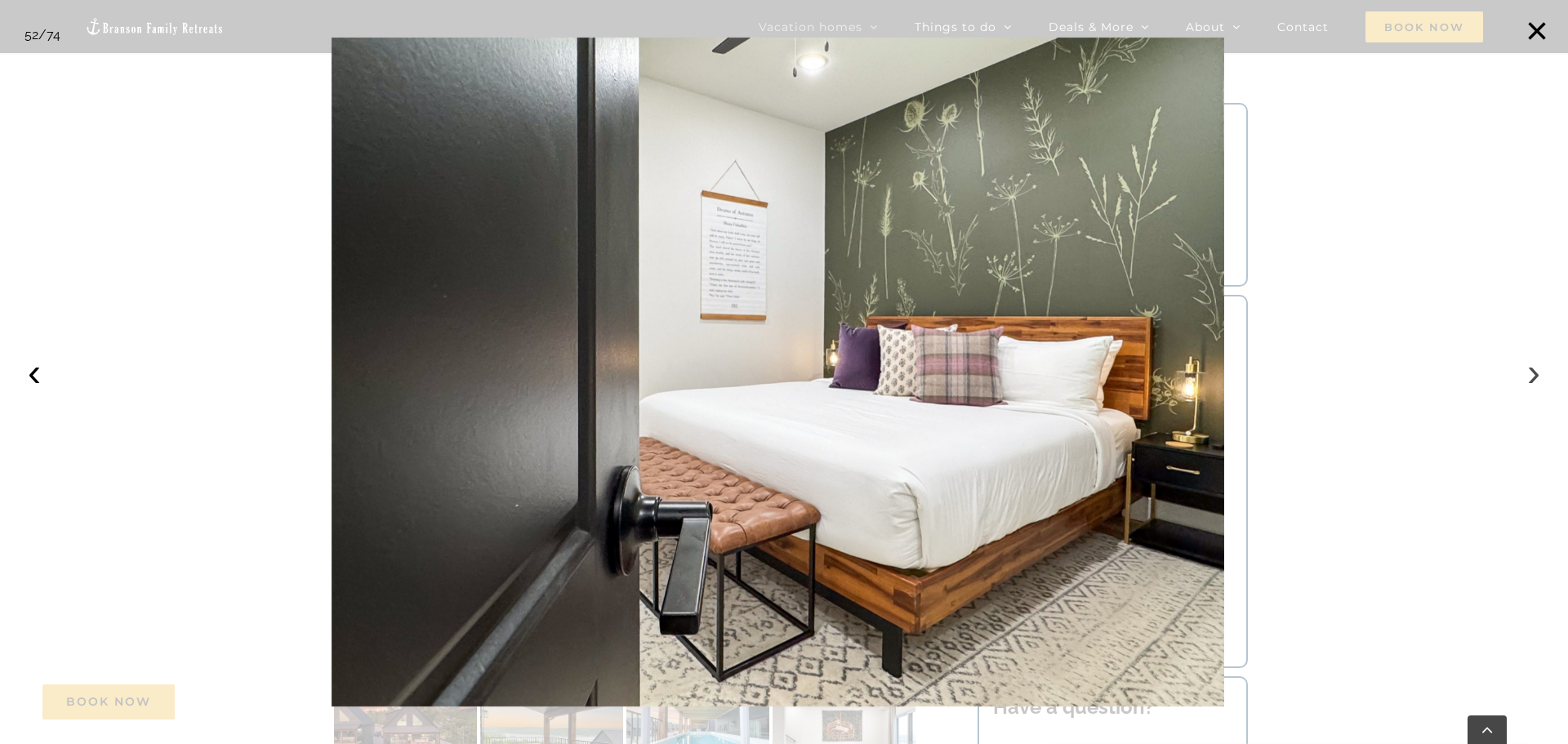
click at [1536, 384] on button "›" at bounding box center [1533, 372] width 36 height 36
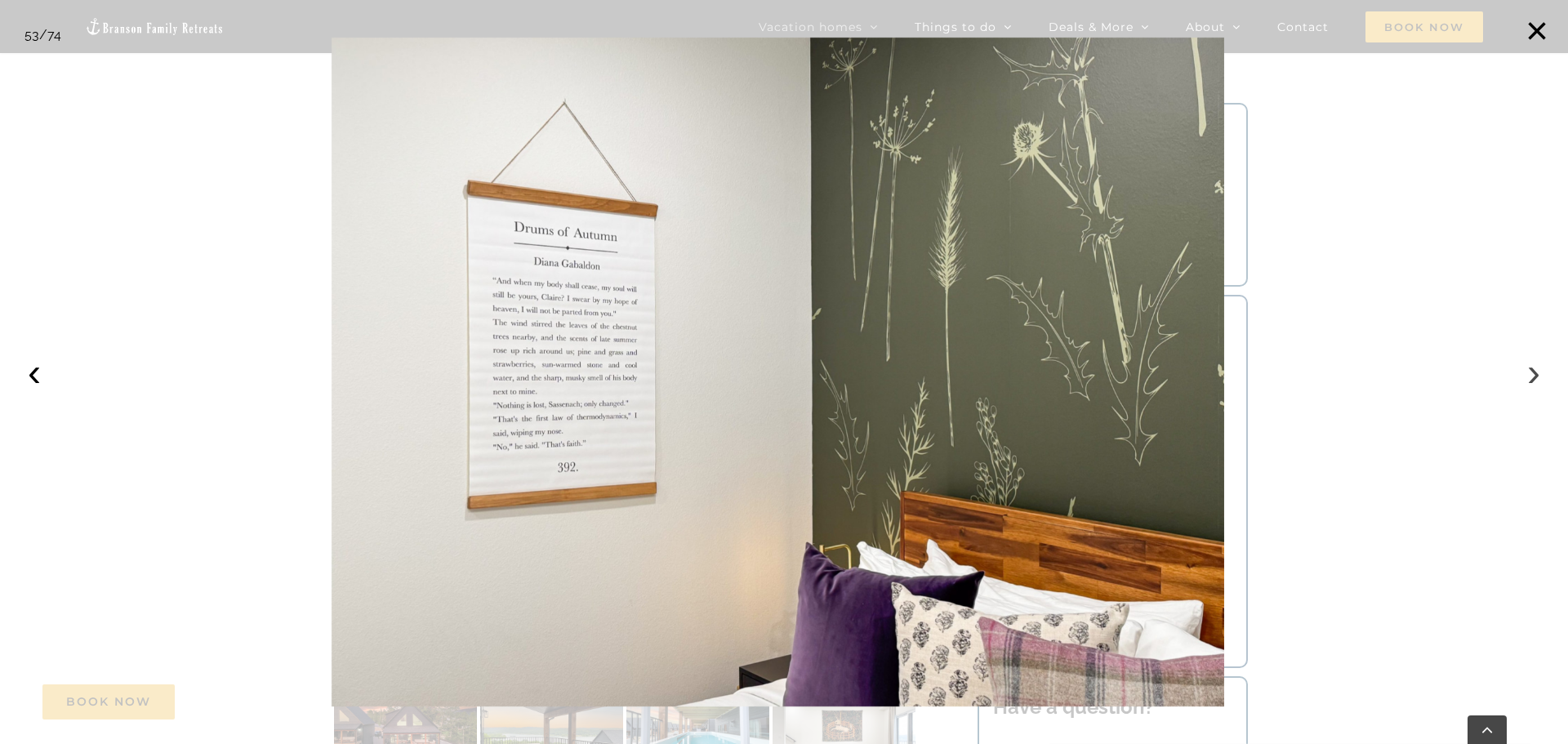
click at [1536, 384] on button "›" at bounding box center [1533, 372] width 36 height 36
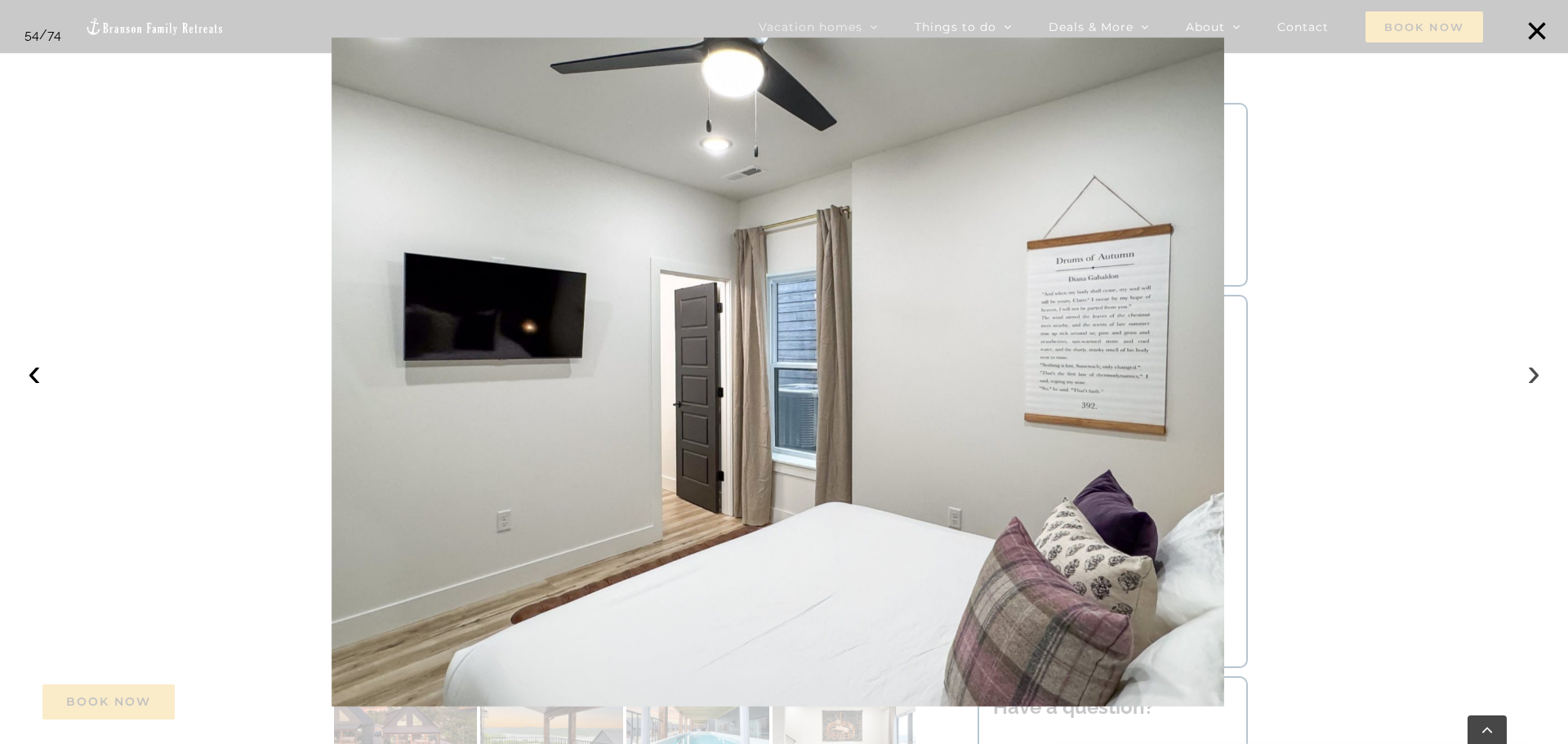
click at [1536, 384] on button "›" at bounding box center [1533, 372] width 36 height 36
